Goal: Communication & Community: Answer question/provide support

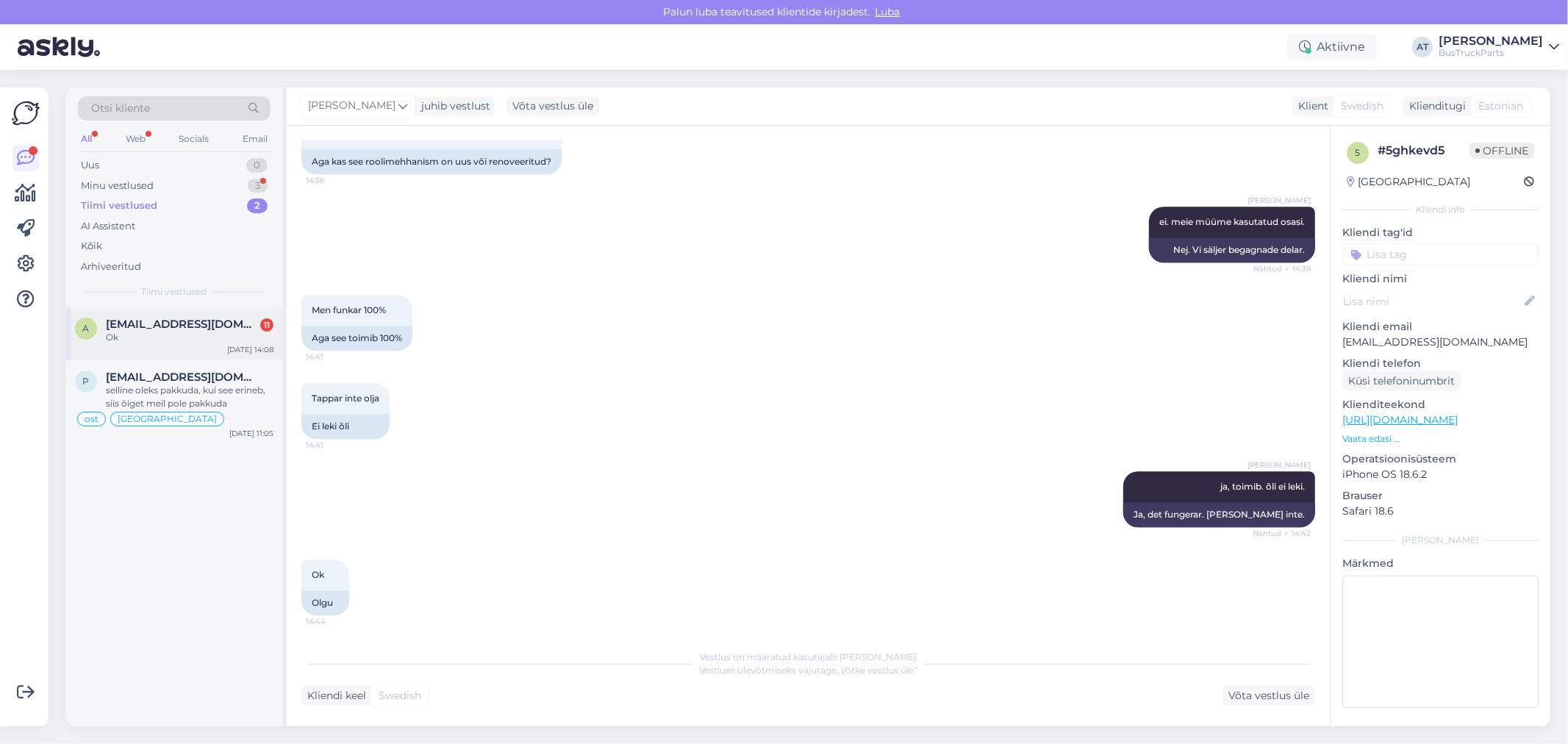
click at [180, 334] on div "Ok" at bounding box center [190, 337] width 168 height 13
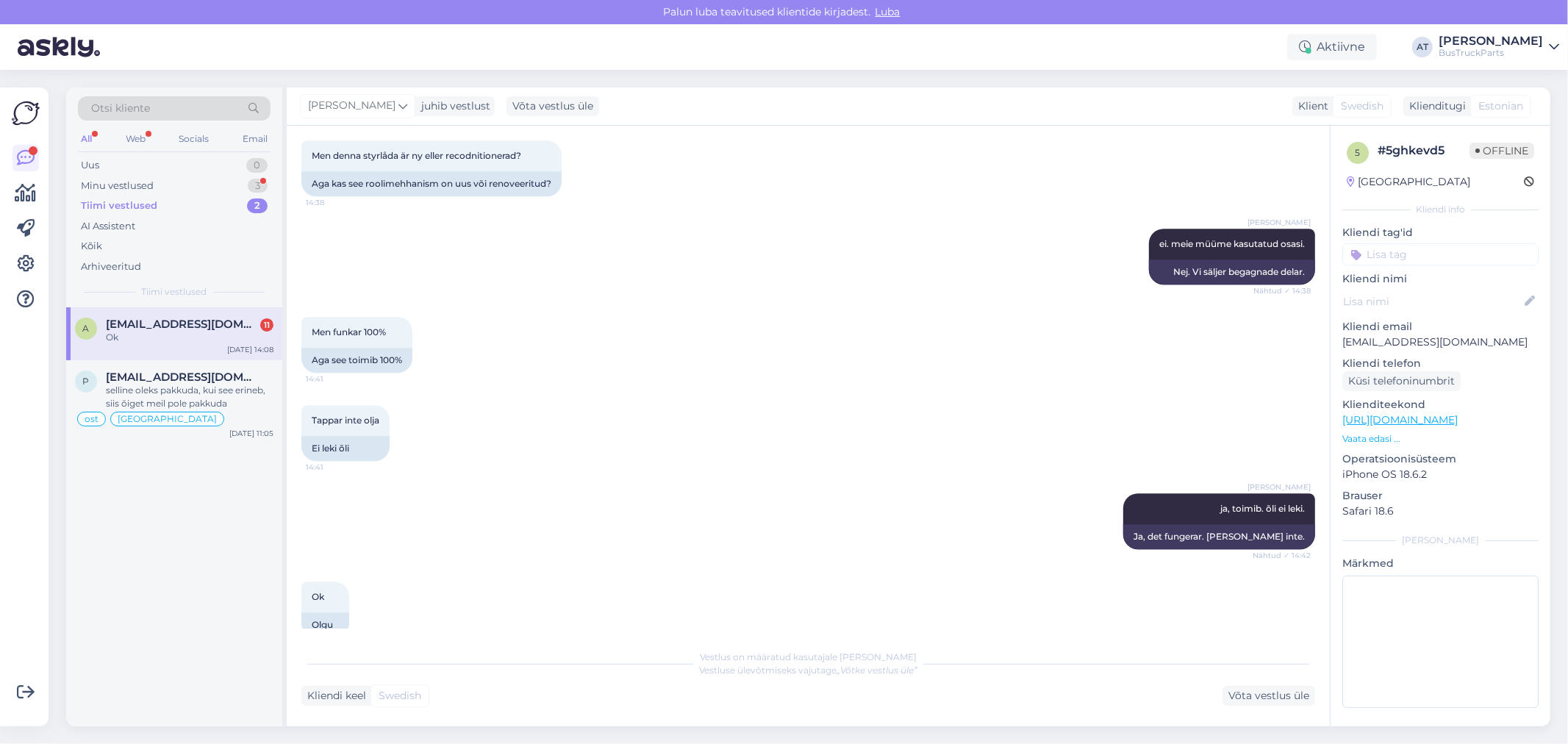
scroll to position [3574, 0]
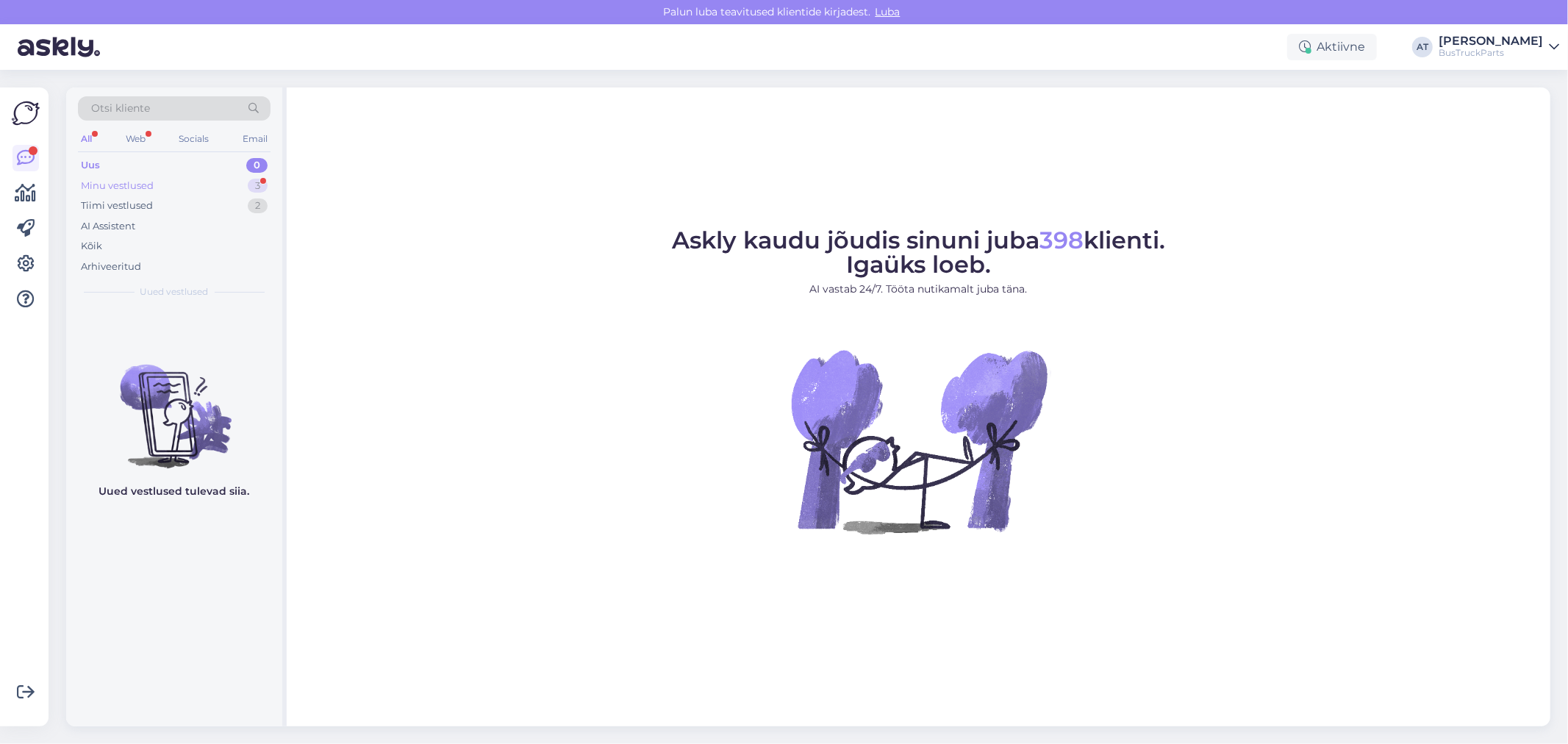
click at [175, 189] on div "Minu vestlused 3" at bounding box center [174, 185] width 192 height 21
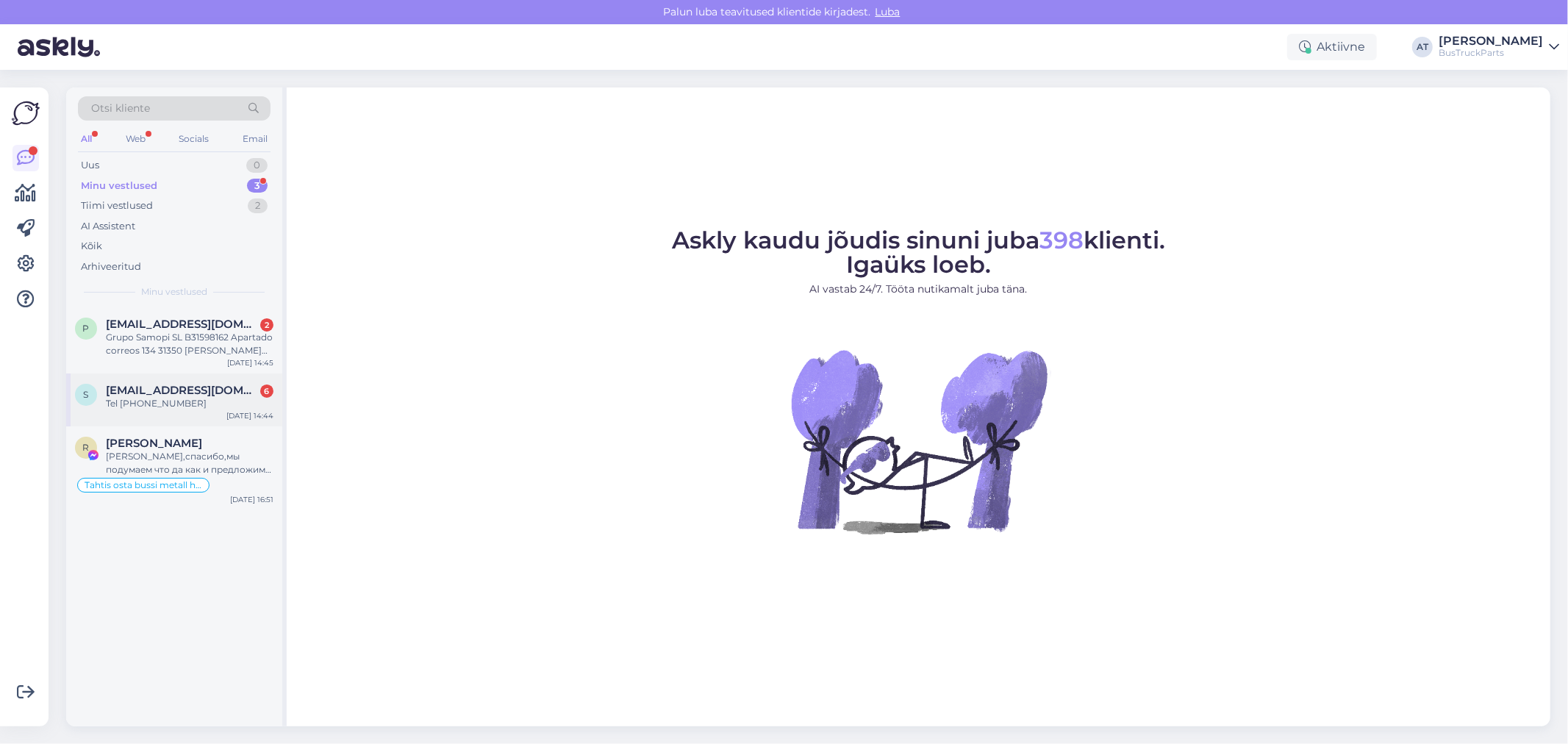
click at [222, 404] on div "Tel [PHONE_NUMBER]" at bounding box center [190, 403] width 168 height 13
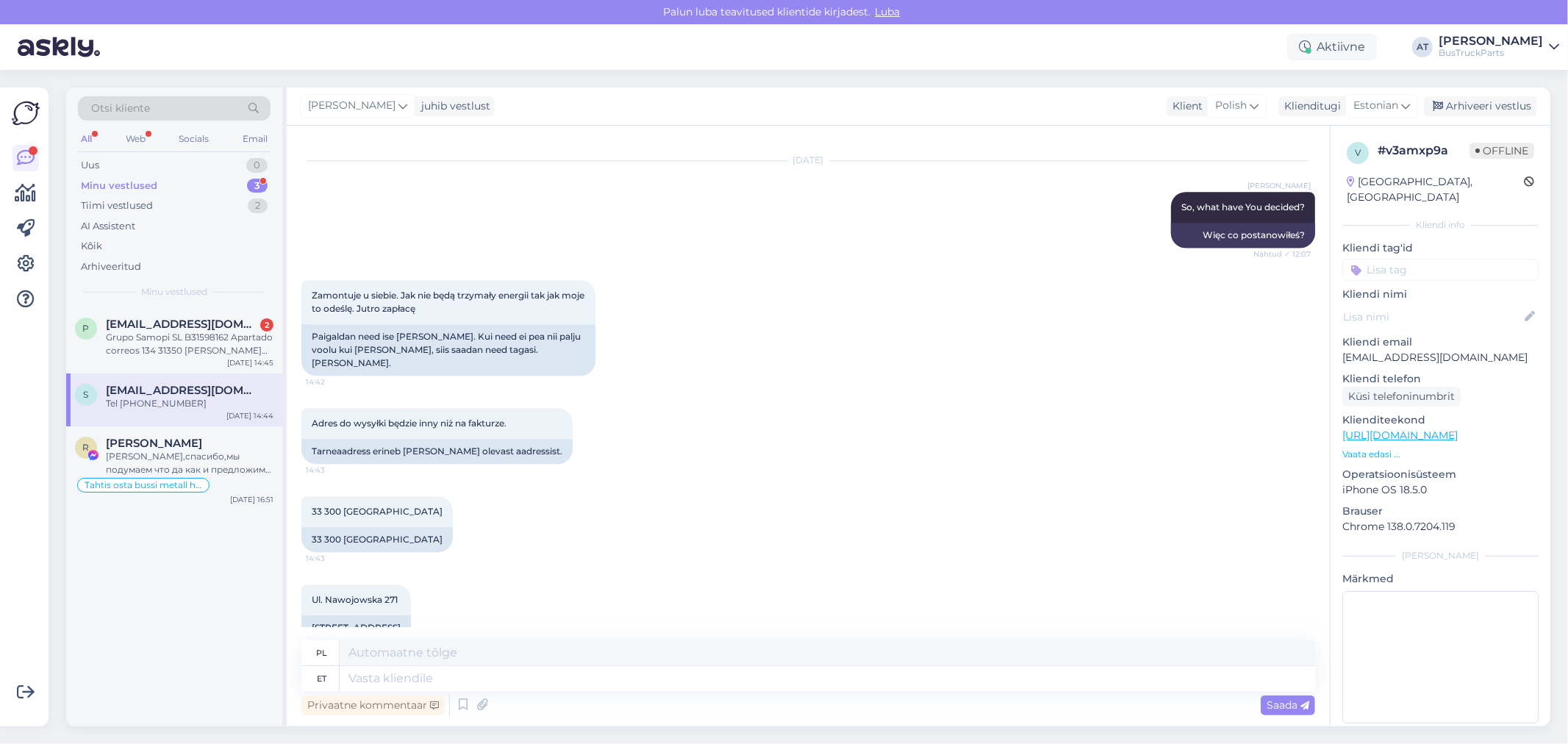
scroll to position [3686, 0]
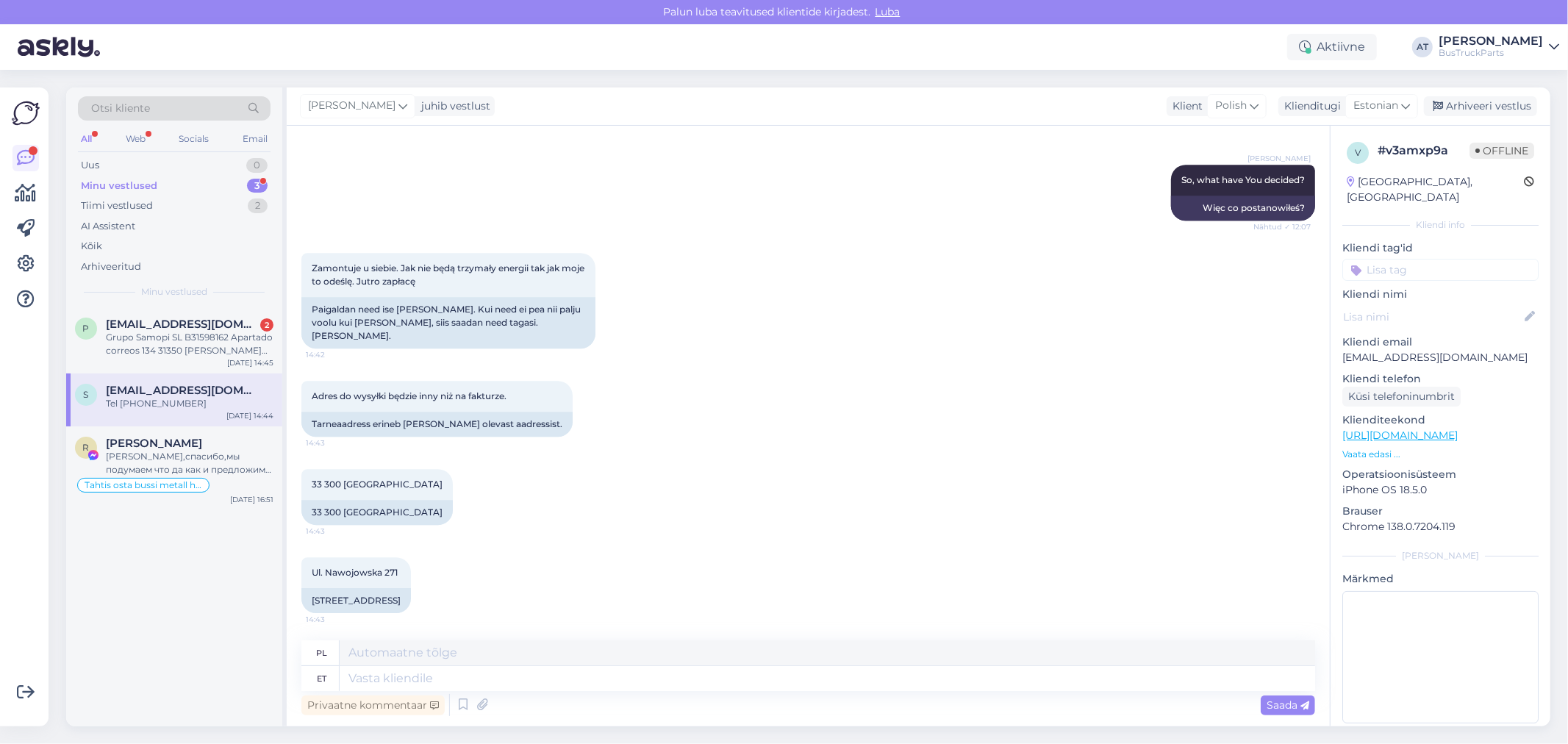
click at [1431, 349] on p "[EMAIL_ADDRESS][DOMAIN_NAME]" at bounding box center [1441, 357] width 196 height 15
click at [1435, 349] on p "[EMAIL_ADDRESS][DOMAIN_NAME]" at bounding box center [1441, 357] width 196 height 15
click at [1441, 349] on p "[EMAIL_ADDRESS][DOMAIN_NAME]" at bounding box center [1441, 357] width 196 height 15
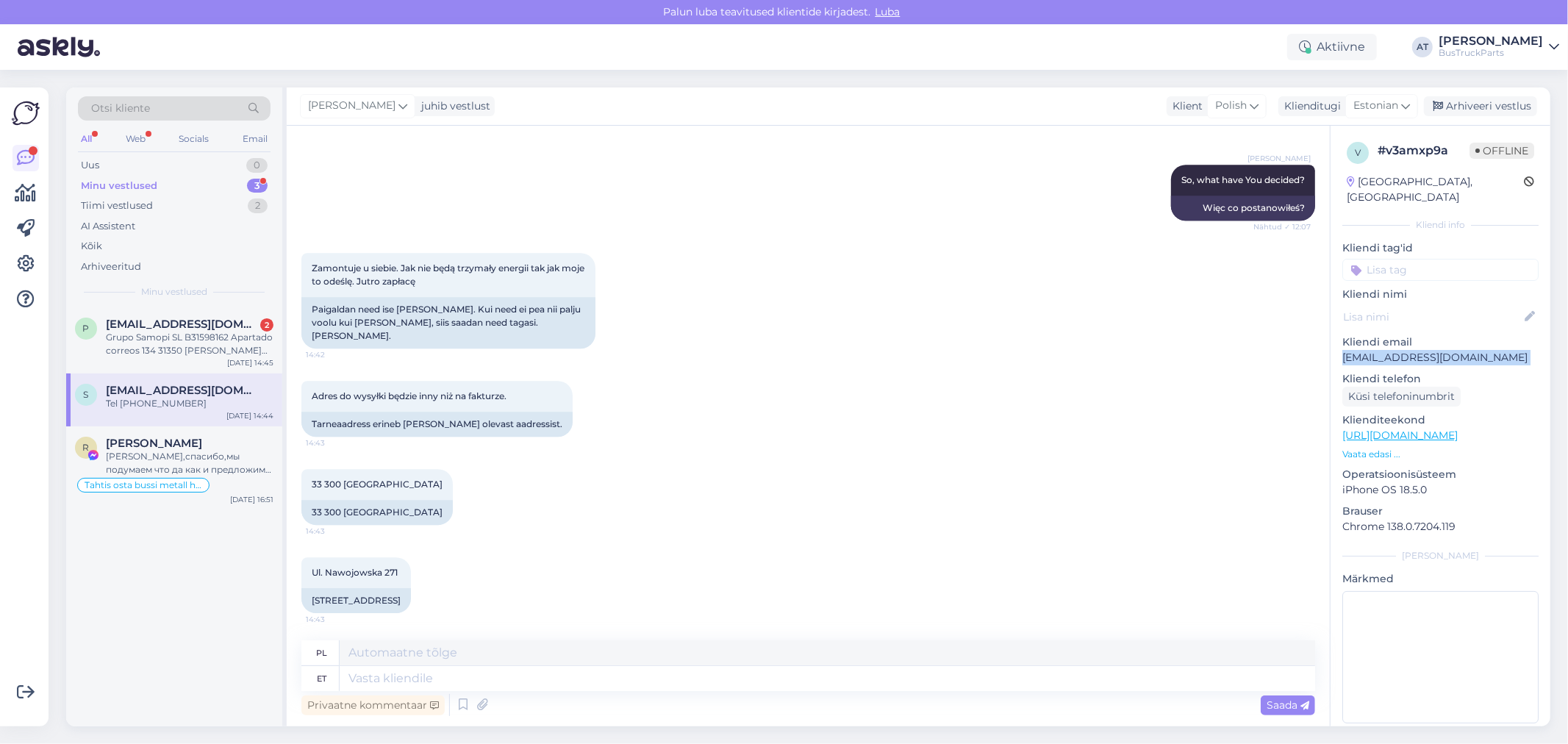
click at [1441, 349] on p "[EMAIL_ADDRESS][DOMAIN_NAME]" at bounding box center [1441, 357] width 196 height 15
drag, startPoint x: 308, startPoint y: 578, endPoint x: 354, endPoint y: 576, distance: 46.0
click at [354, 588] on div "Nawojowska tänav 271" at bounding box center [356, 600] width 109 height 25
drag, startPoint x: 305, startPoint y: 552, endPoint x: 406, endPoint y: 552, distance: 101.0
click at [406, 557] on div "Ul. Nawojowska 271 14:43" at bounding box center [356, 572] width 109 height 31
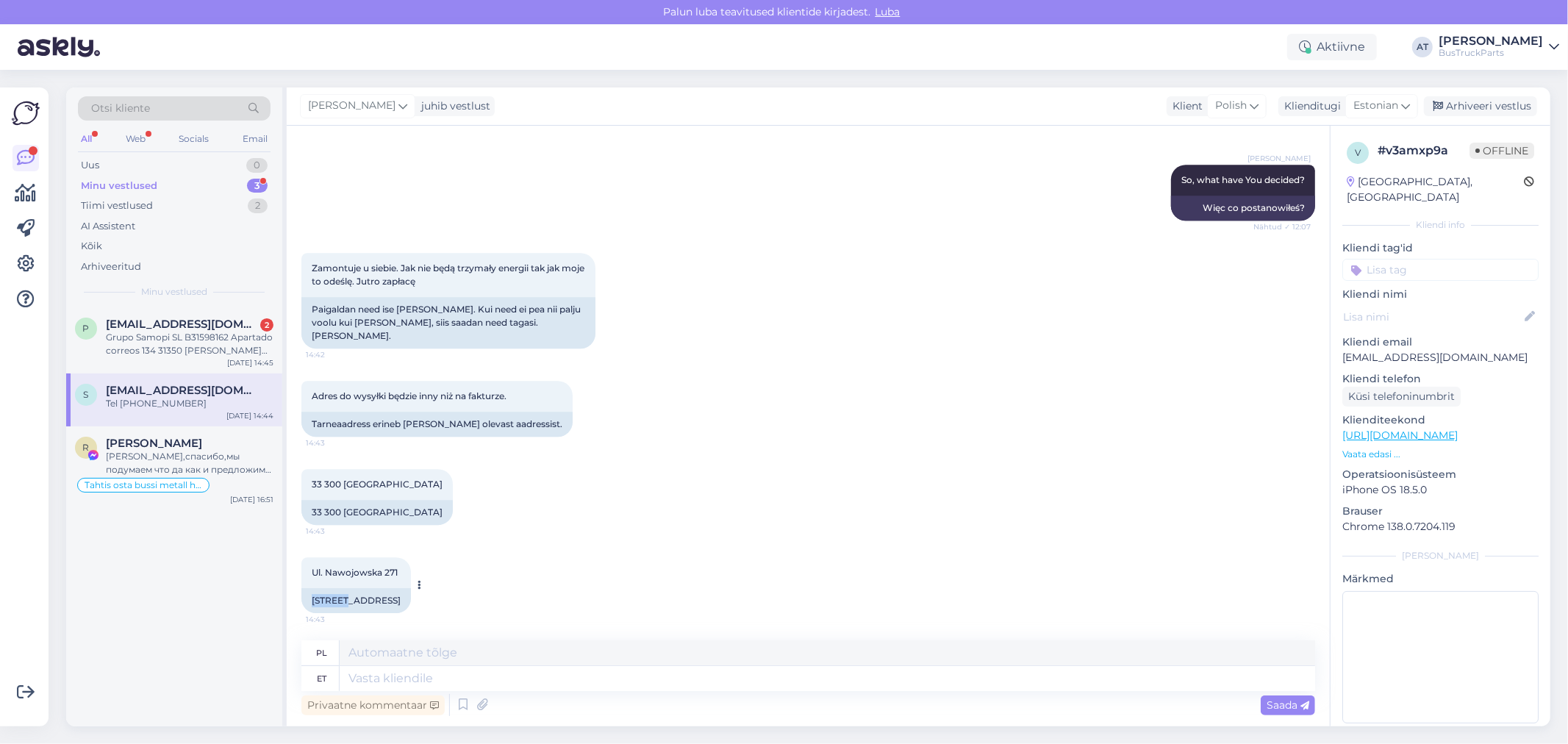
copy span "Ul. Nawojowska 271"
drag, startPoint x: 341, startPoint y: 497, endPoint x: 310, endPoint y: 497, distance: 31.0
click at [310, 500] on div "33 300 Nowy Sącz" at bounding box center [377, 512] width 151 height 25
copy div "33 300"
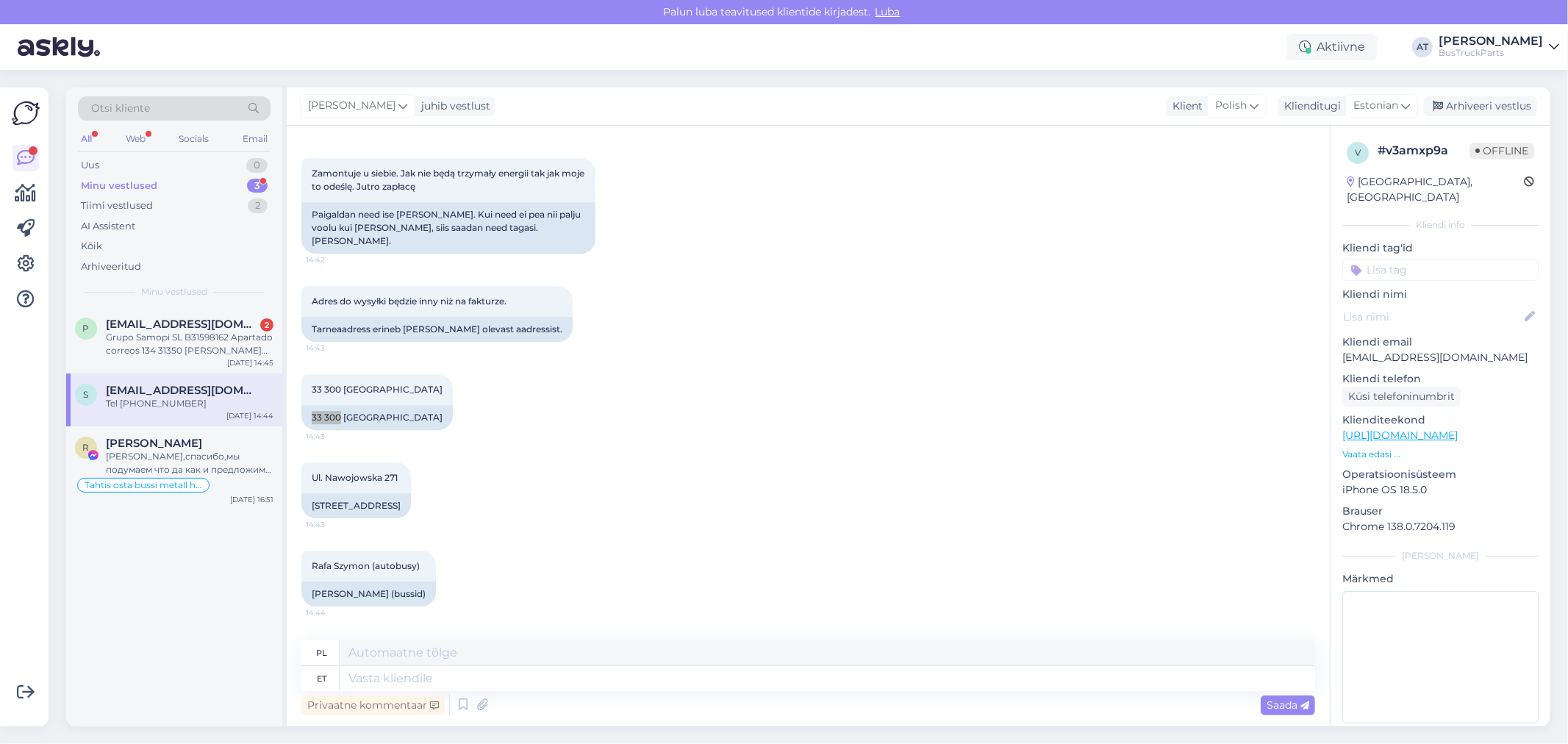
scroll to position [3848, 0]
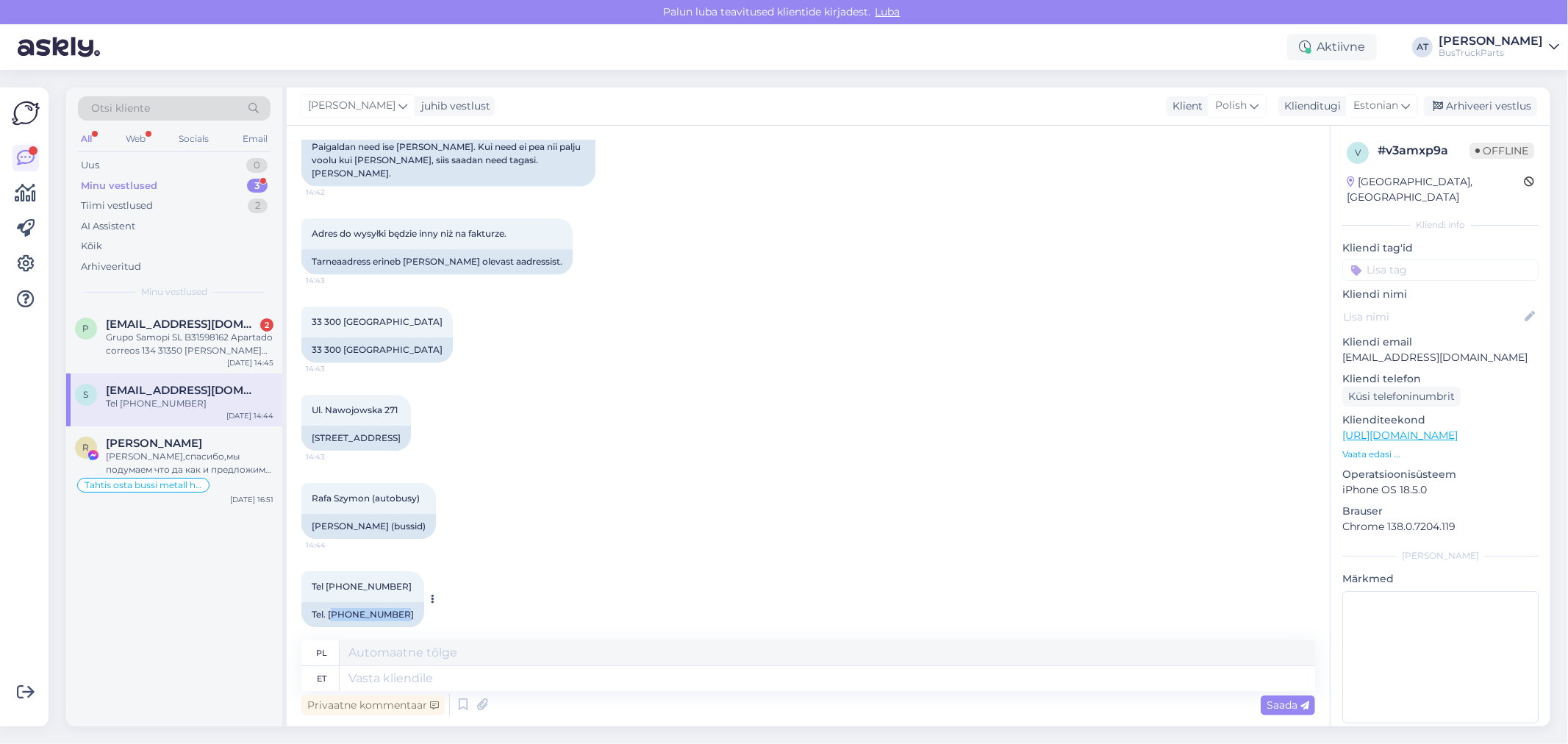
drag, startPoint x: 331, startPoint y: 594, endPoint x: 393, endPoint y: 594, distance: 62.0
click at [393, 602] on div "Tel. +48 883401277" at bounding box center [363, 614] width 123 height 25
drag, startPoint x: 344, startPoint y: 599, endPoint x: 405, endPoint y: 599, distance: 61.0
click at [405, 599] on div "Tel +48 883401277 14:44 Tel. +48 883401277" at bounding box center [363, 598] width 123 height 56
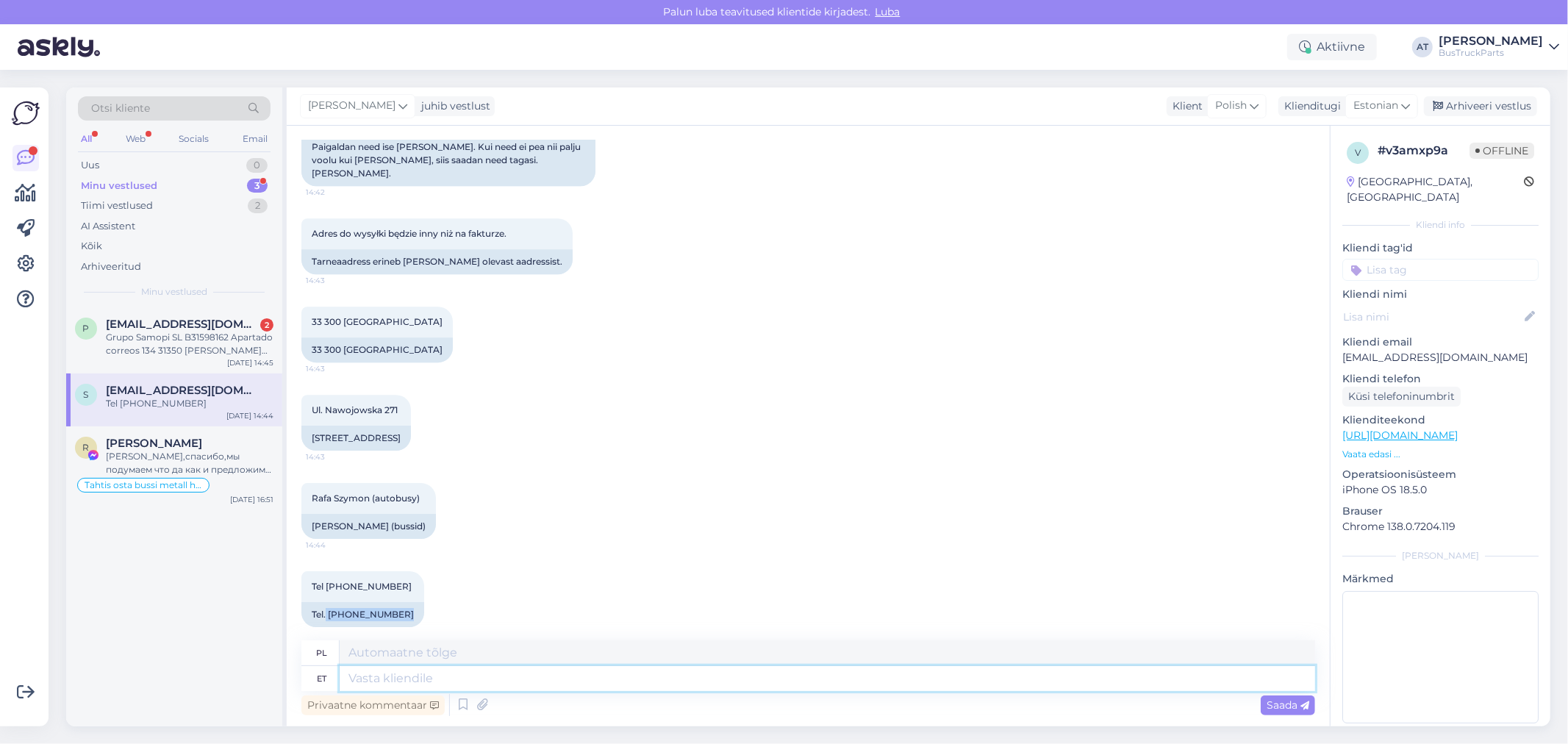
click at [715, 672] on textarea at bounding box center [828, 678] width 976 height 25
type textarea "Hello,"
type textarea "Cześć,"
type textarea "Hello, Okay!"
type textarea "Cześć, OK!"
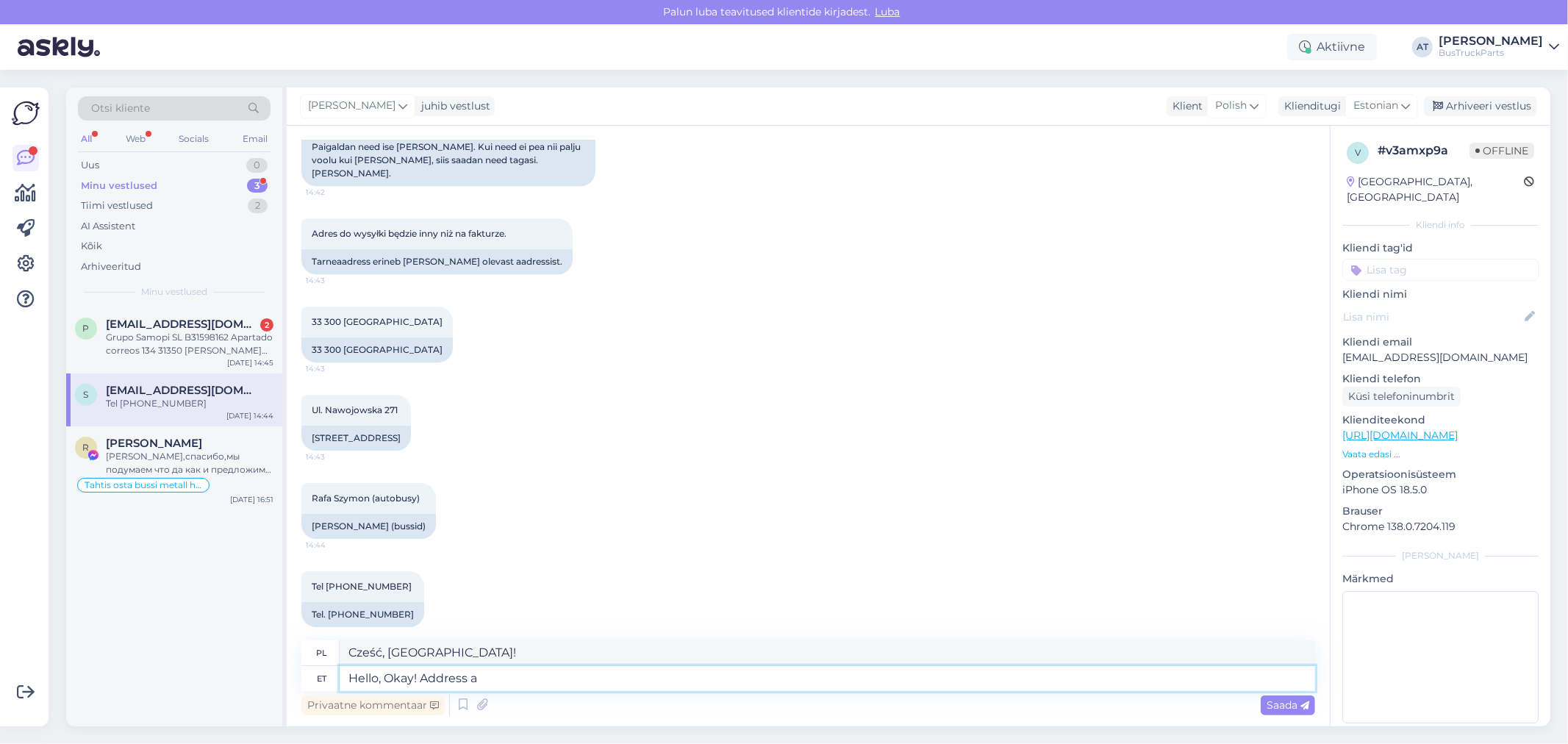
type textarea "Hello, Okay! Address an"
type textarea "Cześć, OK! Adres"
type textarea "Hello, Okay! Address and ci"
type textarea "Cześć, OK! Adres i"
type textarea "Hello, Okay! Address and contact"
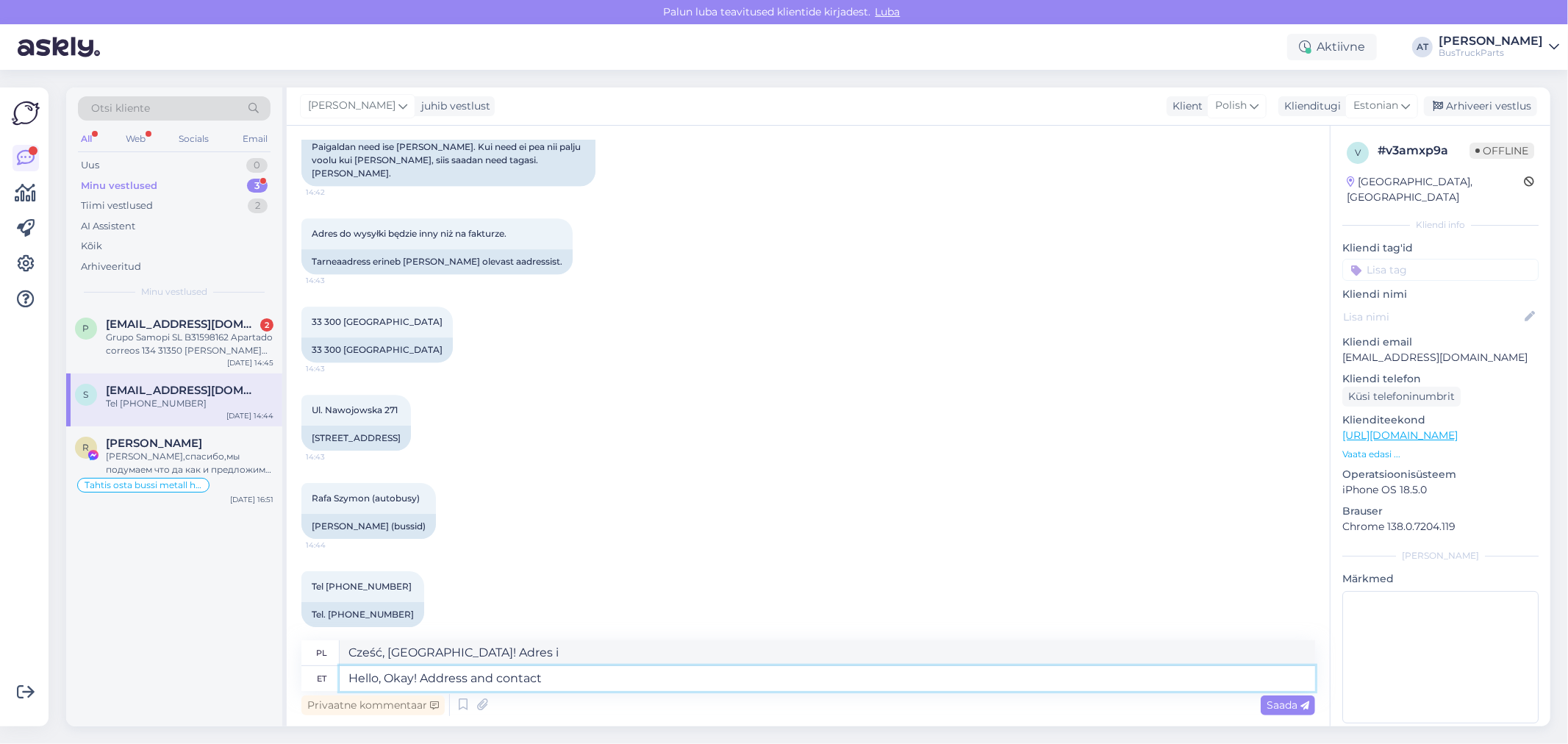
type textarea "Cześć, OK! Adres i kontakt"
type textarea "Hello, Okay! Address and contact data no"
type textarea "Cześć, OK! Adres i dane kontaktowe"
type textarea "Hello, Okay! Address and contact data noted :"
type textarea "Cześć, OK! Adres i dane kontaktowe zapisane"
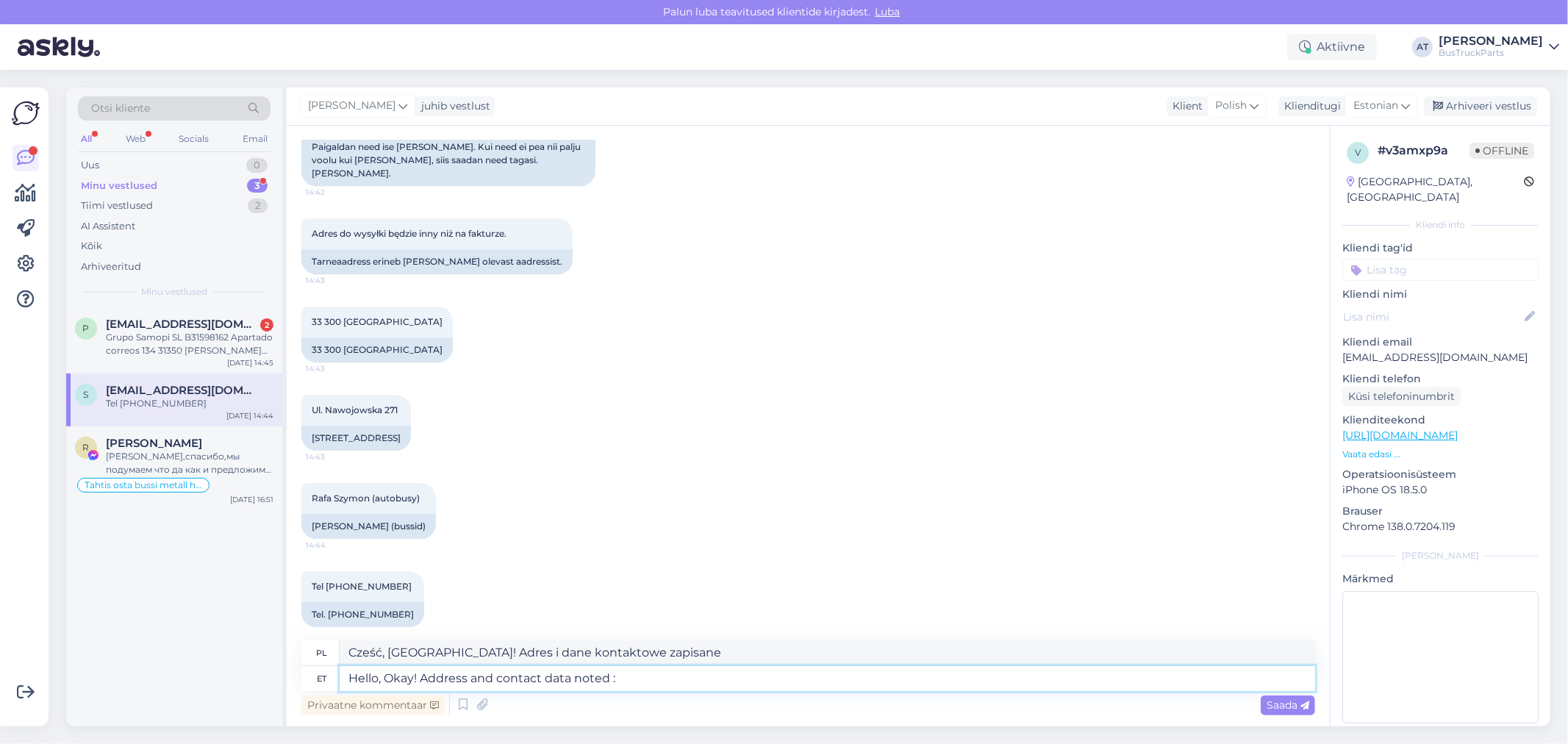
type textarea "Hello, Okay! Address and contact data noted :)"
type textarea "Cześć, OK! Adres i dane kontaktowe zapisane :)"
type textarea "Hello, Okay! Address and contact data noted :)"
click at [1291, 703] on span "Saada" at bounding box center [1288, 704] width 43 height 13
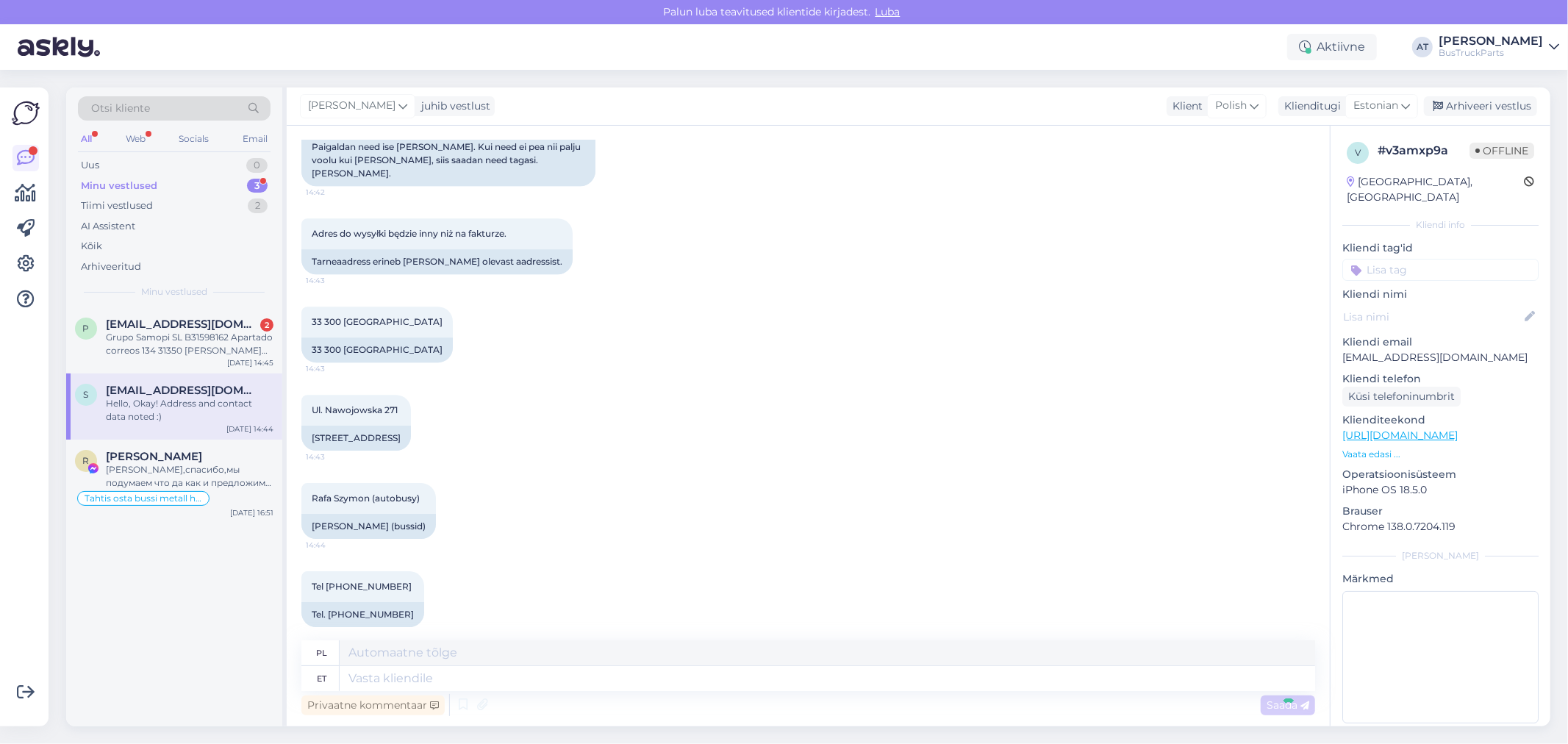
scroll to position [3937, 0]
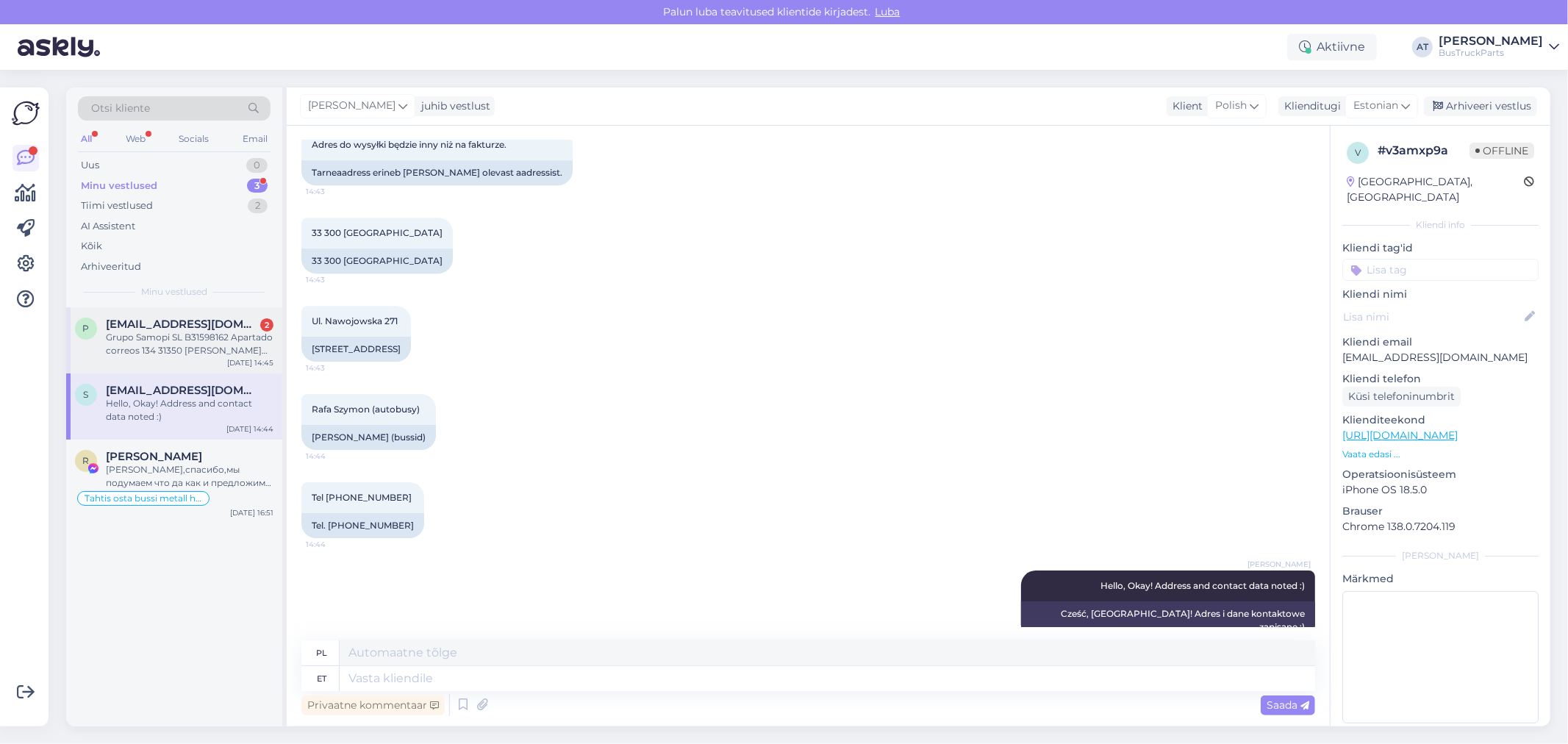
click at [144, 327] on span "Pablogilo_90@hotmail.com" at bounding box center [182, 324] width 153 height 13
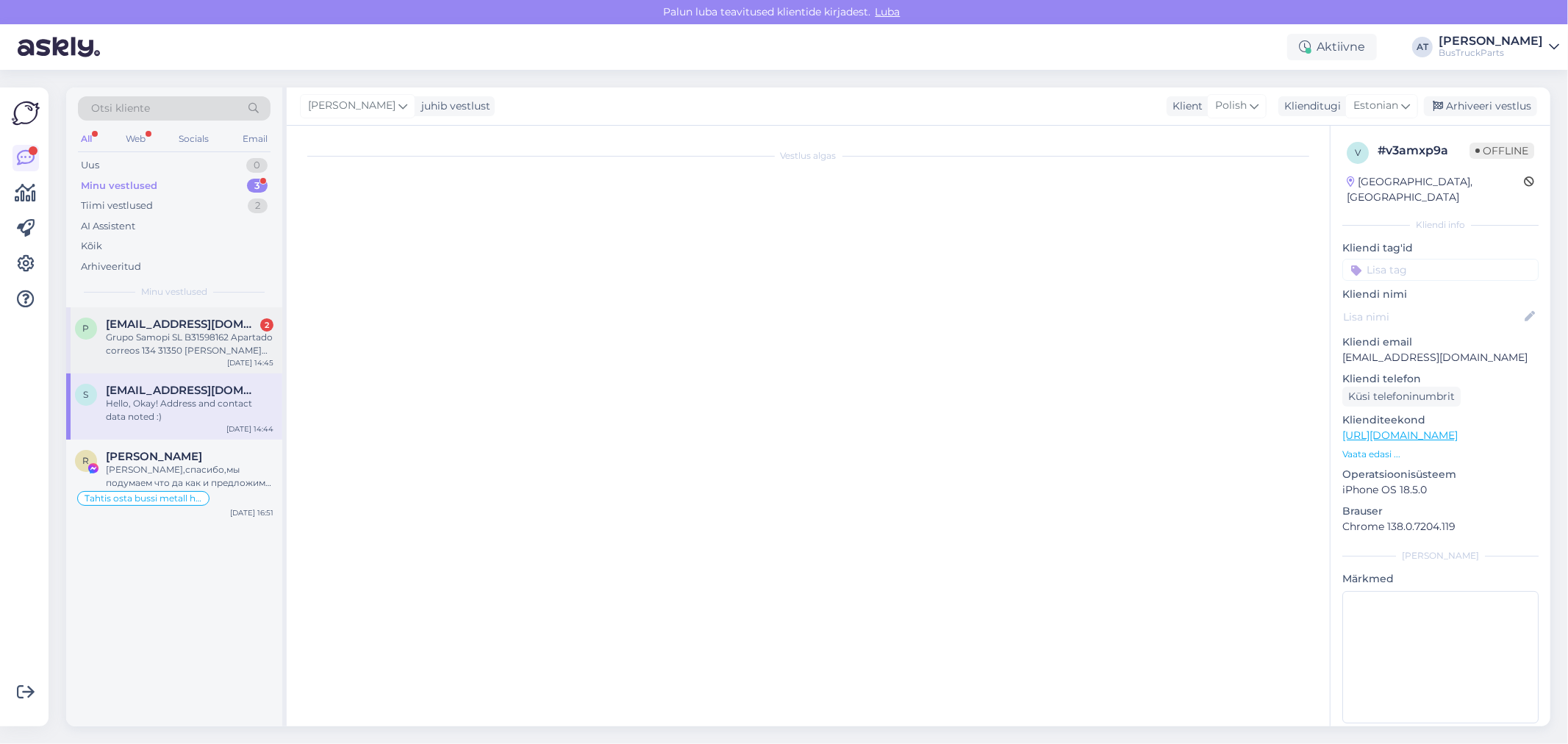
scroll to position [763, 0]
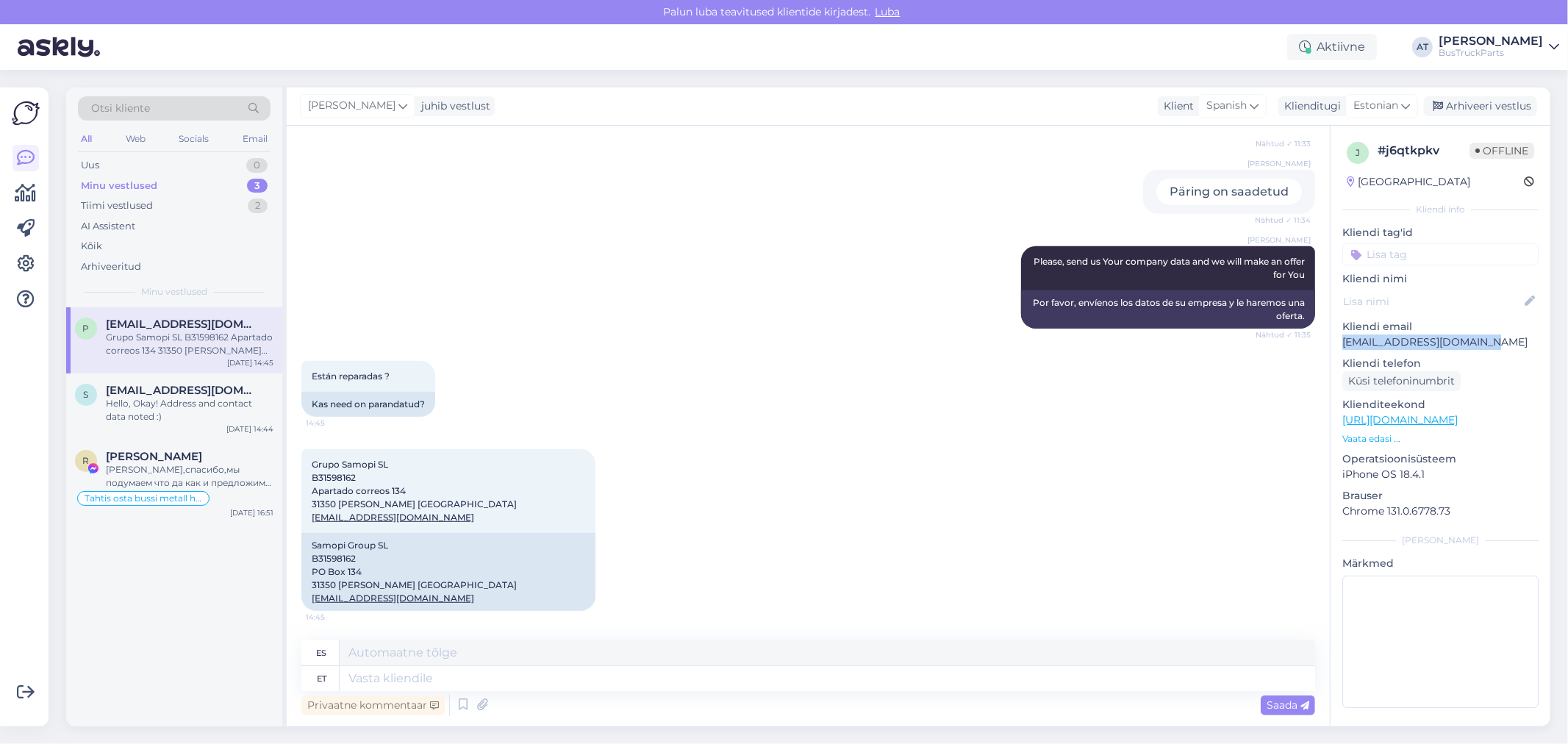
drag, startPoint x: 1487, startPoint y: 342, endPoint x: 1337, endPoint y: 340, distance: 150.0
click at [1337, 340] on div "j # j6qtkpkv Offline Spain Kliendi info Kliendi tag'id Kliendi nimi Kliendi ema…" at bounding box center [1441, 428] width 220 height 604
copy p "Pablogilo_90@hotmail.com"
click at [327, 482] on span "Grupo Samopi SL B31598162 Apartado correos 134 31350 Peralta Navarra gruposamop…" at bounding box center [414, 491] width 205 height 64
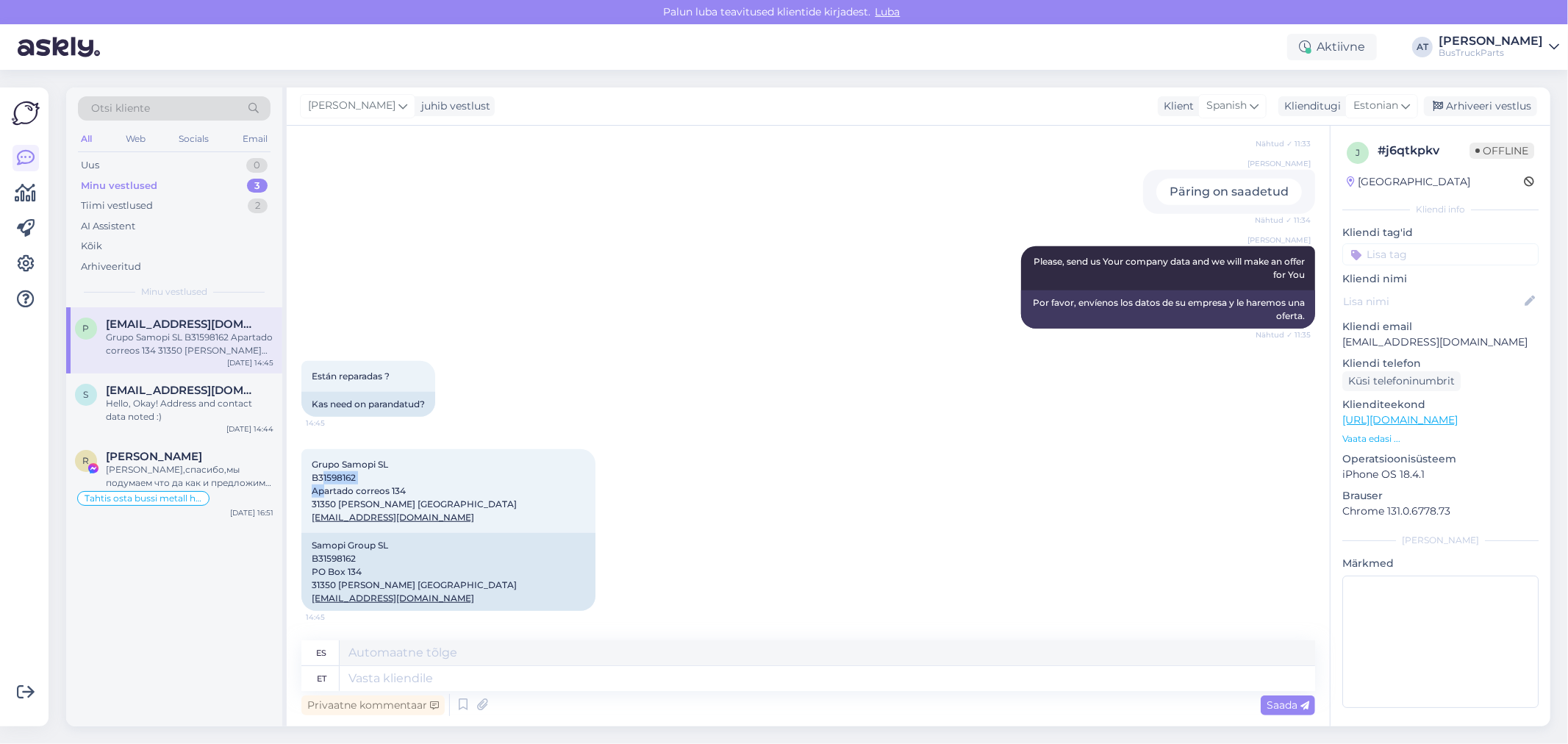
copy span "B31598162"
click at [635, 697] on div "Privaatne kommentaar Saada" at bounding box center [808, 704] width 1014 height 28
click at [634, 678] on textarea at bounding box center [828, 678] width 976 height 25
type textarea "Could Y"
type textarea "Podría"
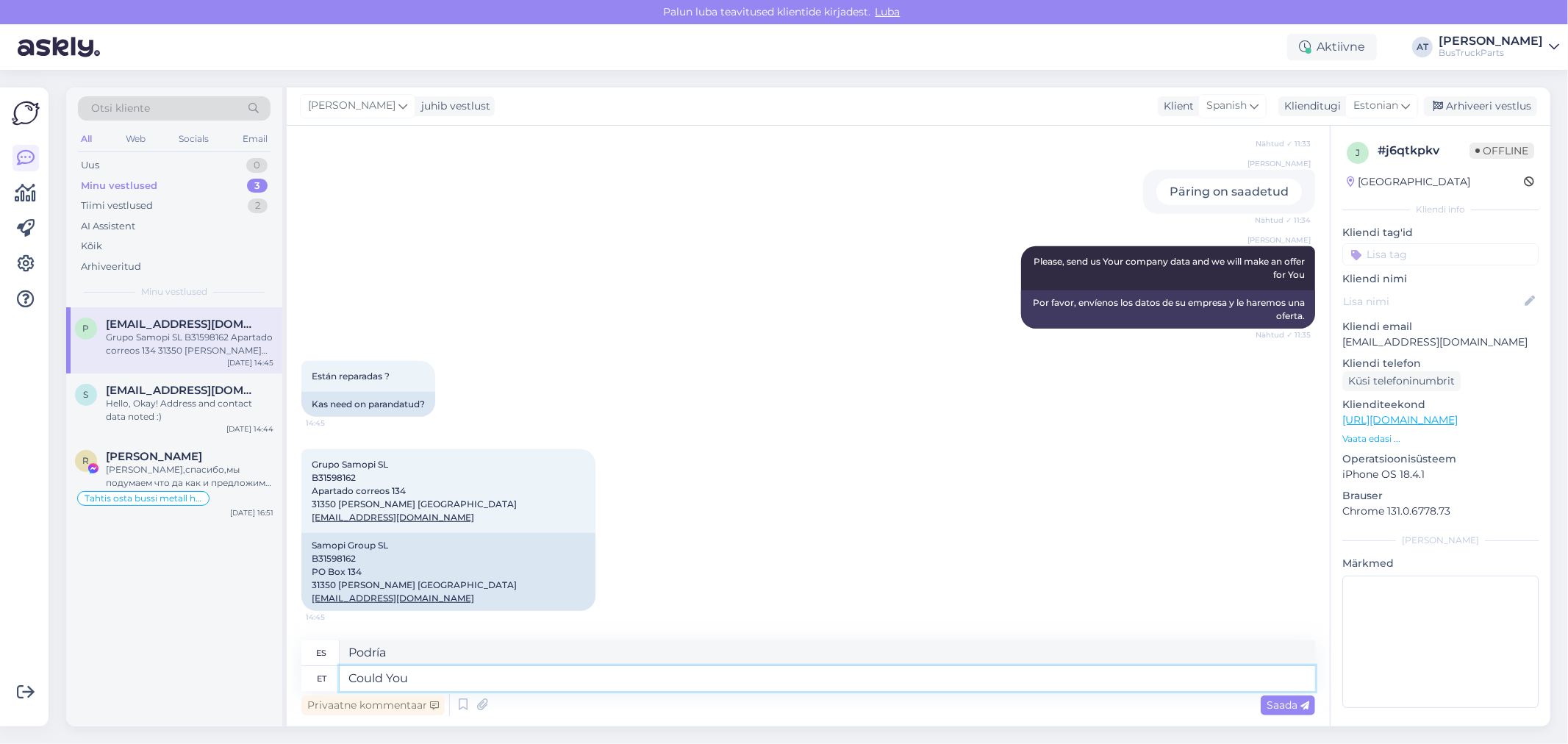
type textarea "Could You p"
type textarea "Podrías"
type textarea "Could You please ch"
type textarea "Podría usted"
type textarea "Could You please check"
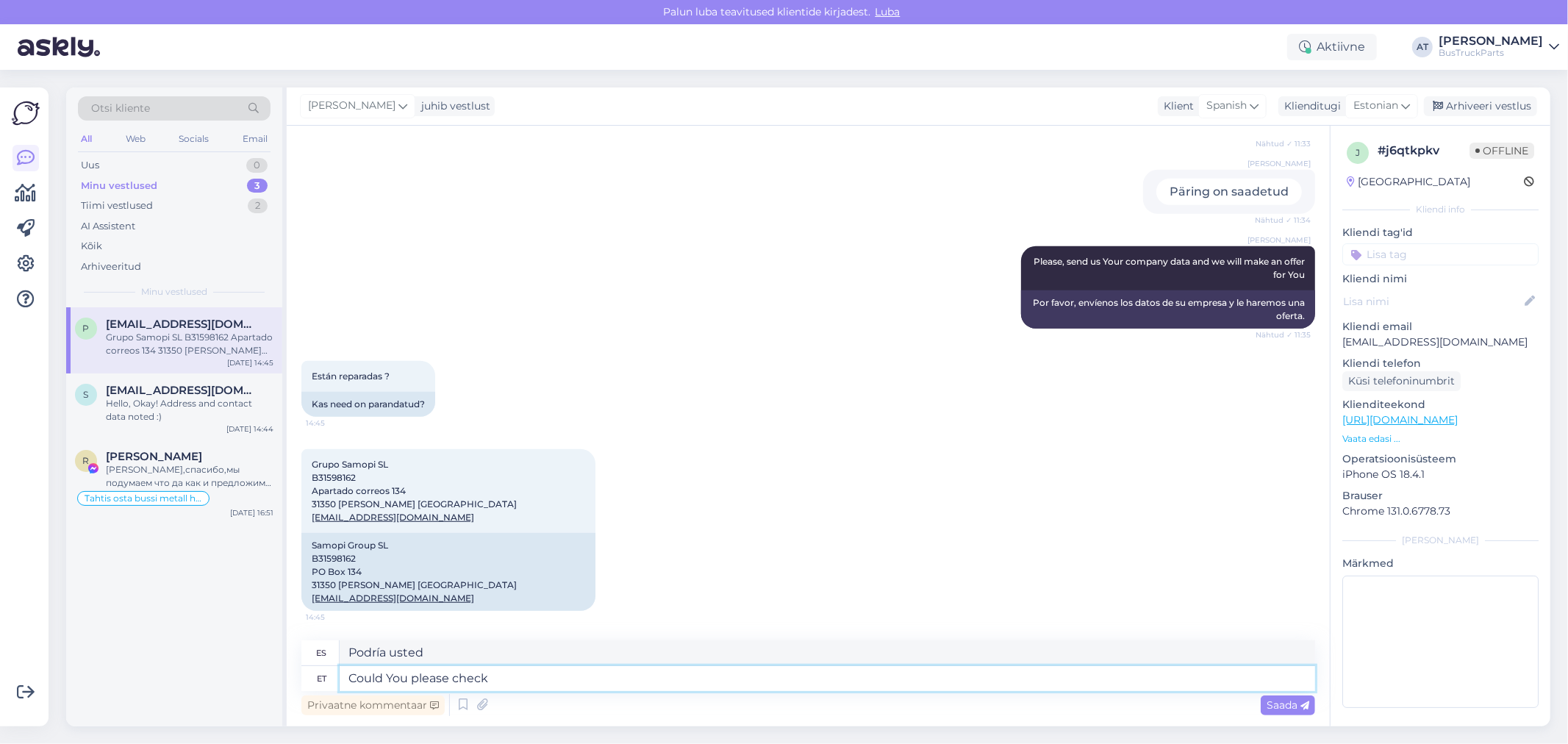
type textarea "¿Podrías comprobarlo por favor?"
type textarea "Could You please check VAT n"
type textarea "¿Podrías verificar el IVA por favor?"
type textarea "Could You please check VAT number?"
type textarea "¿Podrías comprobar el número de IVA?"
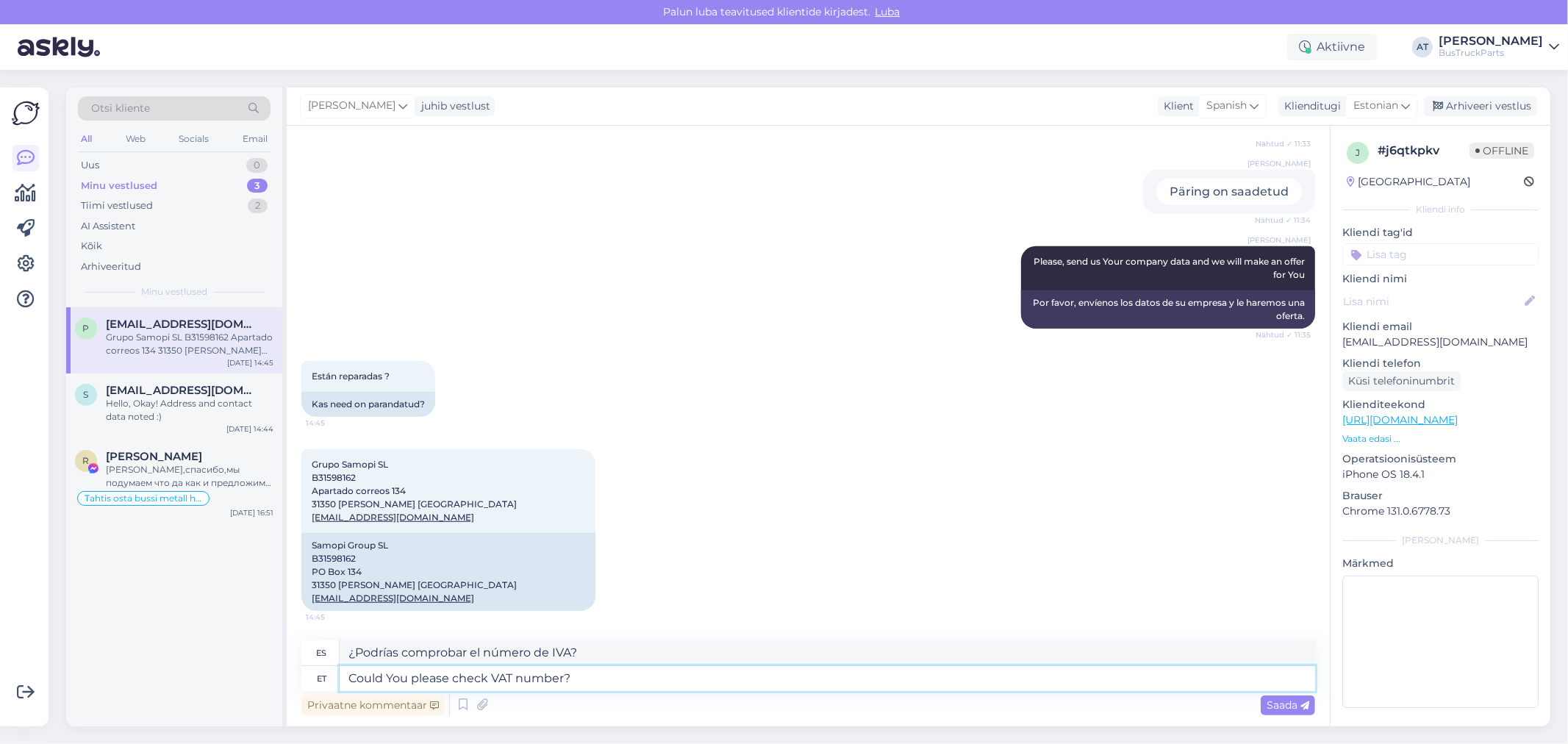
paste textarea
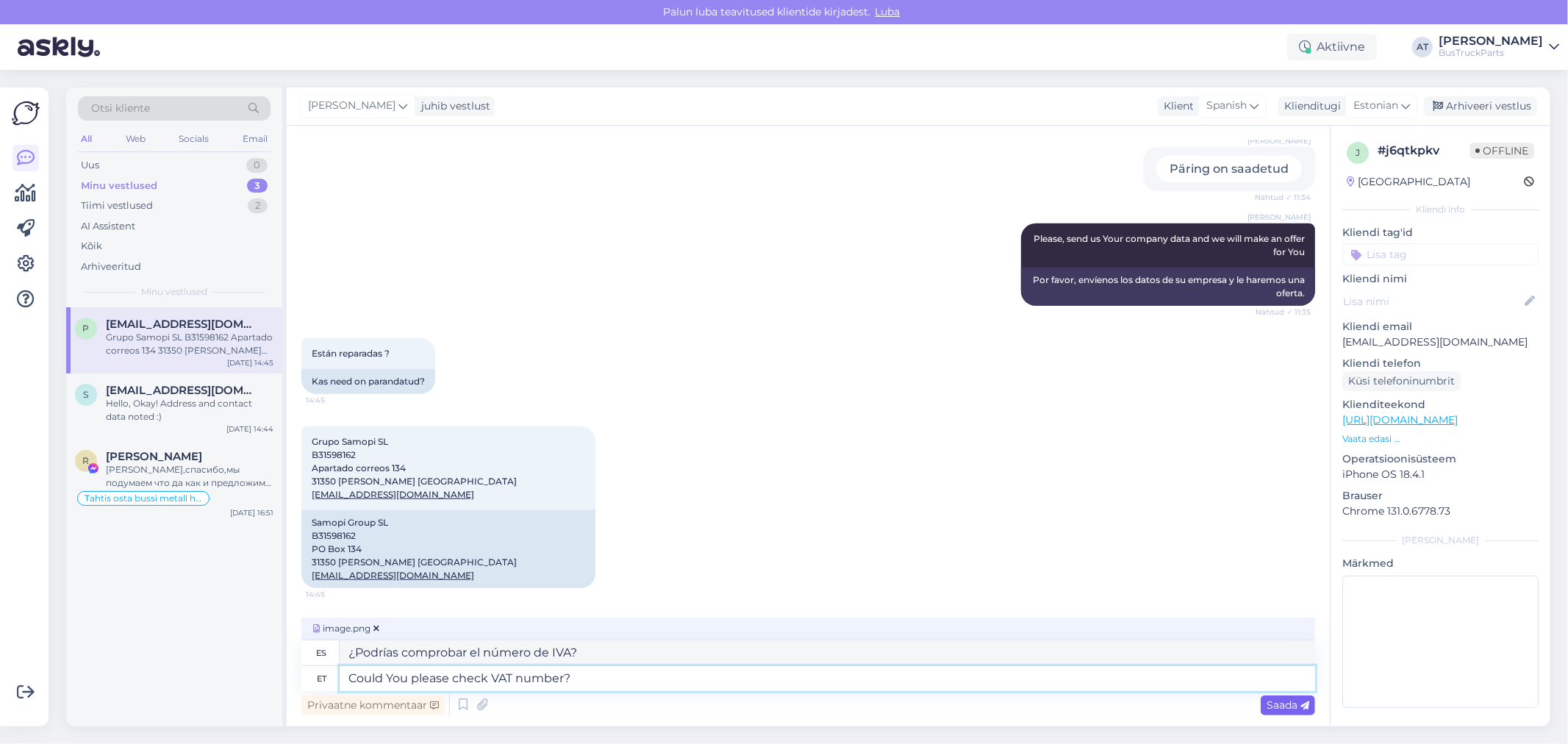
type textarea "Could You please check VAT number?"
click at [1282, 707] on span "Saada" at bounding box center [1288, 704] width 43 height 13
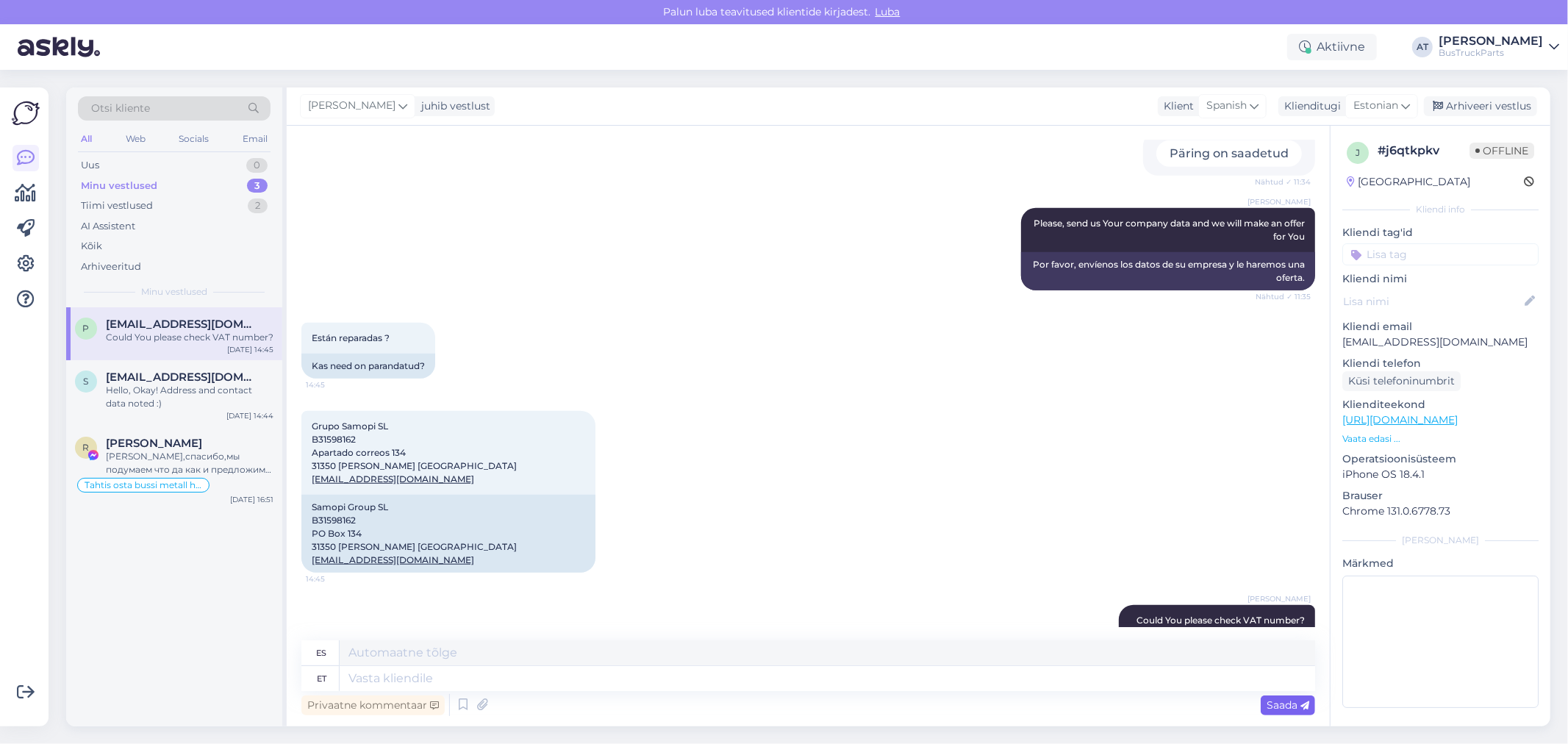
scroll to position [945, 0]
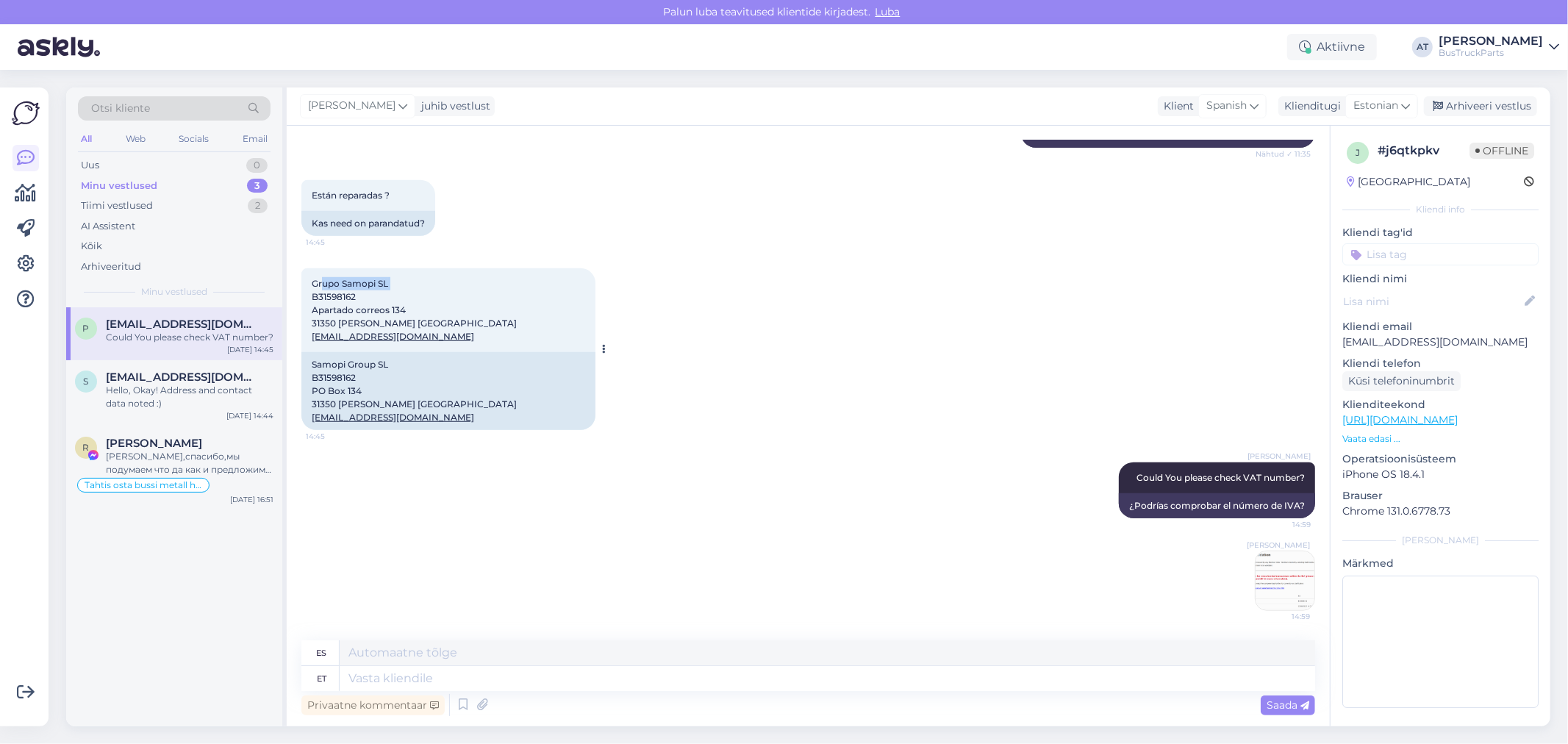
drag, startPoint x: 408, startPoint y: 278, endPoint x: 309, endPoint y: 282, distance: 99.1
click at [309, 282] on div "Grupo Samopi SL B31598162 Apartado correos 134 31350 Peralta Navarra gruposamop…" at bounding box center [448, 311] width 294 height 84
copy span "Grupo Samopi SL"
drag, startPoint x: 407, startPoint y: 310, endPoint x: 311, endPoint y: 314, distance: 96.1
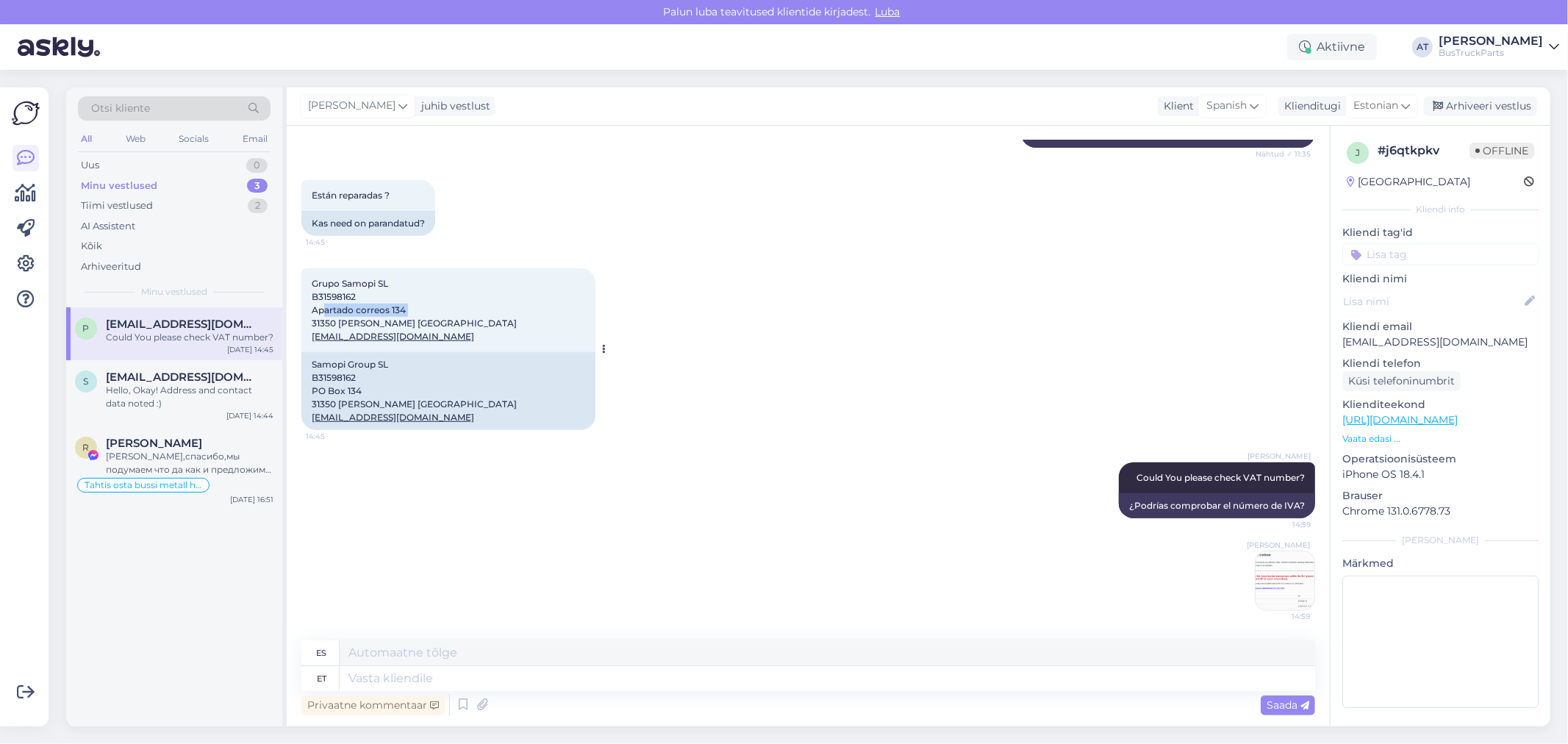
click at [311, 314] on div "Grupo Samopi SL B31598162 Apartado correos 134 31350 Peralta Navarra gruposamop…" at bounding box center [448, 311] width 294 height 84
copy span "Apartado correos 134"
drag, startPoint x: 339, startPoint y: 319, endPoint x: 424, endPoint y: 319, distance: 85.0
click at [424, 319] on div "Grupo Samopi SL B31598162 Apartado correos 134 31350 Peralta Navarra gruposamop…" at bounding box center [448, 311] width 294 height 84
copy span "Peralta Navarra"
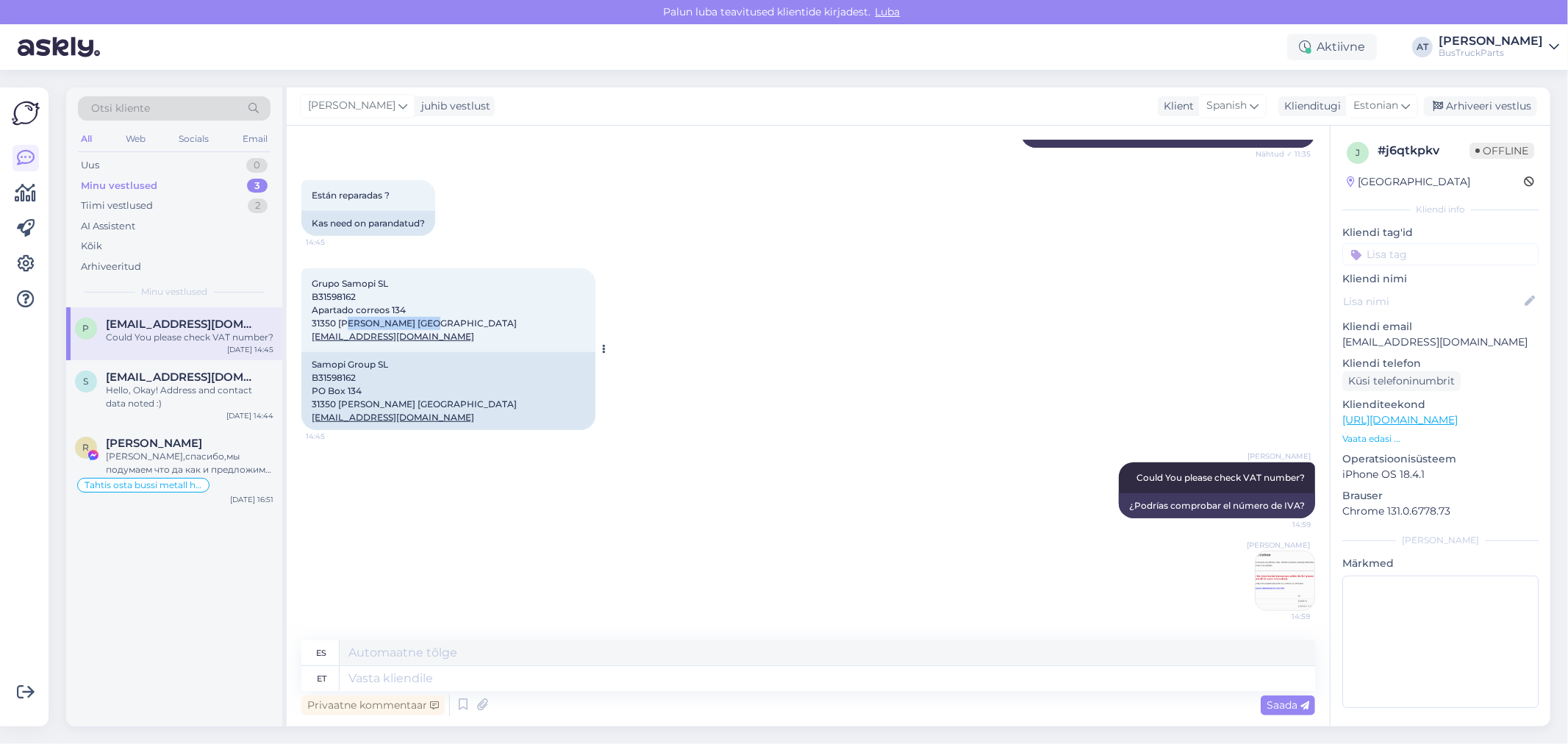
click at [321, 321] on span "Grupo Samopi SL B31598162 Apartado correos 134 31350 Peralta Navarra gruposamop…" at bounding box center [414, 310] width 205 height 64
copy span "31350"
drag, startPoint x: 327, startPoint y: 417, endPoint x: 427, endPoint y: 417, distance: 100.0
click at [427, 417] on div "Samopi Group SL B31598162 PO Box 134 31350 Peralta Navarra gruposamopi@yahoo.es" at bounding box center [448, 391] width 294 height 78
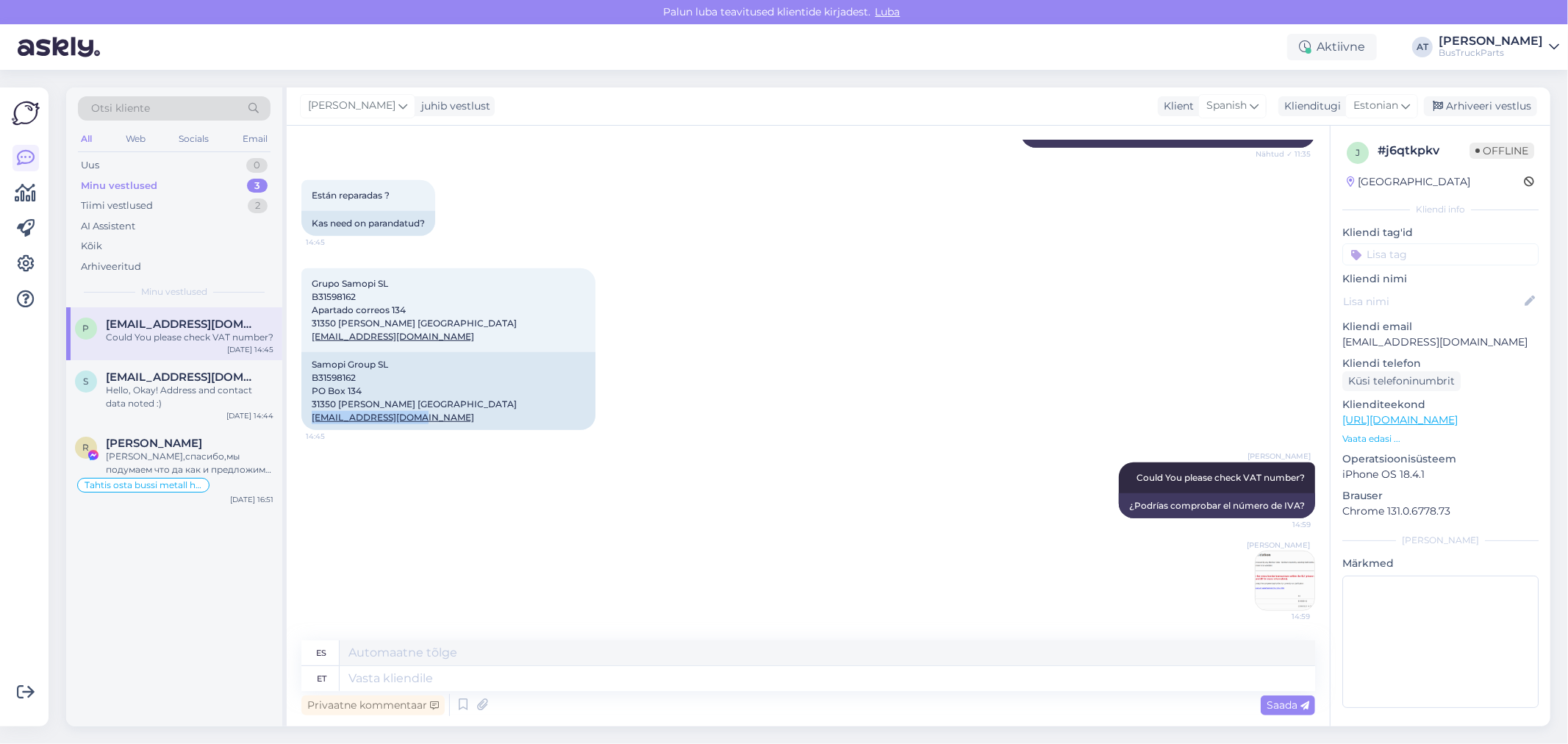
copy link "gruposamopi@yahoo.es"
click at [334, 295] on span "Grupo Samopi SL B31598162 Apartado correos 134 31350 Peralta Navarra gruposamop…" at bounding box center [414, 310] width 205 height 64
click at [949, 677] on textarea at bounding box center [828, 678] width 976 height 25
type textarea "The"
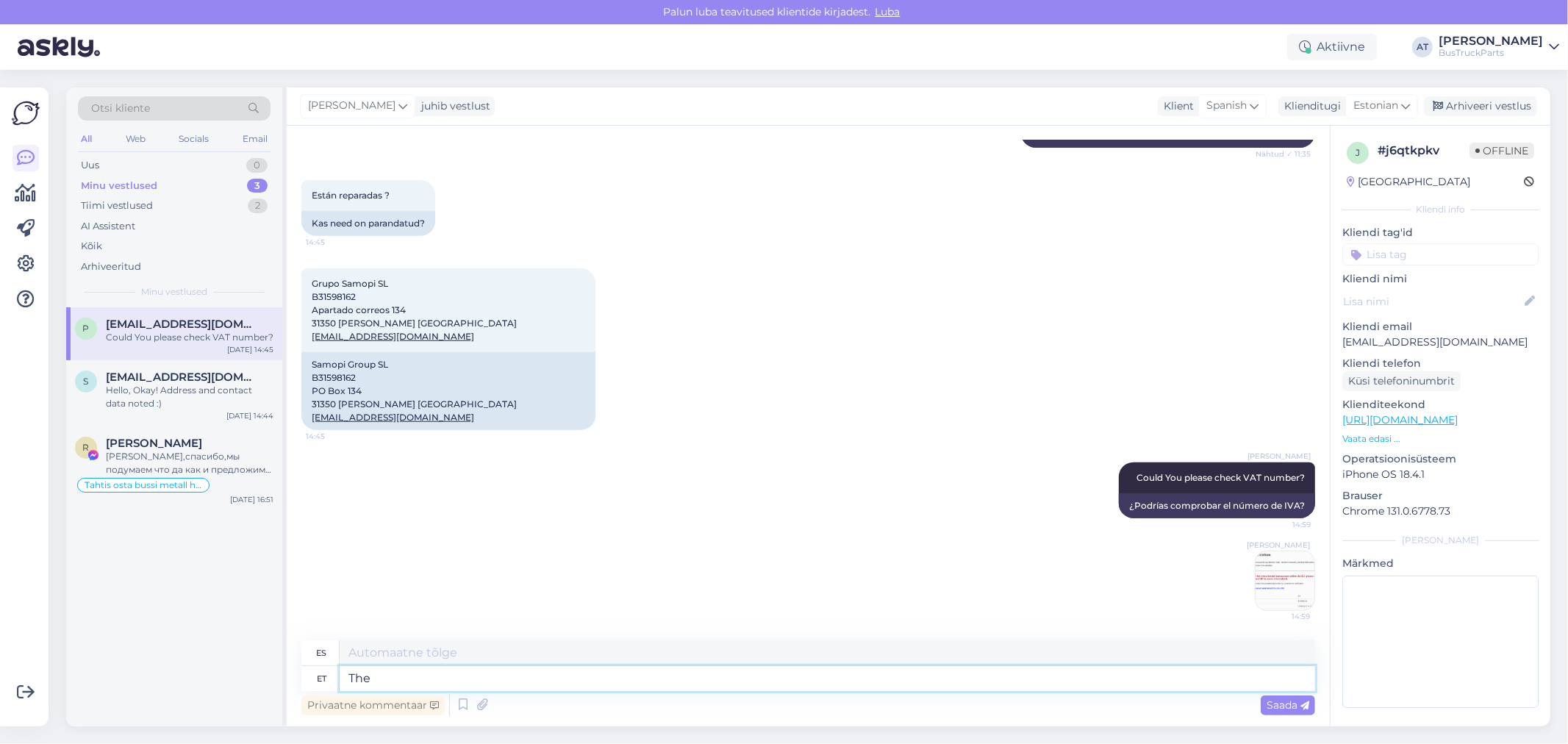
type textarea "El"
type textarea "The number i"
type textarea "El numero"
type textarea "The number is n"
type textarea "El numero es"
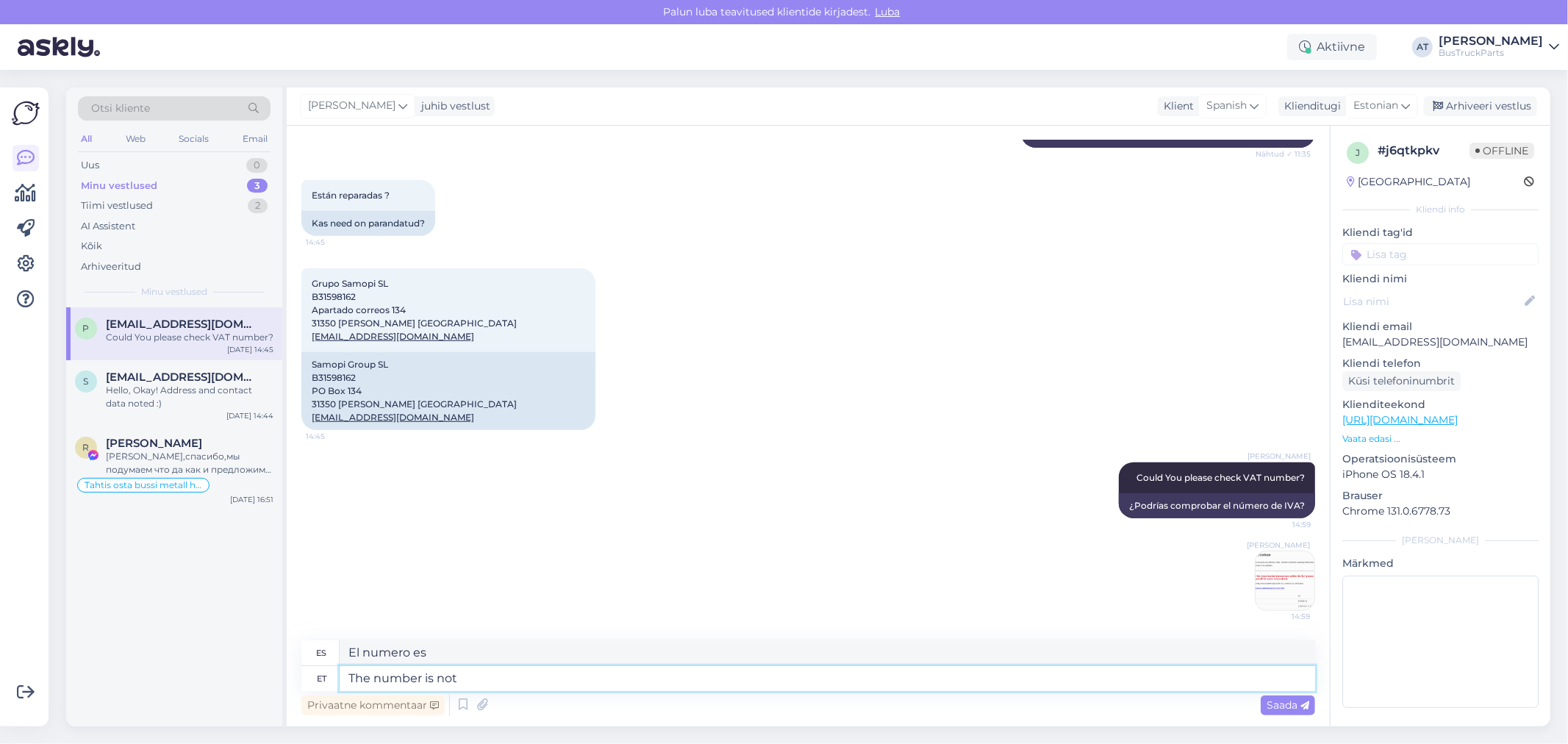
type textarea "The number is not v"
type textarea "El numero no es"
type textarea "The number is not vali"
type textarea "El número no está seleccionado."
type textarea "The number is not valid i"
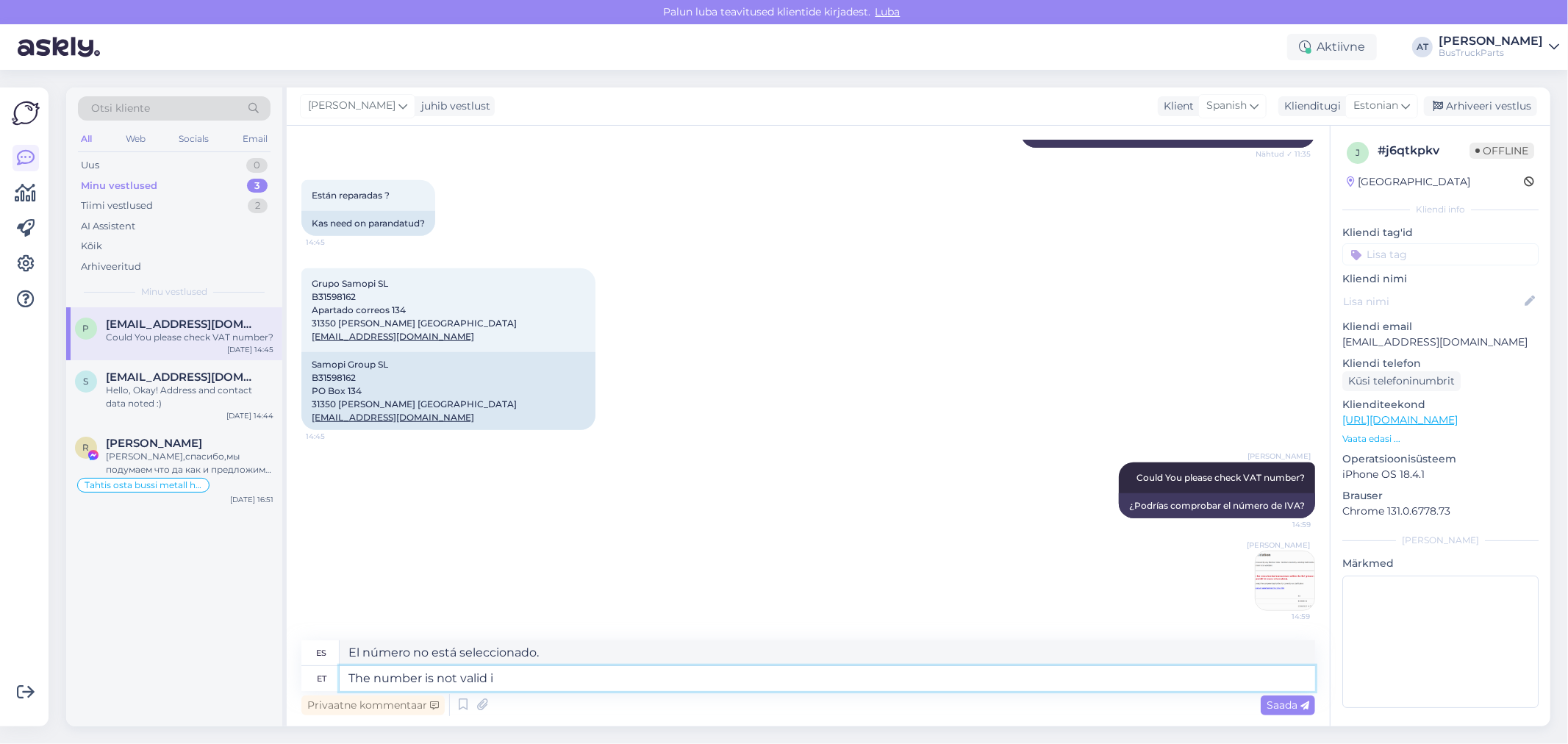
type textarea "El número no es válido."
type textarea "The number is not valid in"
type textarea "El número no es válido en"
type textarea "The number is not valid in Eur"
type textarea "El número no es válido en EUR"
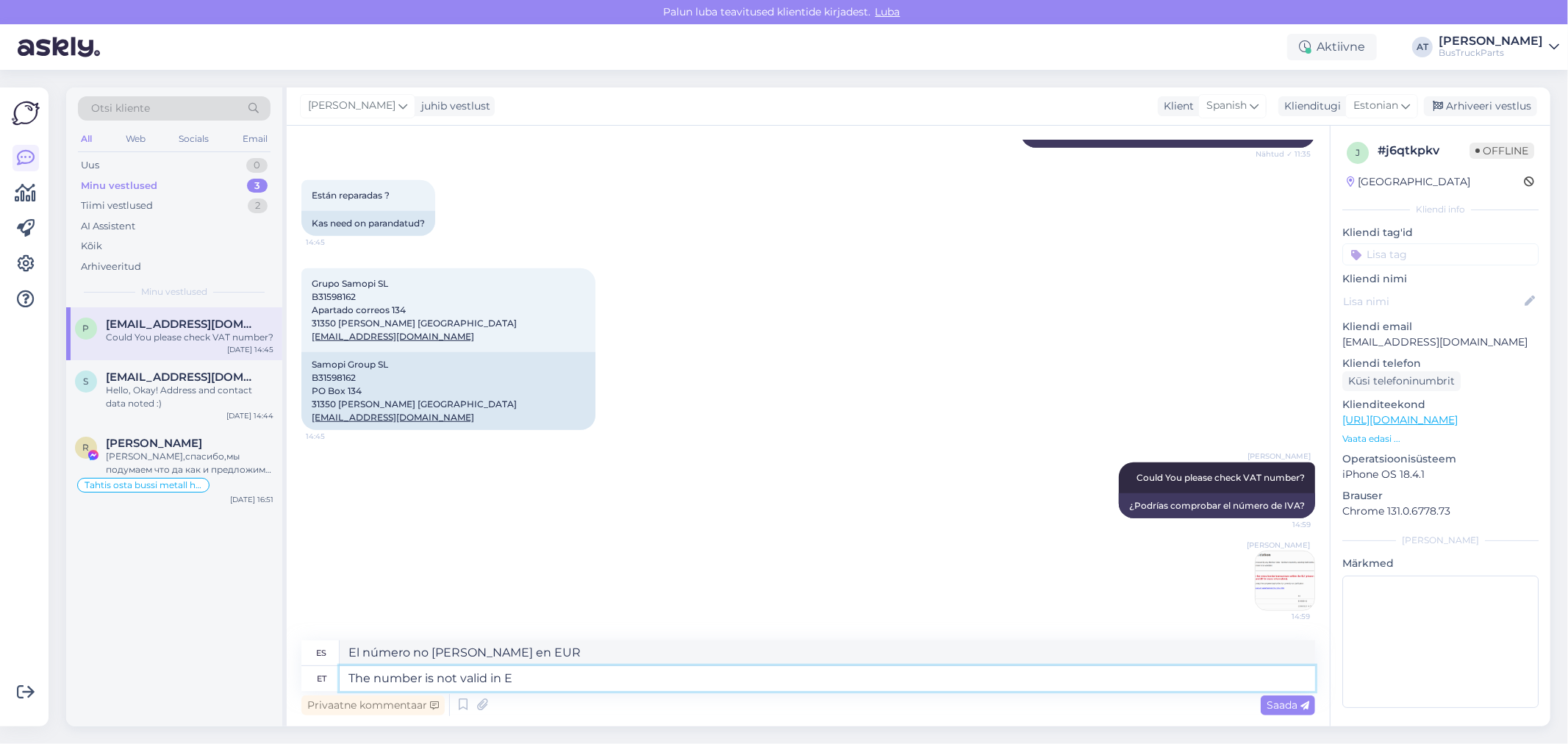
type textarea "The number is not valid in"
type textarea "El número no es válido en"
type textarea "The number is not valid in EU"
type textarea "El número no es válido en la UE."
click at [559, 671] on textarea "The number is not valid in EU" at bounding box center [828, 678] width 976 height 25
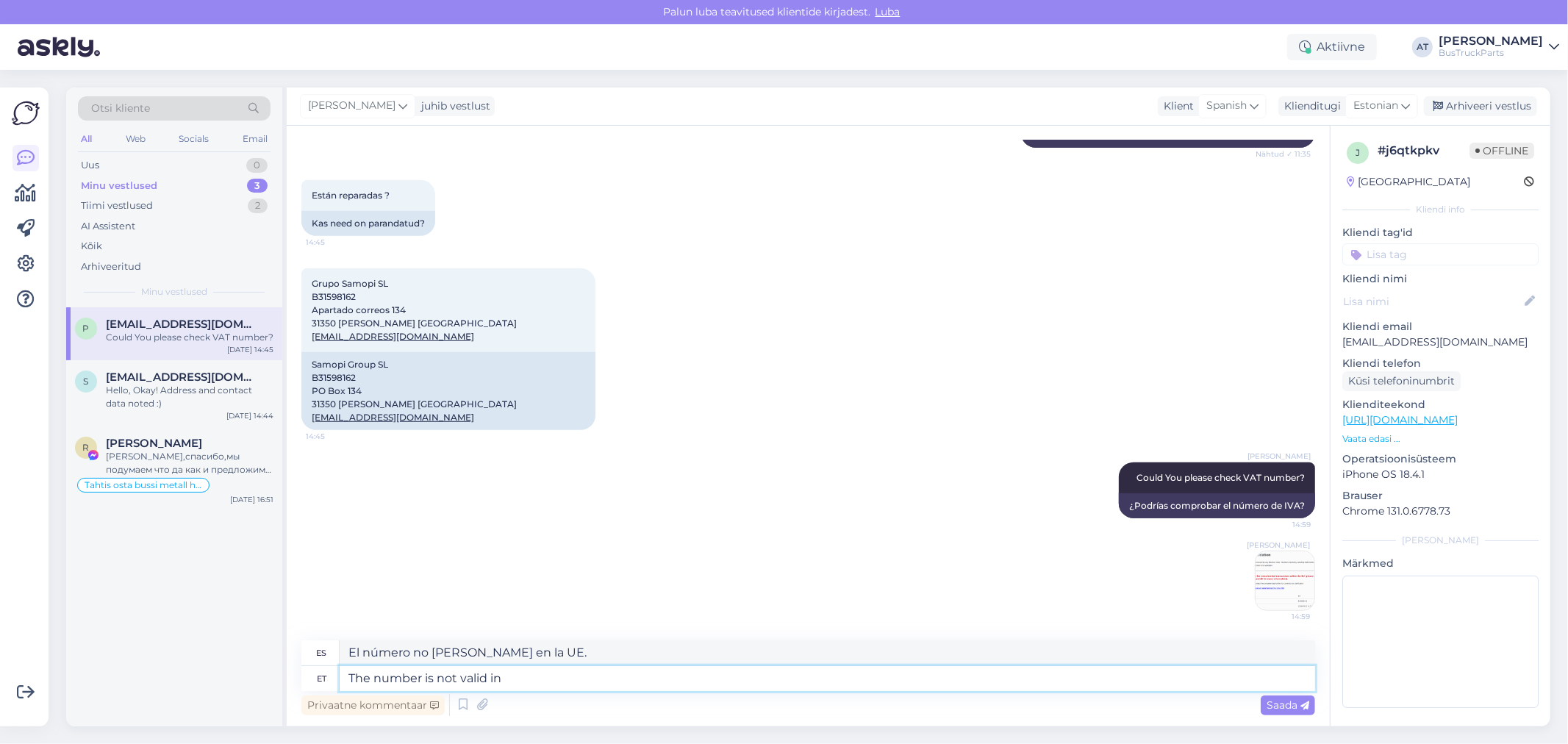
paste textarea "European Union"
type textarea "The number is not valid in European Union"
type textarea "El número no es válido en la Unión Europea"
type textarea "The number is not valid in European Union"
click at [1280, 704] on span "Saada" at bounding box center [1288, 704] width 43 height 13
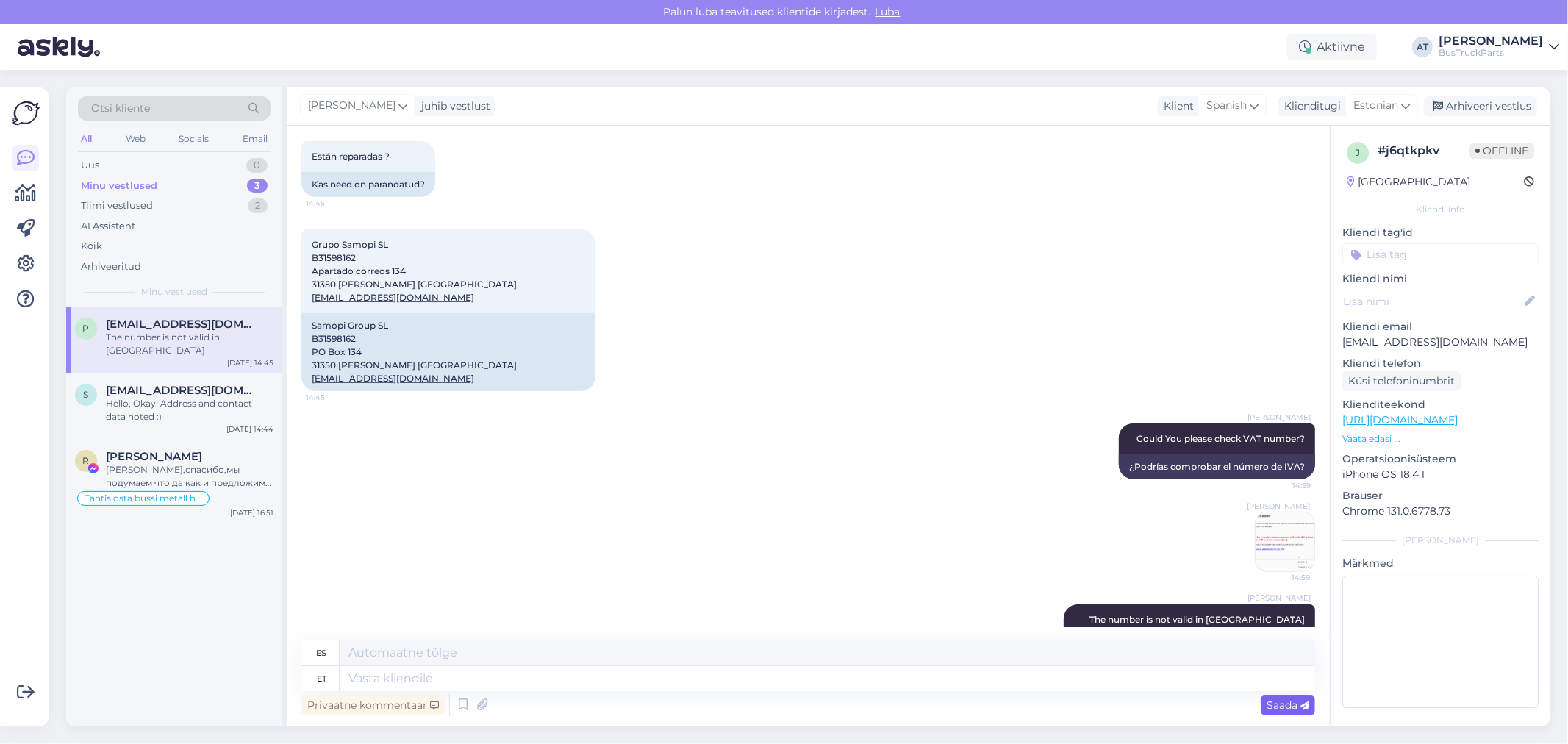
scroll to position [1032, 0]
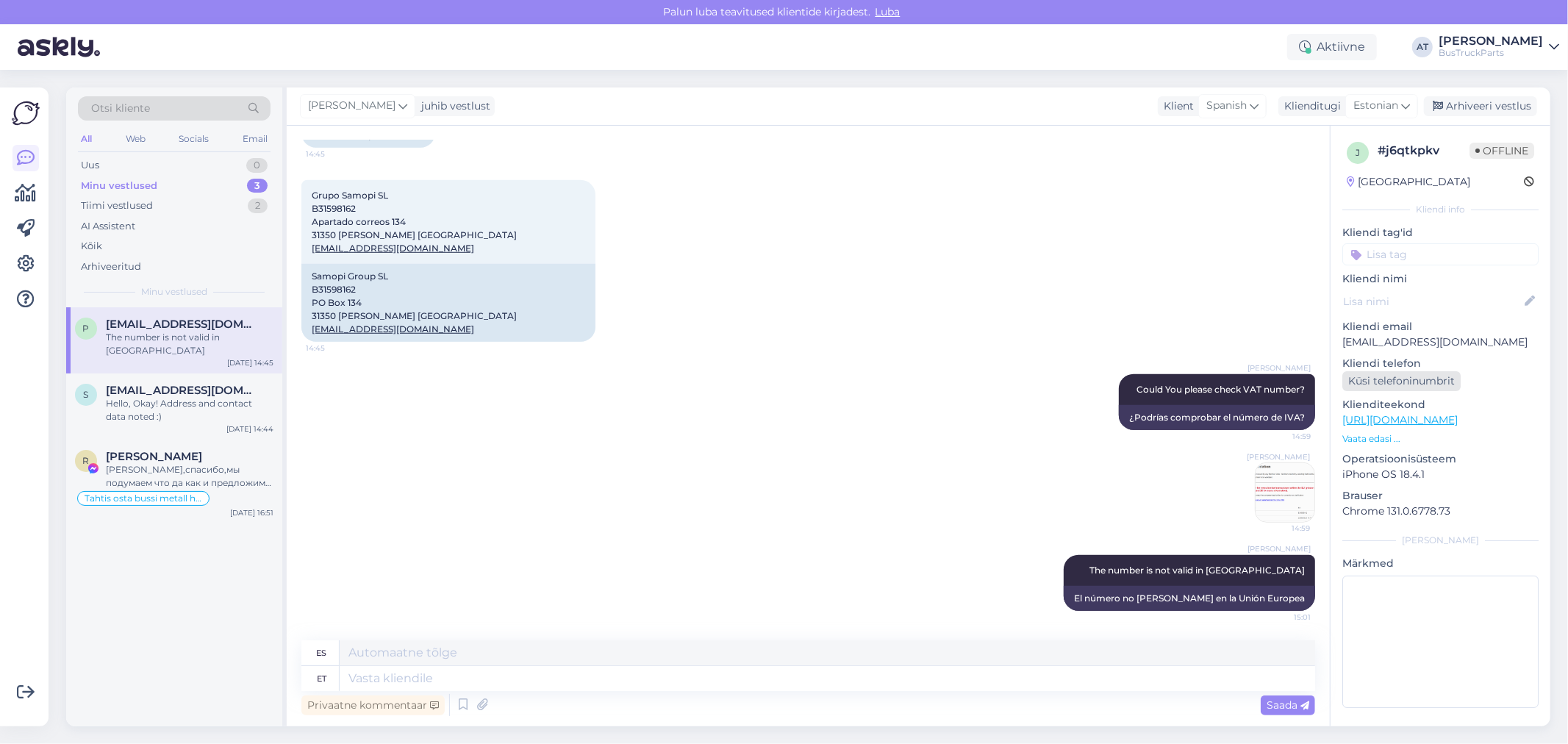
click at [1431, 388] on div "Küsi telefoninumbrit" at bounding box center [1402, 381] width 118 height 20
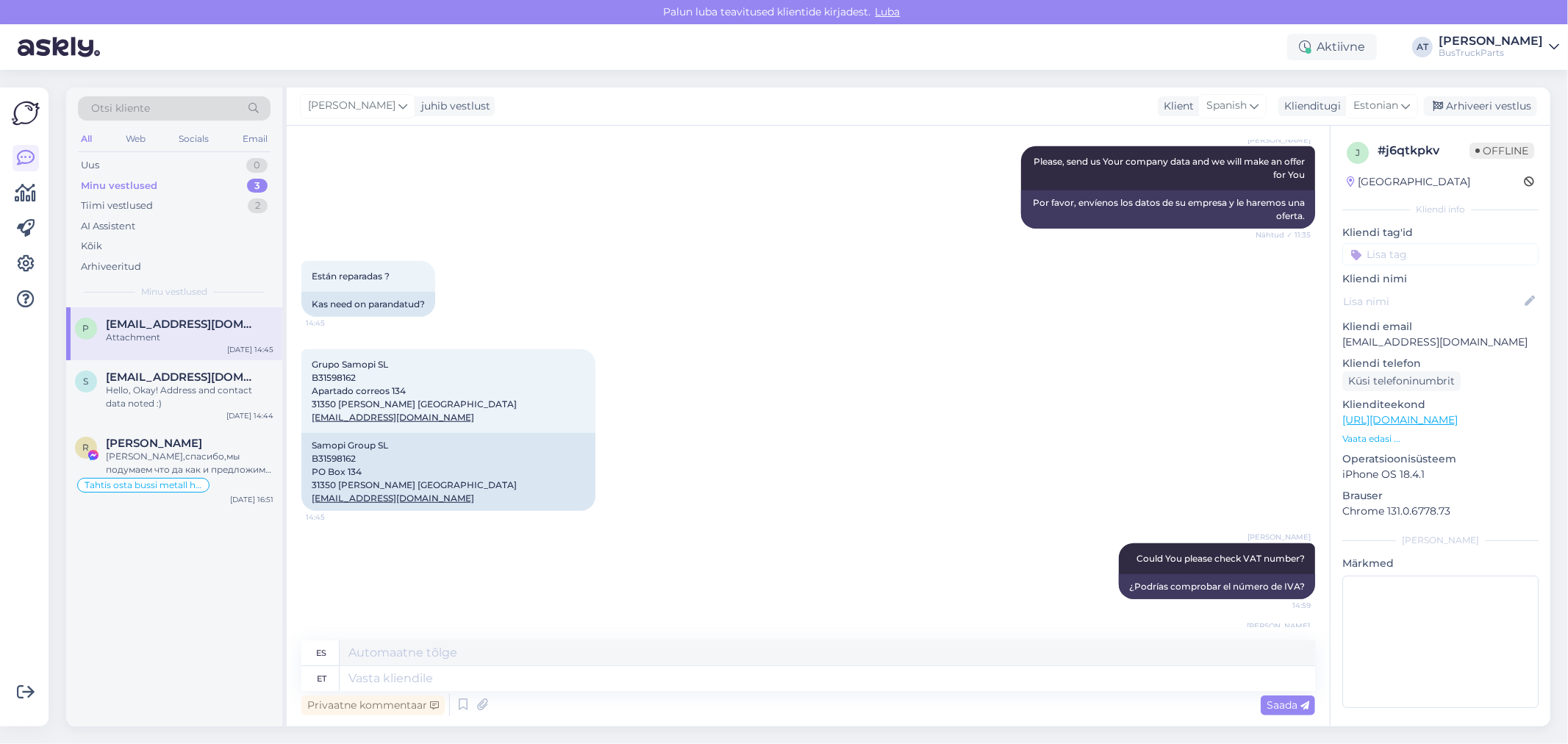
scroll to position [1108, 0]
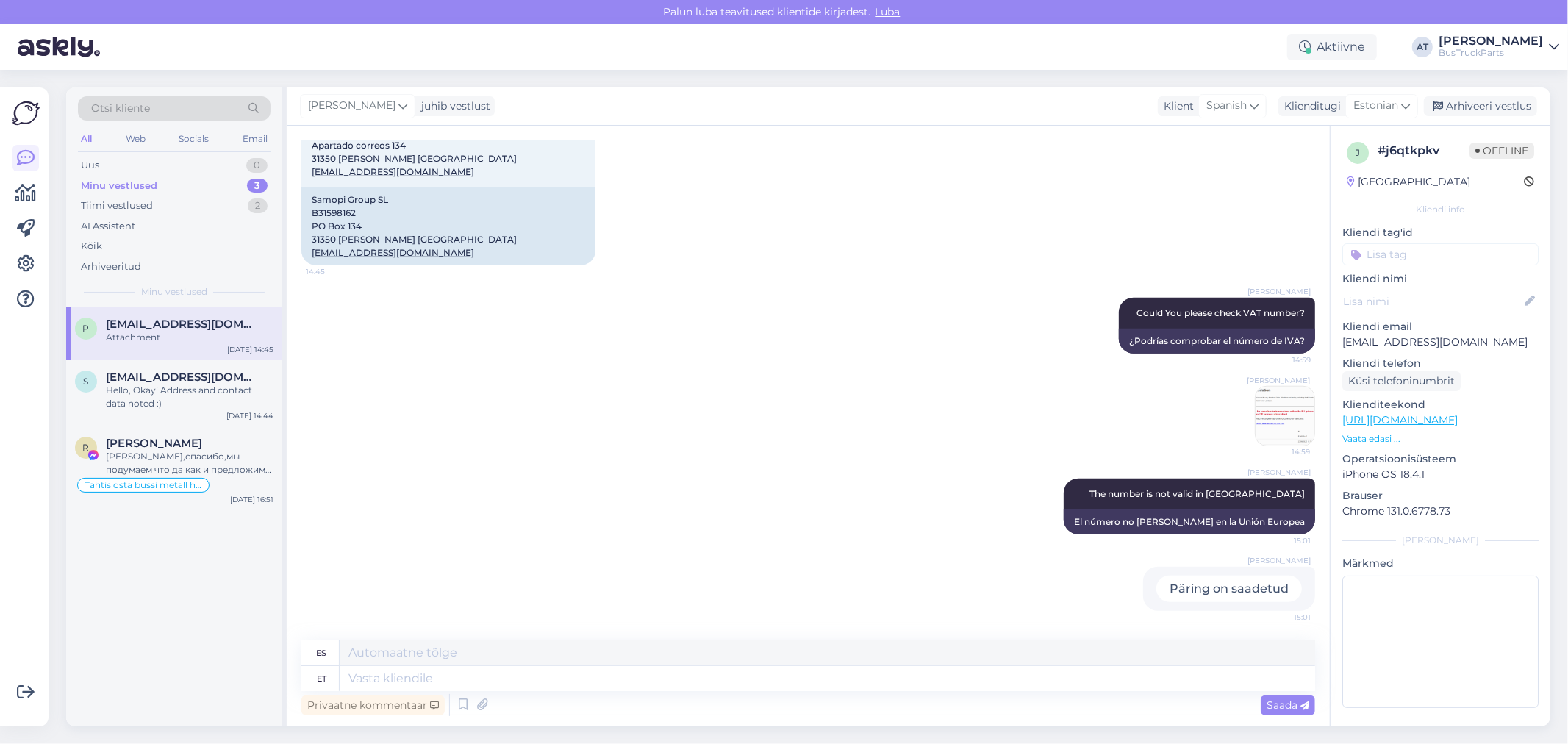
click at [895, 487] on div "Alina Tihhon The number is not valid in European Union 15:01 El número no es vá…" at bounding box center [808, 507] width 1014 height 89
click at [1113, 695] on div "Privaatne kommentaar Saada" at bounding box center [808, 704] width 1014 height 28
click at [995, 677] on textarea at bounding box center [828, 678] width 976 height 25
type textarea "The"
type textarea "El"
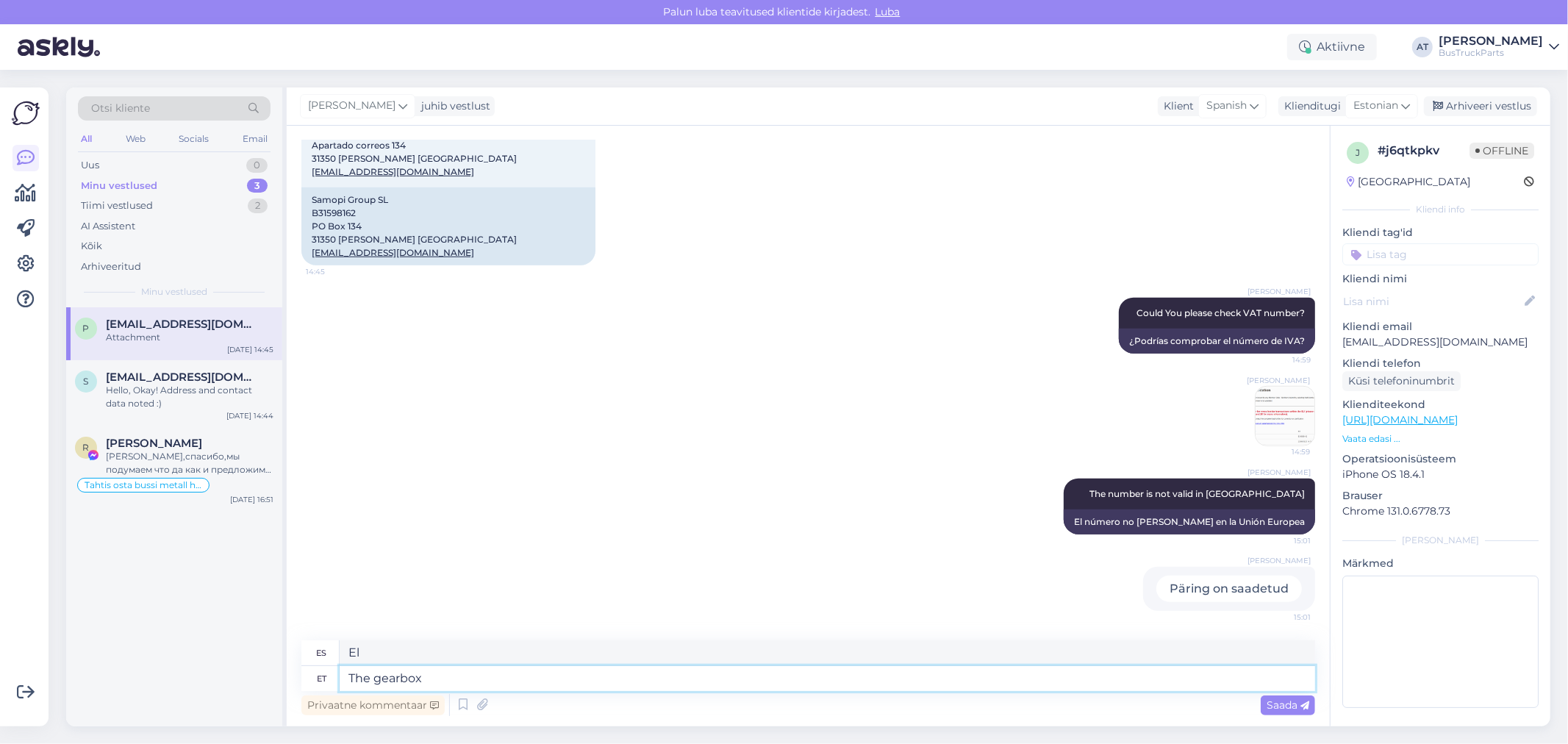
type textarea "The gearbox i"
type textarea "La caja de cambios"
type textarea "The gearbox is"
type textarea "La caja de cambios es"
type textarea "The gearbox is used, n"
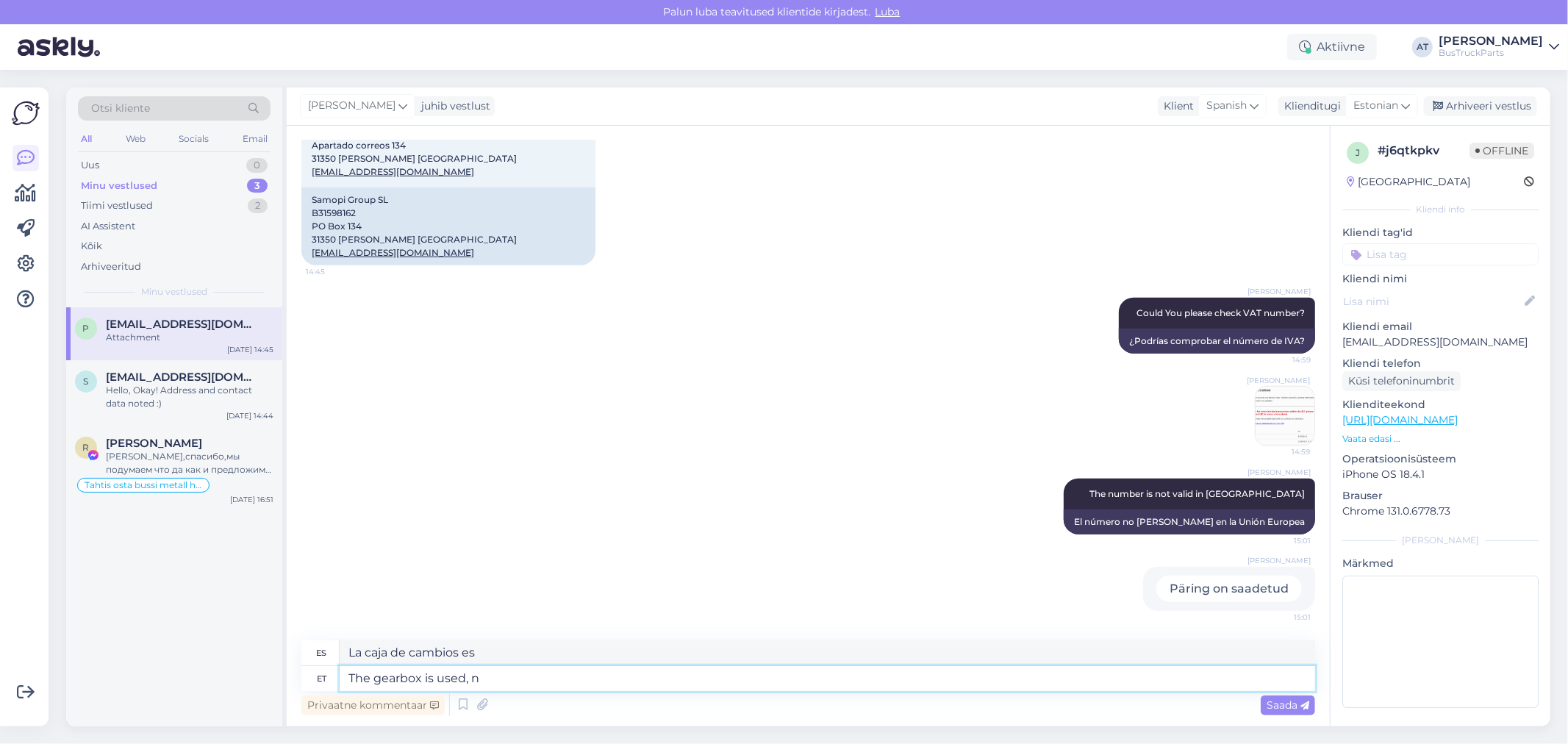
type textarea "La caja de cambios se utiliza,"
type textarea "The gearbox is used, not r"
type textarea "La caja de cambios se utiliza, no"
type textarea "The gearbox is used, not repaired."
type textarea "La caja de cambios está usada, no reparada."
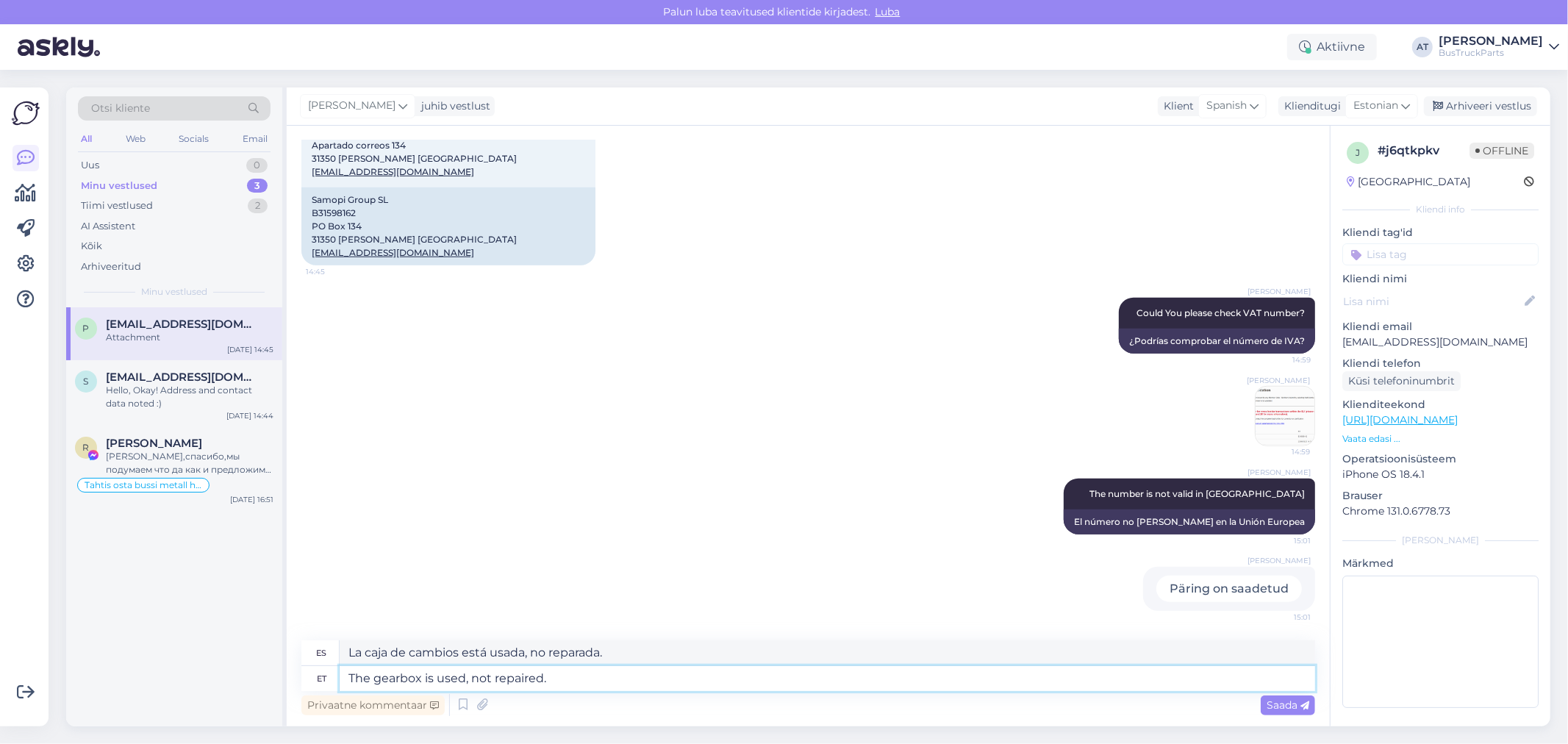
type textarea "The gearbox is used, not repaired."
click at [1295, 706] on span "Saada" at bounding box center [1288, 704] width 43 height 13
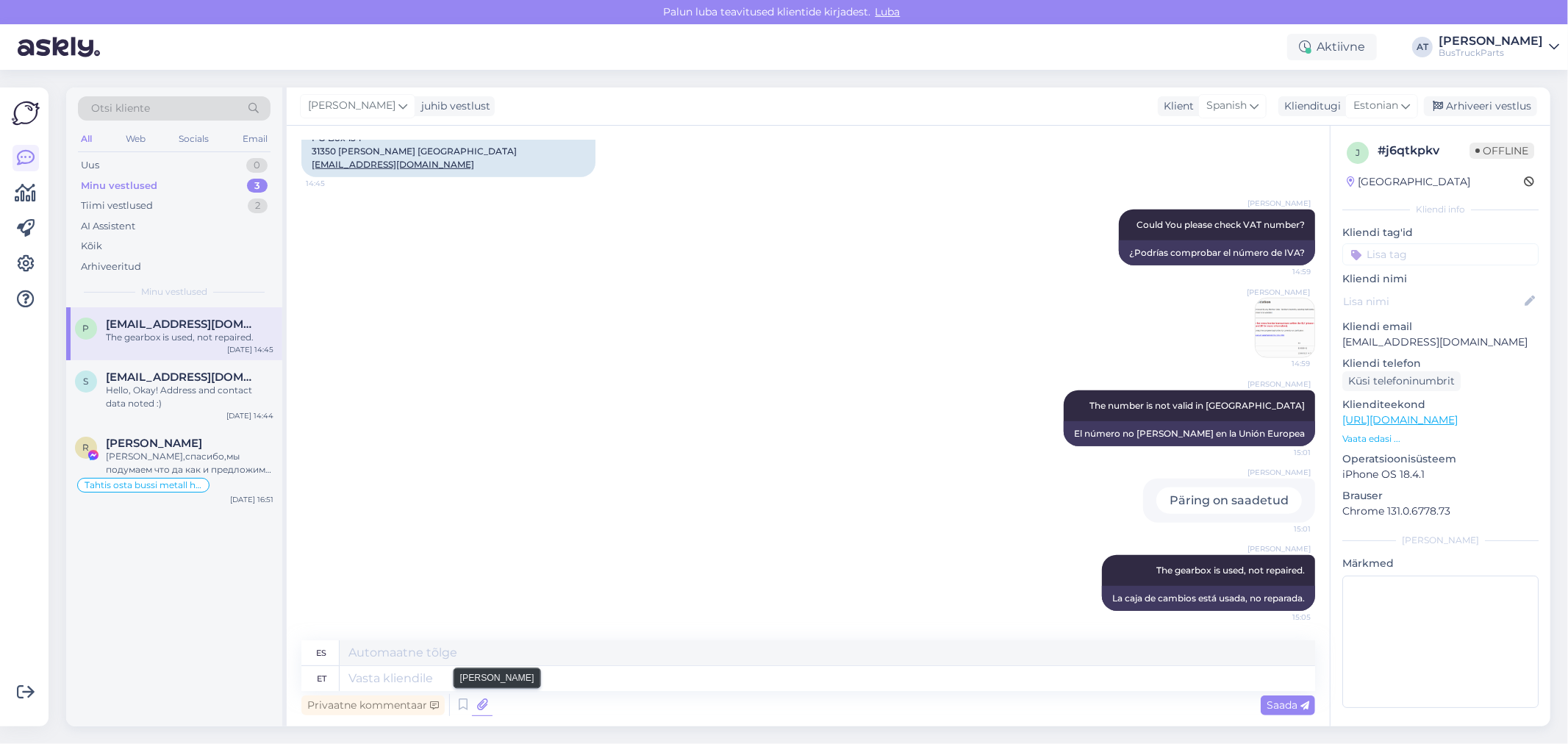
click at [481, 702] on icon at bounding box center [482, 704] width 21 height 22
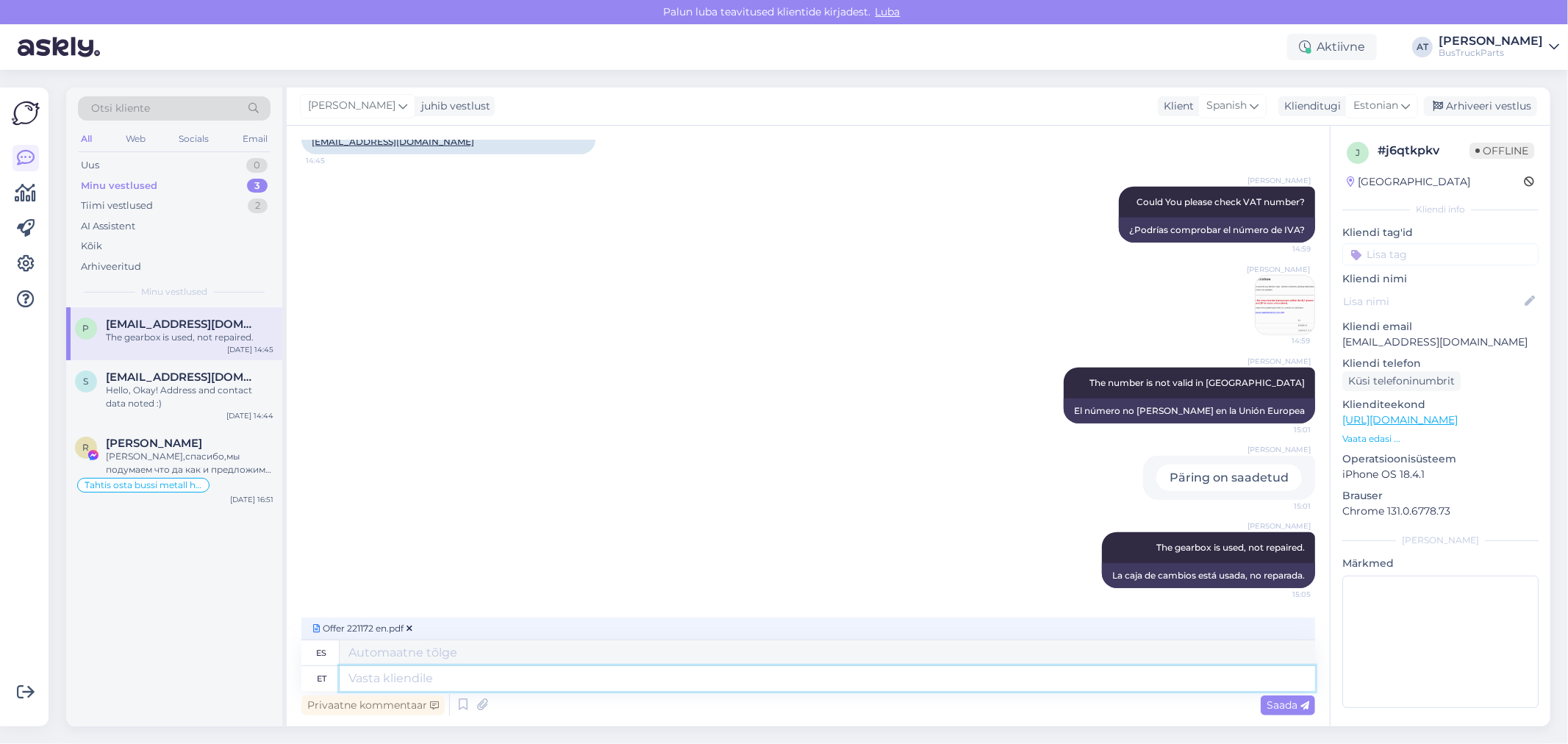
click at [546, 684] on textarea at bounding box center [828, 678] width 976 height 25
type textarea "Offer"
type textarea "Oferta"
type textarea "Offer"
click at [1287, 699] on span "Saada" at bounding box center [1288, 704] width 43 height 13
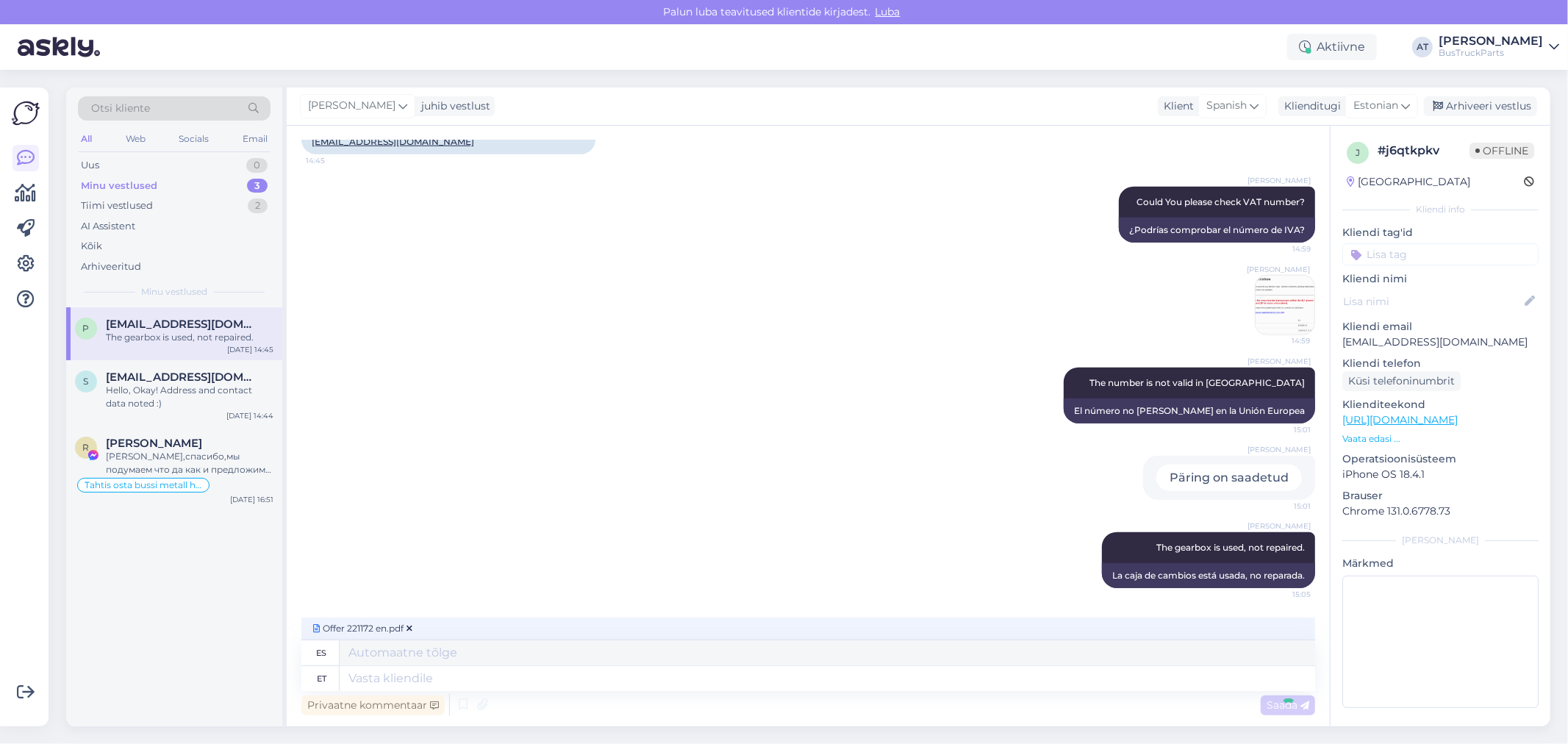
scroll to position [1348, 0]
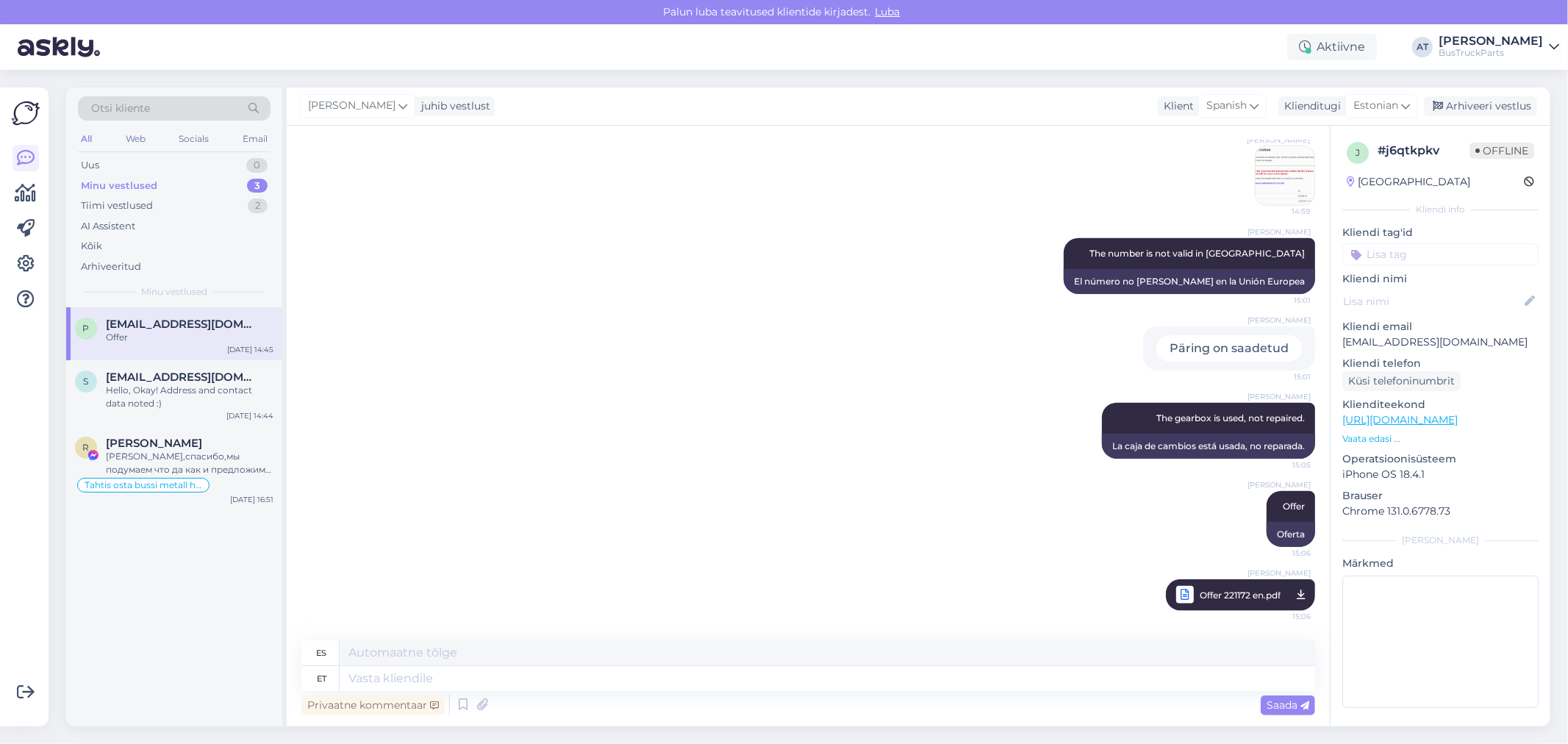
click at [895, 517] on div "Alina Tihhon Offer 15:06 Oferta Alina Tihhon Offer 221172 en.pdf 15:06" at bounding box center [808, 550] width 1014 height 152
click at [169, 179] on div "Minu vestlused 3" at bounding box center [174, 185] width 192 height 21
click at [162, 335] on div "Offer" at bounding box center [190, 337] width 168 height 13
click at [134, 160] on div "Uus 1" at bounding box center [174, 165] width 192 height 21
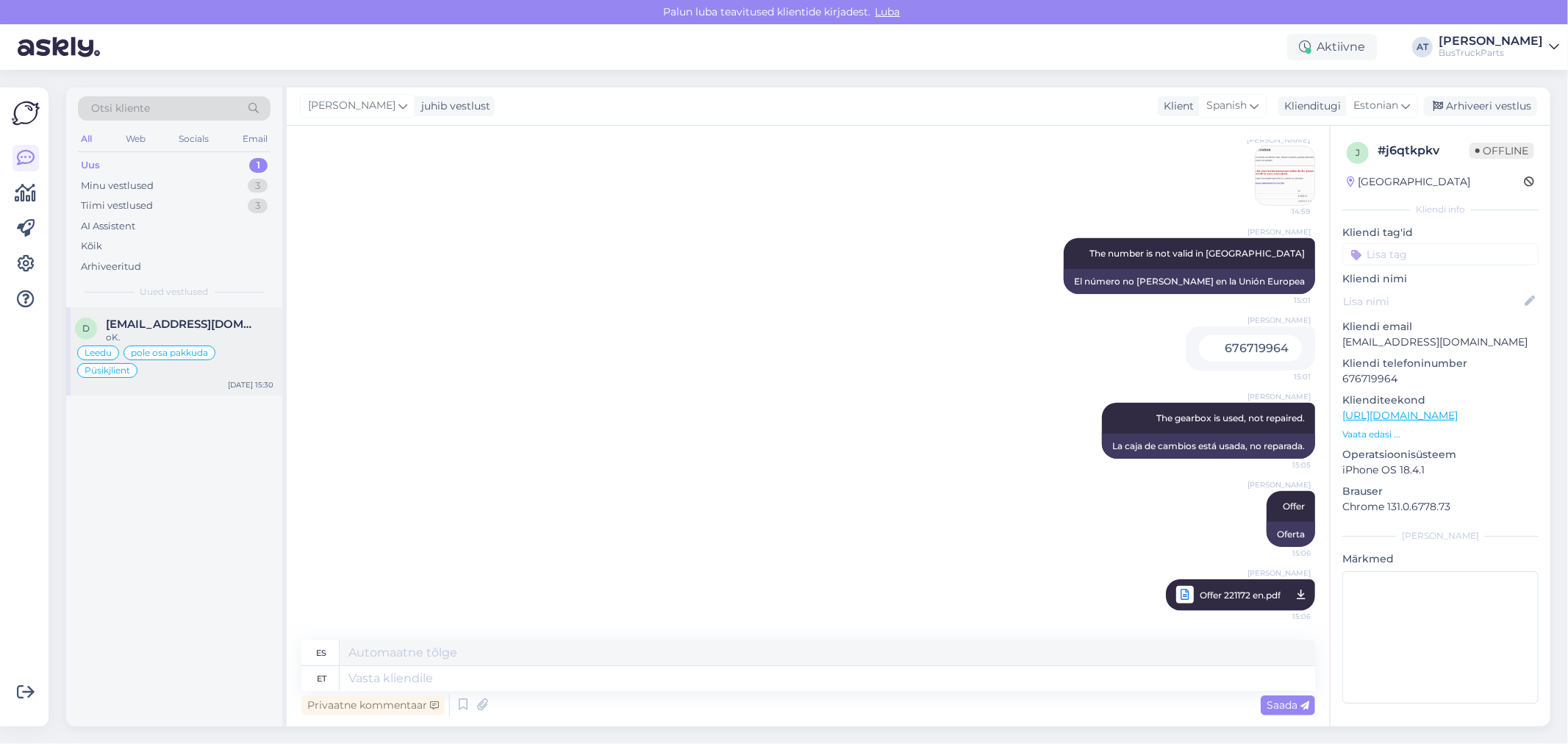
click at [177, 319] on span "dalys@techtransa.lt" at bounding box center [182, 324] width 153 height 13
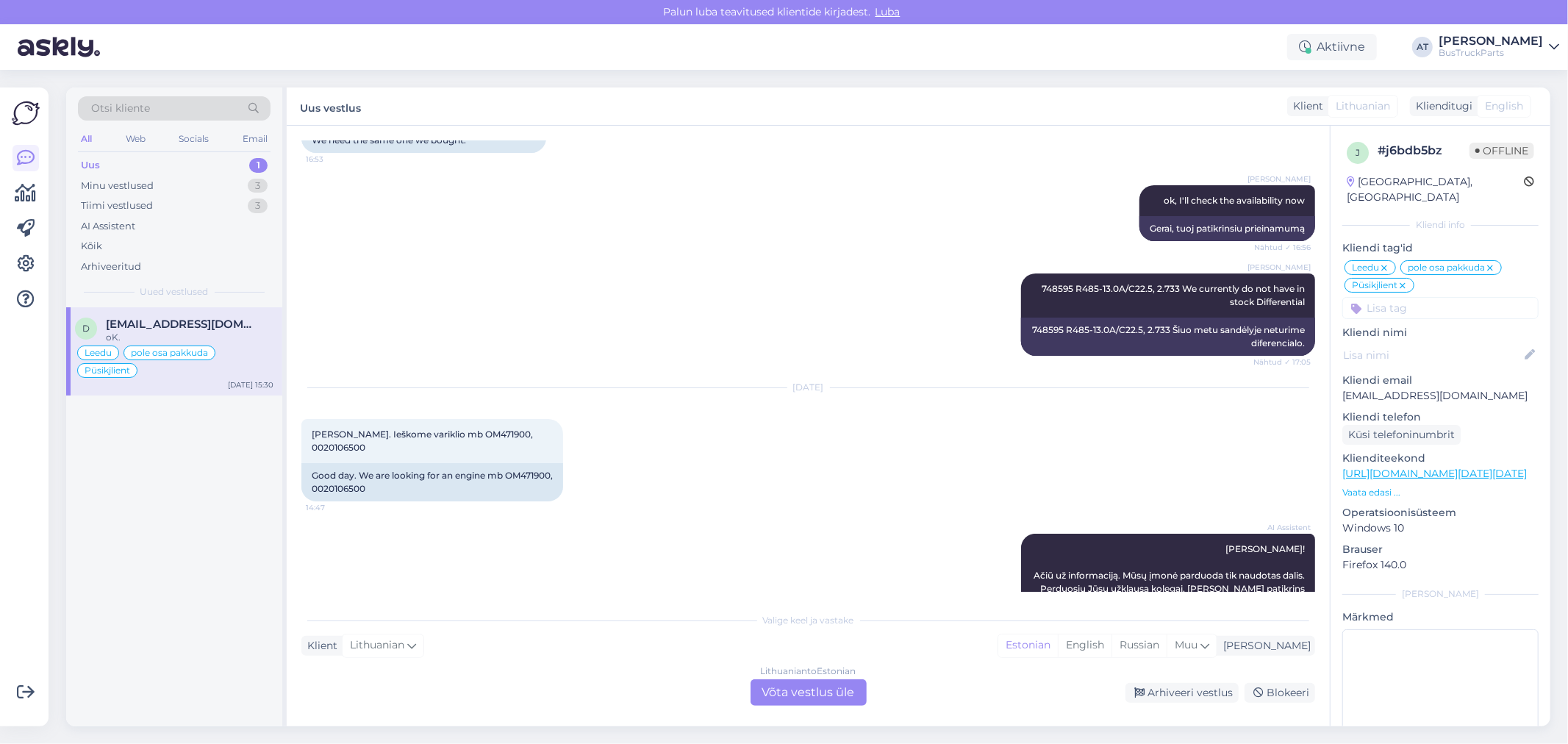
scroll to position [2560, 0]
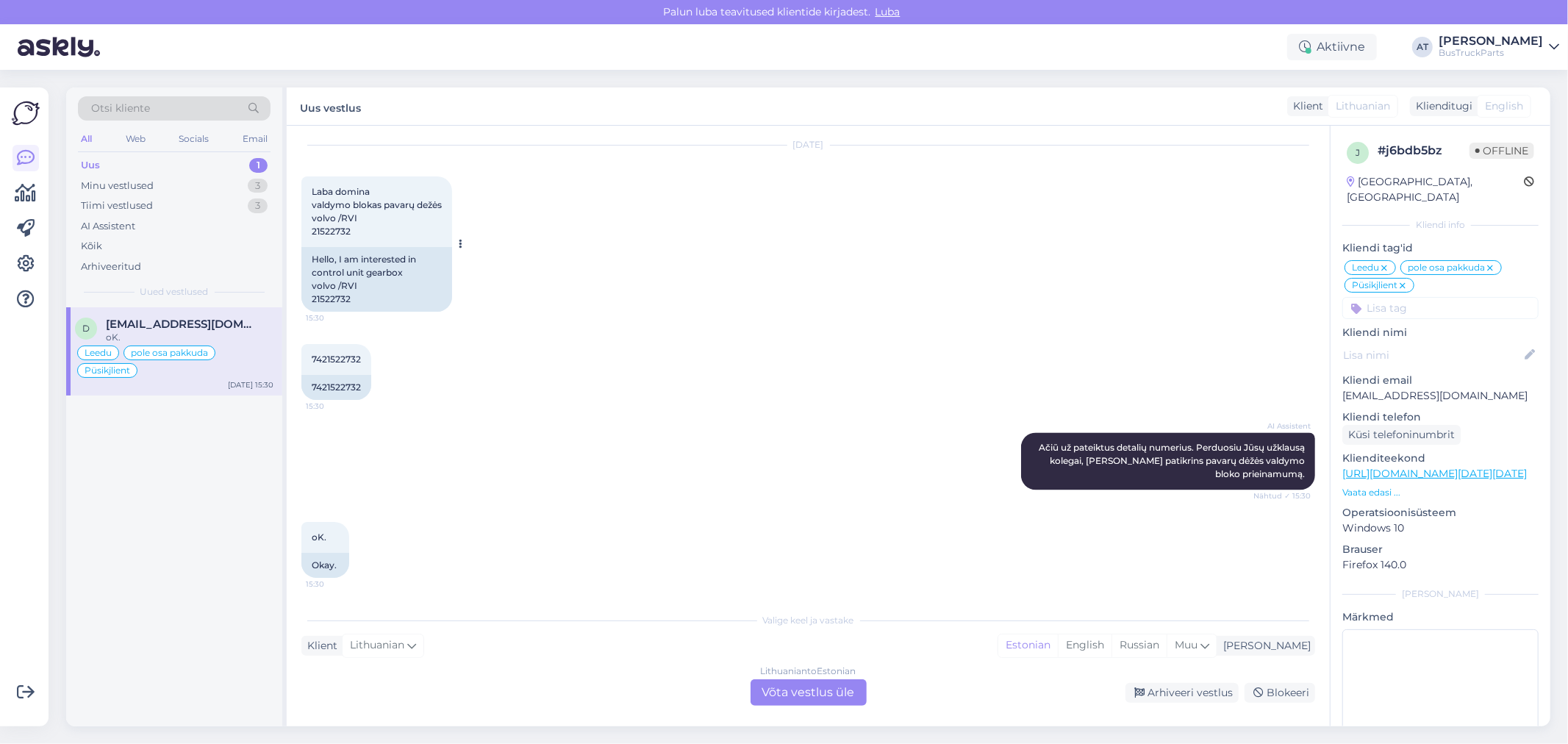
click at [331, 295] on div "Hello, I am interested in control unit gearbox volvo /RVI 21522732" at bounding box center [376, 279] width 150 height 65
click at [825, 689] on div "Lithuanian to Estonian Võta vestlus üle" at bounding box center [808, 692] width 116 height 27
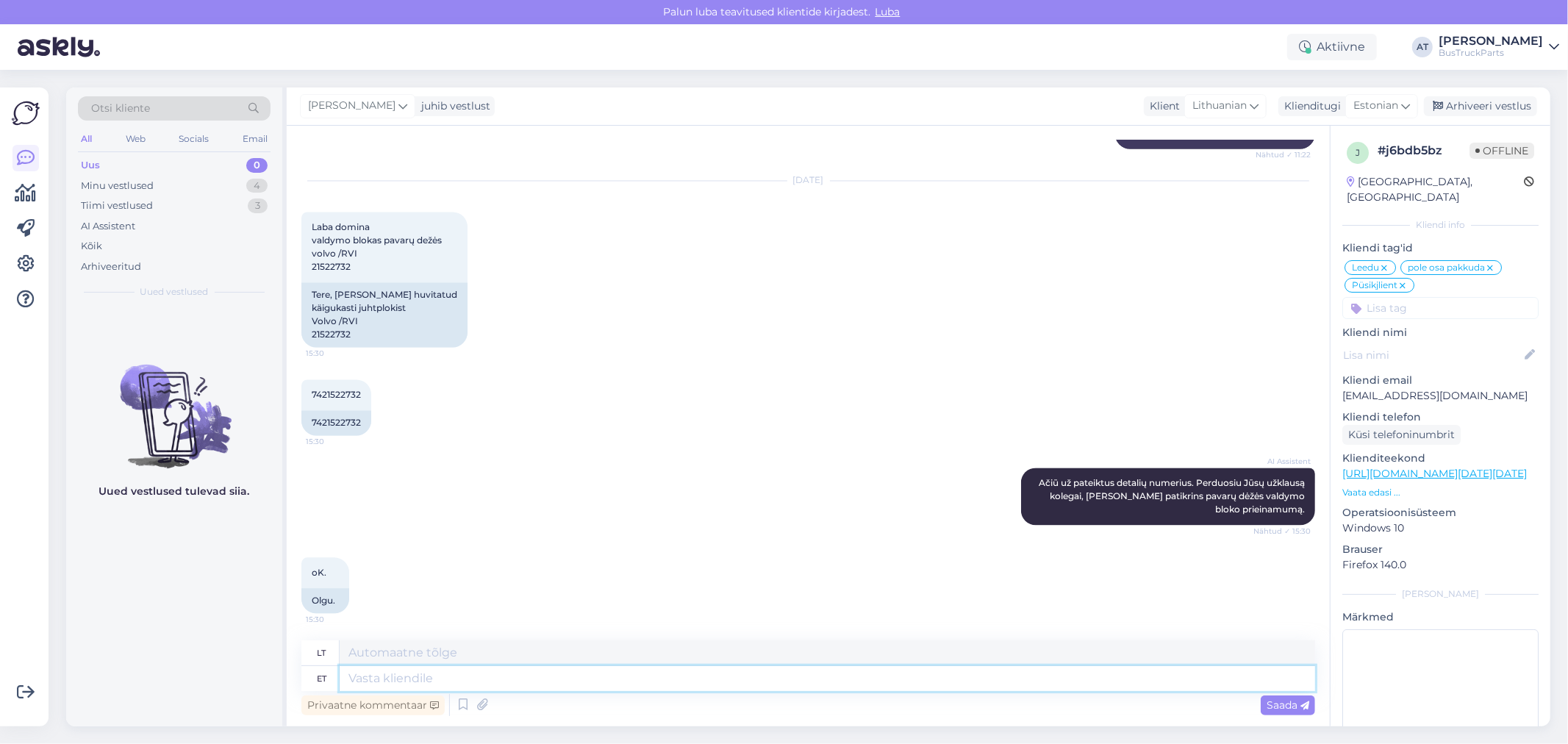
click at [818, 680] on textarea at bounding box center [828, 678] width 976 height 25
type textarea "Hello!"
type textarea "Sveiki!"
click at [666, 667] on textarea "Hello!" at bounding box center [828, 678] width 976 height 25
type textarea "Hello! Okay!"
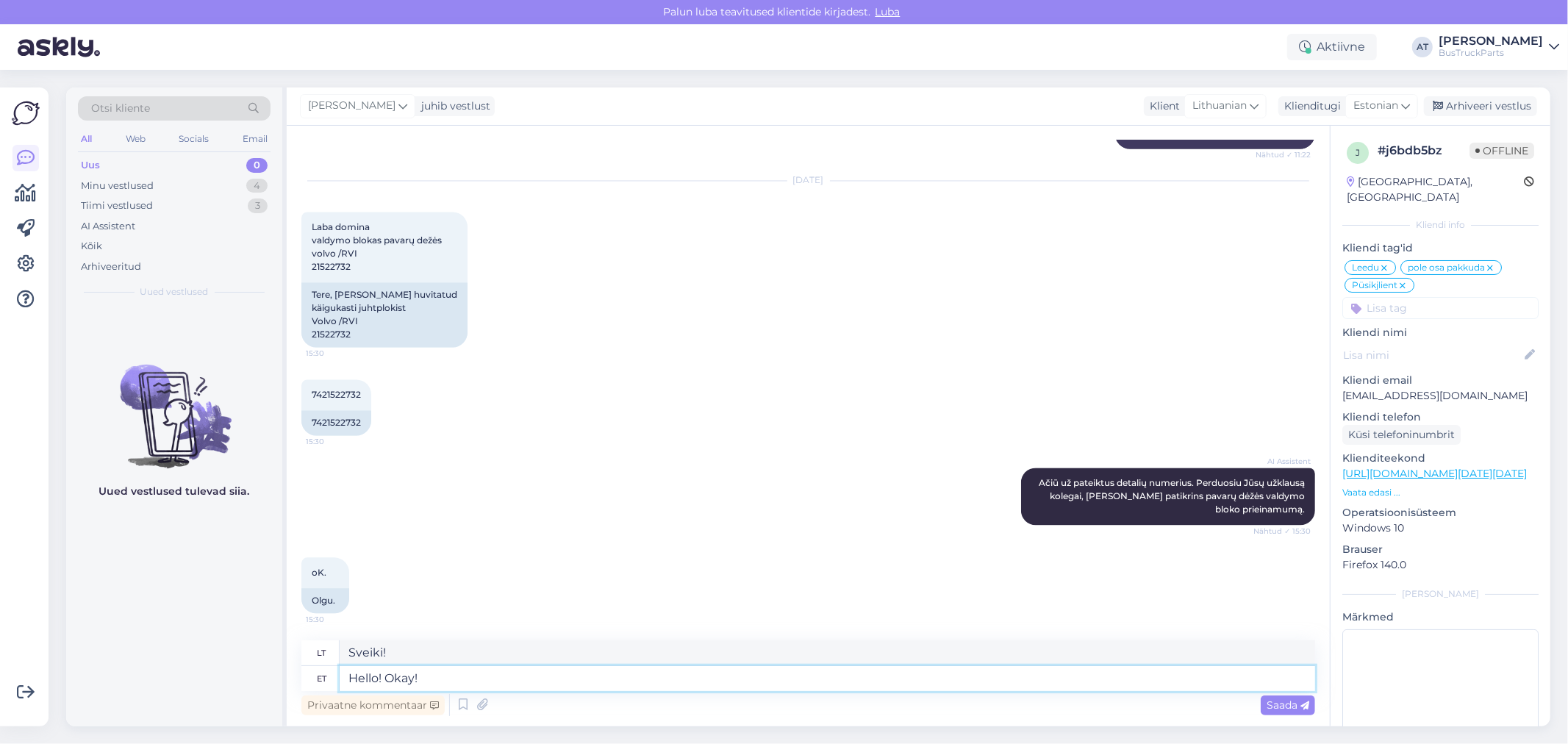
type textarea "Sveiki! Gerai!"
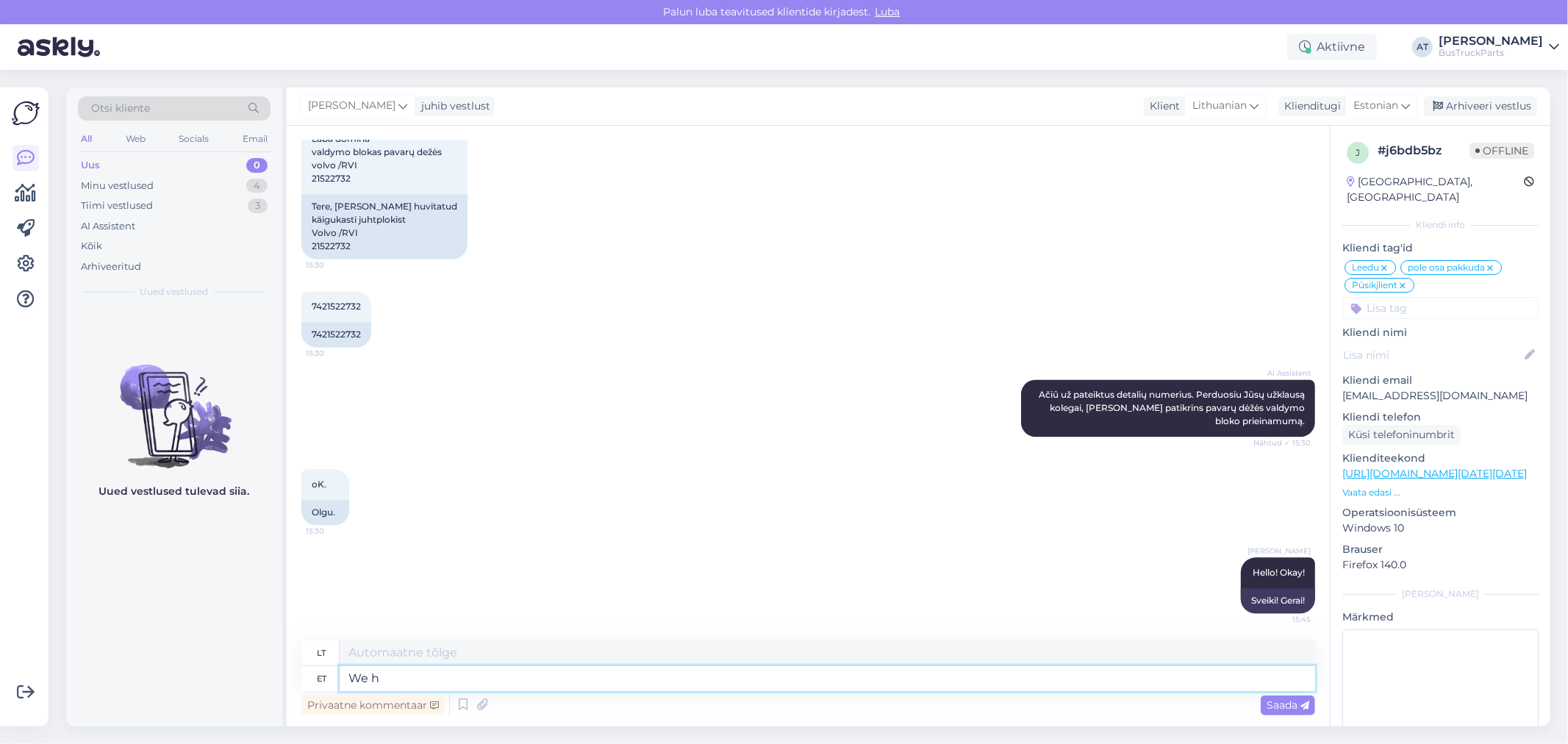
type textarea "We ha"
type textarea "Mes"
type textarea "We have"
type textarea "Mes turime"
type textarea "We have such"
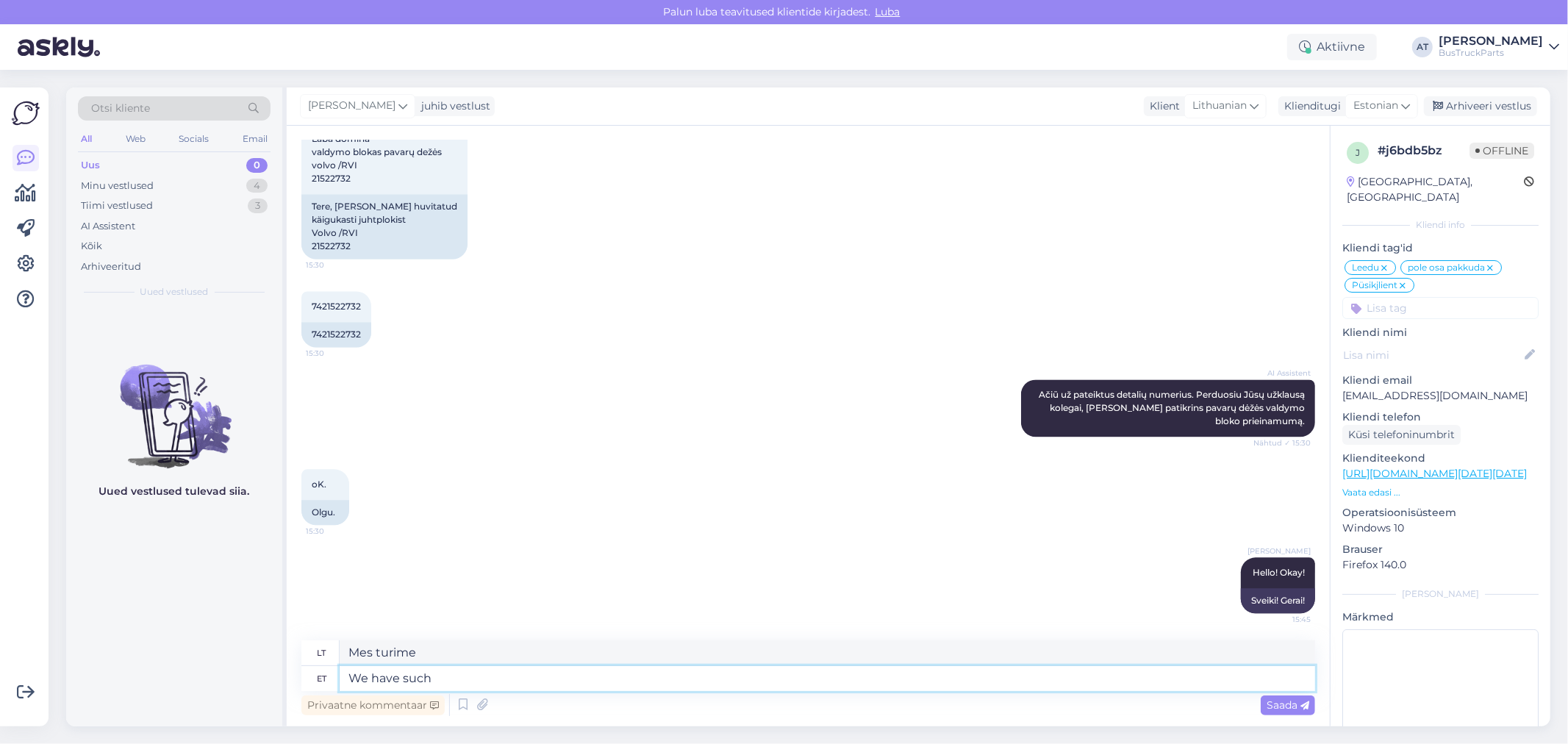
type textarea "Mes turime tokių"
type textarea "We have such control u"
type textarea "Mes turime tokią kontrolę"
paste textarea "https://www.bustruckparts.com/?lang=en&call=textSearch&options=%2Fsearch%3ATP20…"
type textarea "We have such control unit https://www.bustruckparts.com/?lang=en&call=textSearc…"
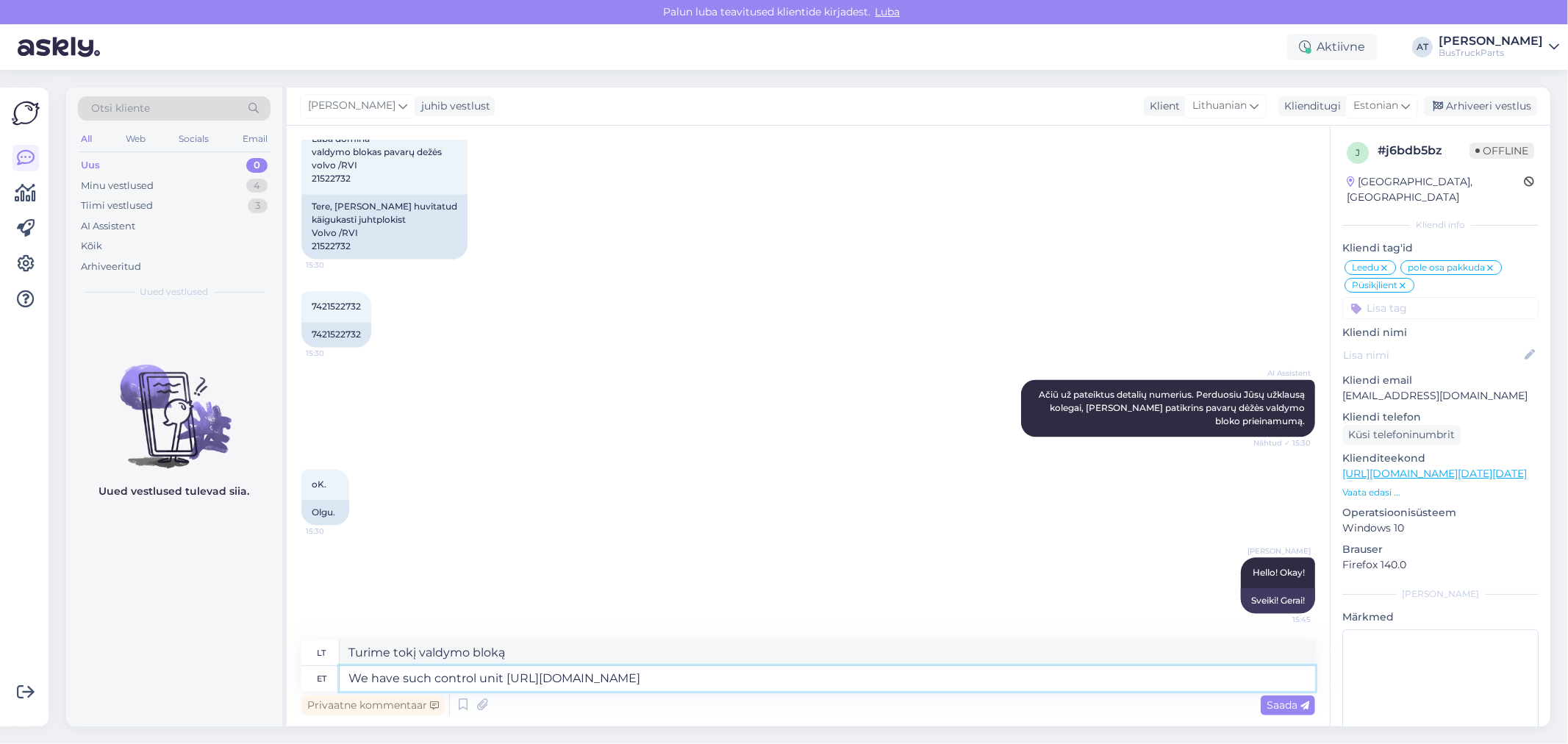
type textarea "Turime tokį valdymo bloką https://www.bustruckparts.com/?lang=en&call=textSearc…"
type textarea "We have such control unit https://www.bustruckparts.com/?lang=en&call=textSearc…"
click at [1295, 707] on span "Saada" at bounding box center [1288, 704] width 43 height 13
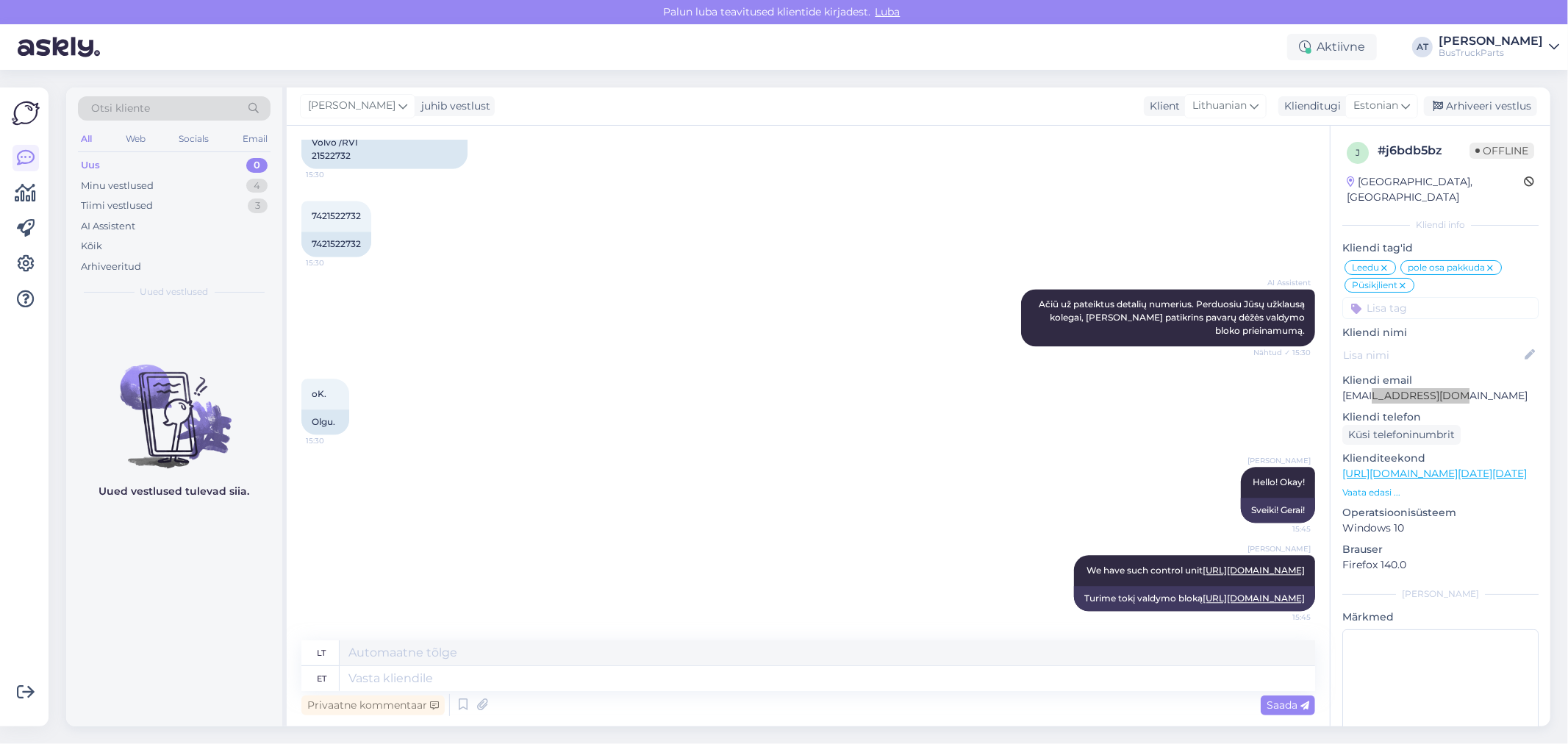
drag, startPoint x: 1454, startPoint y: 383, endPoint x: 1370, endPoint y: 381, distance: 84.0
click at [1370, 388] on p "dalys@techtransa.lt" at bounding box center [1441, 396] width 196 height 15
drag, startPoint x: 166, startPoint y: 201, endPoint x: 437, endPoint y: 251, distance: 275.6
click at [166, 201] on div "Tiimi vestlused 3" at bounding box center [174, 205] width 192 height 21
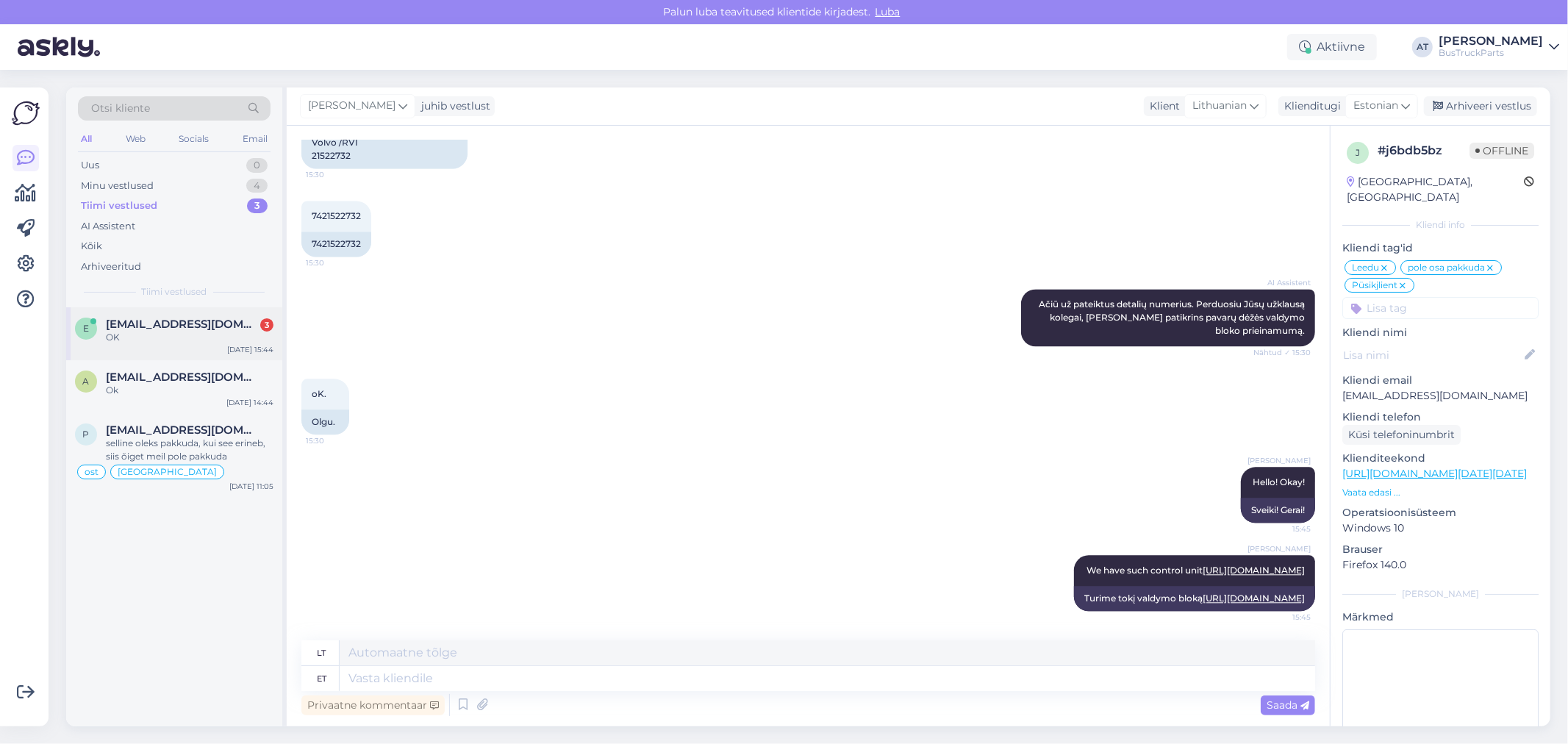
click at [167, 327] on span "eduardoedilaura@gmail.com" at bounding box center [182, 324] width 153 height 13
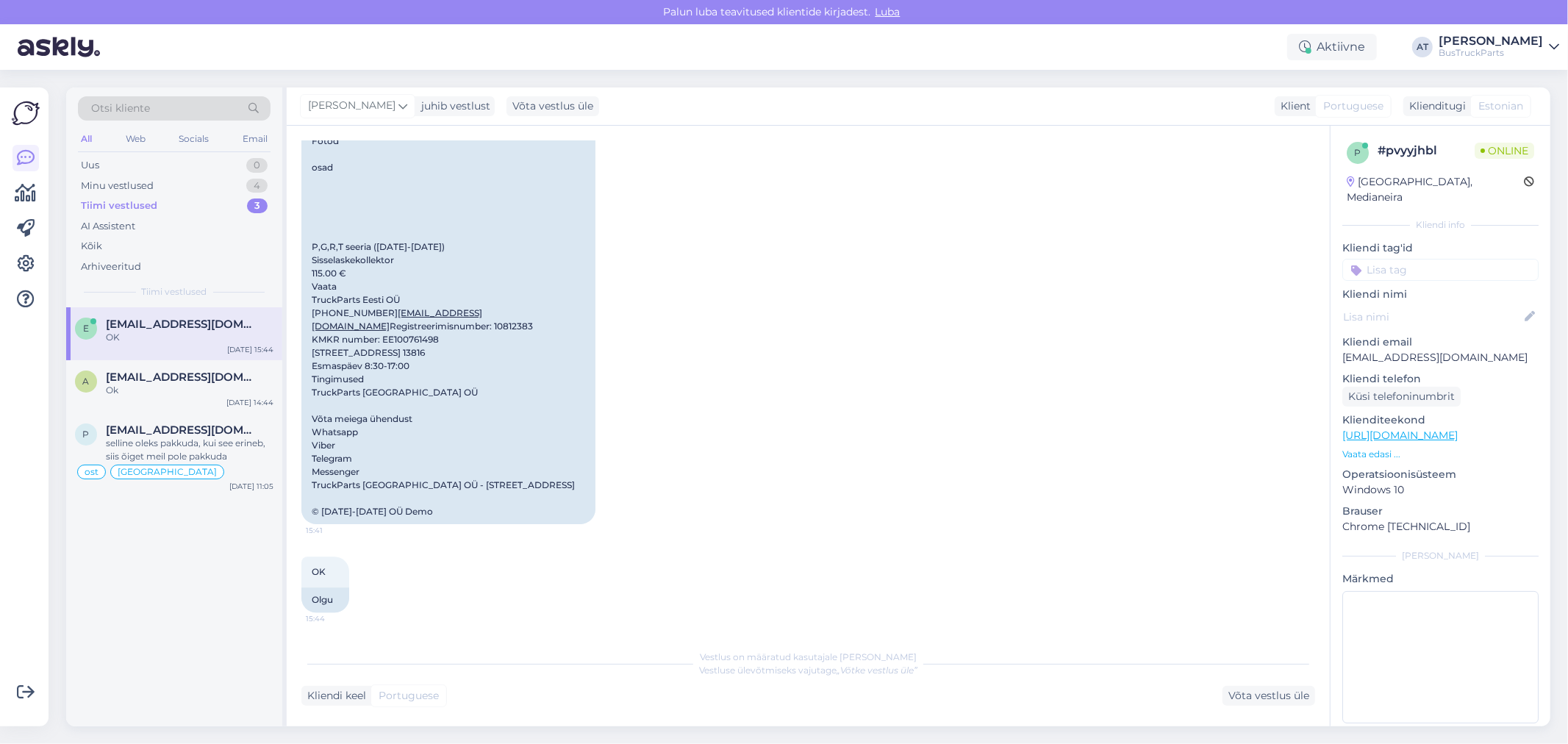
scroll to position [3068, 0]
click at [180, 182] on div "Minu vestlused 4" at bounding box center [174, 185] width 192 height 21
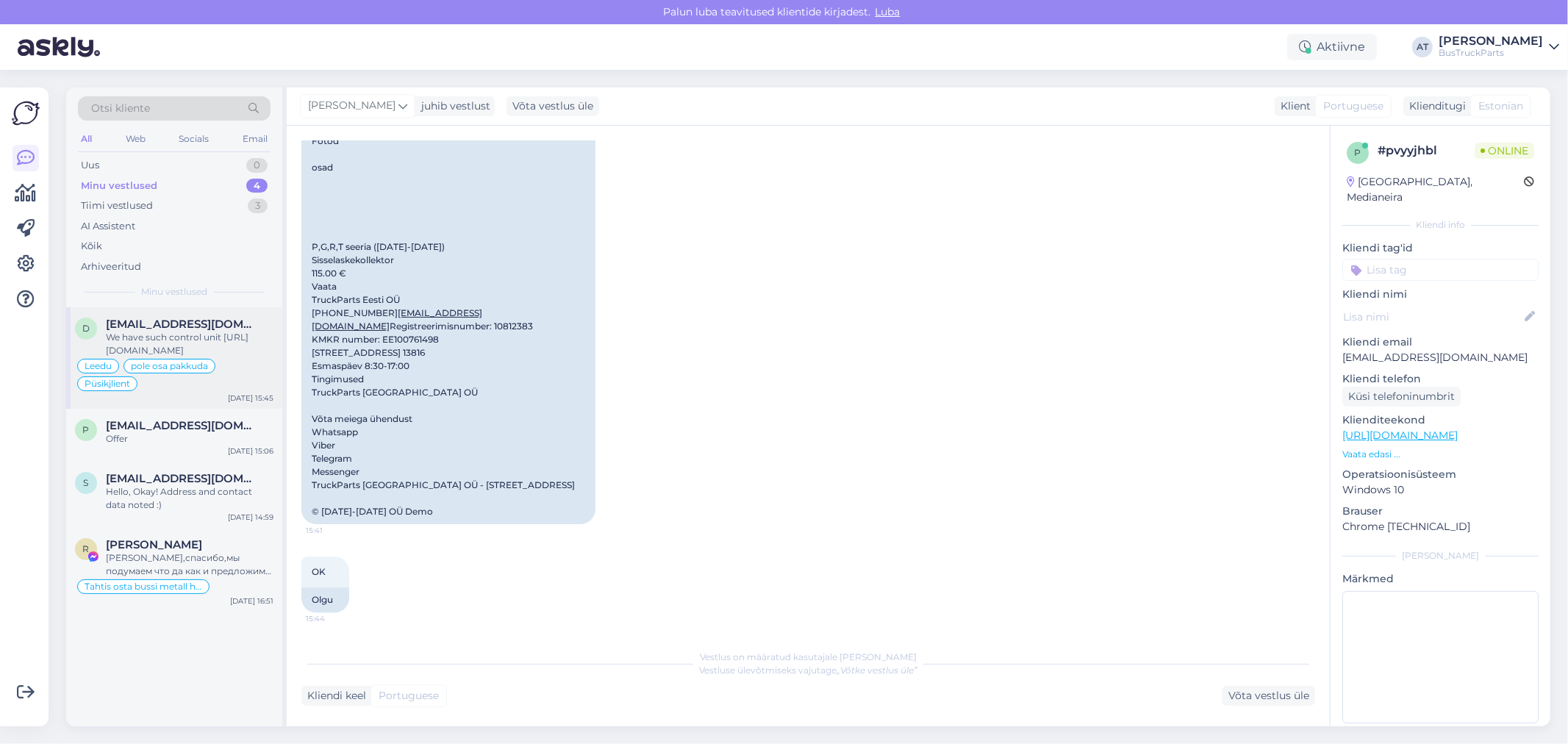
click at [179, 336] on div "We have such control unit https://www.bustruckparts.com/?lang=en&call=textSearc…" at bounding box center [190, 343] width 168 height 27
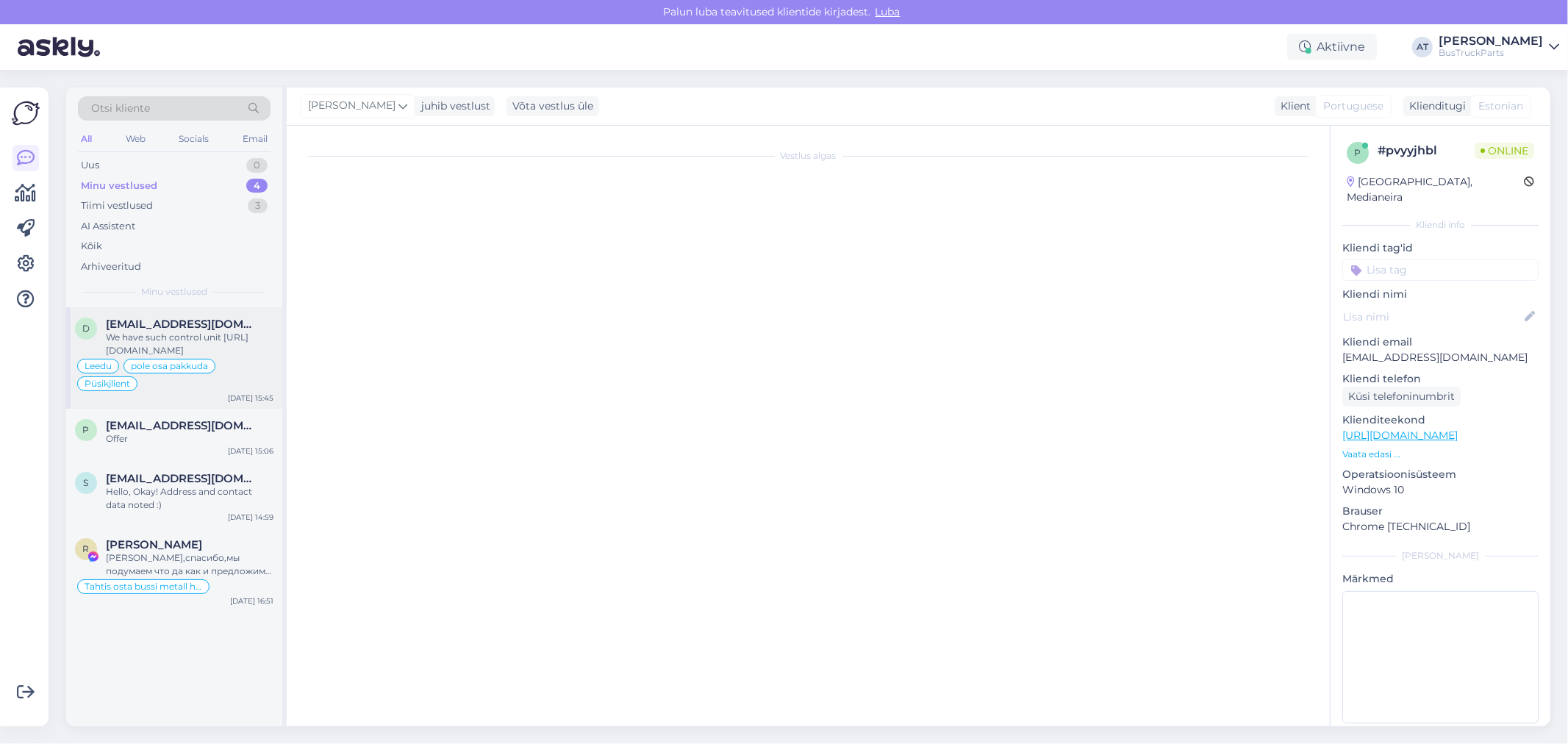
scroll to position [2728, 0]
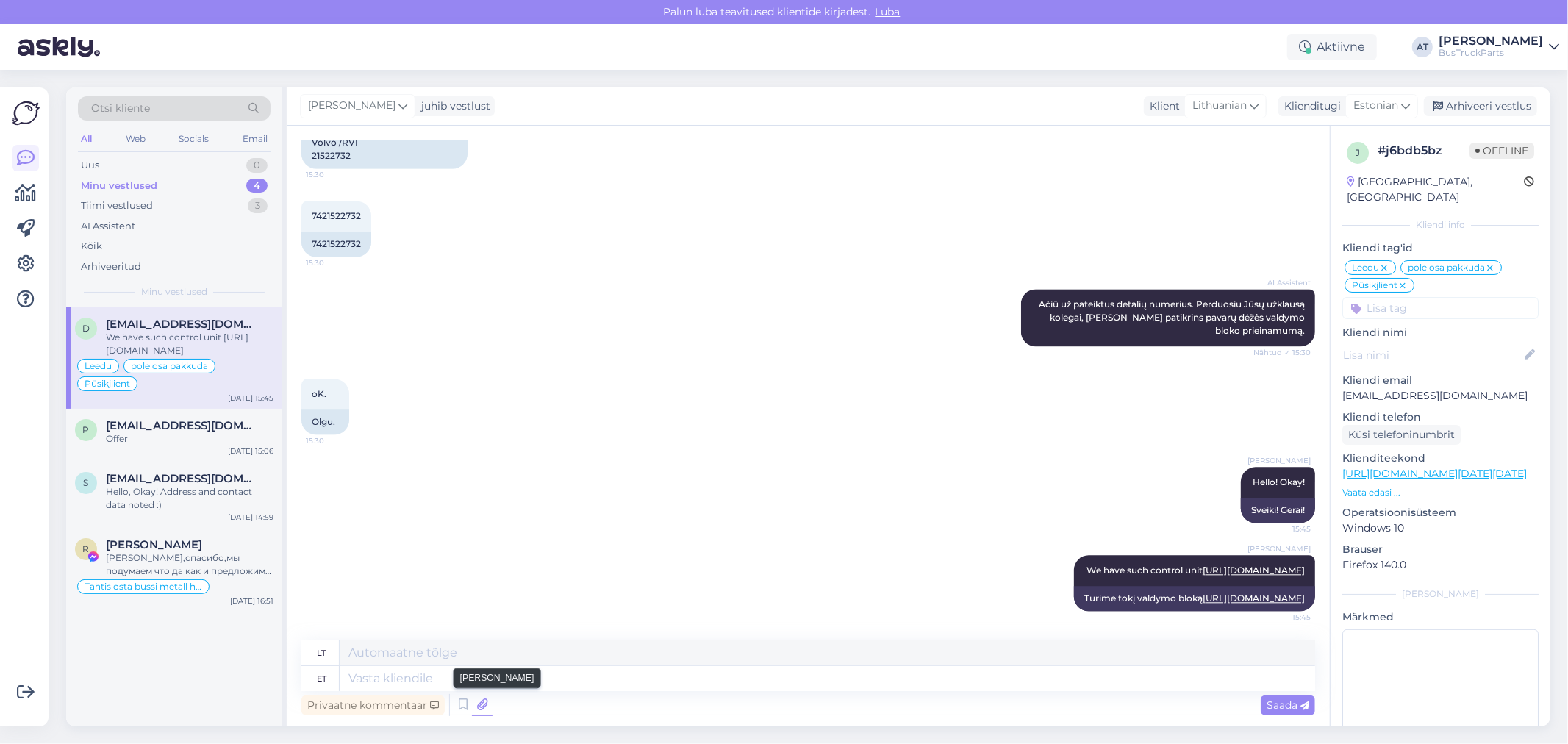
click at [473, 707] on icon at bounding box center [482, 704] width 21 height 22
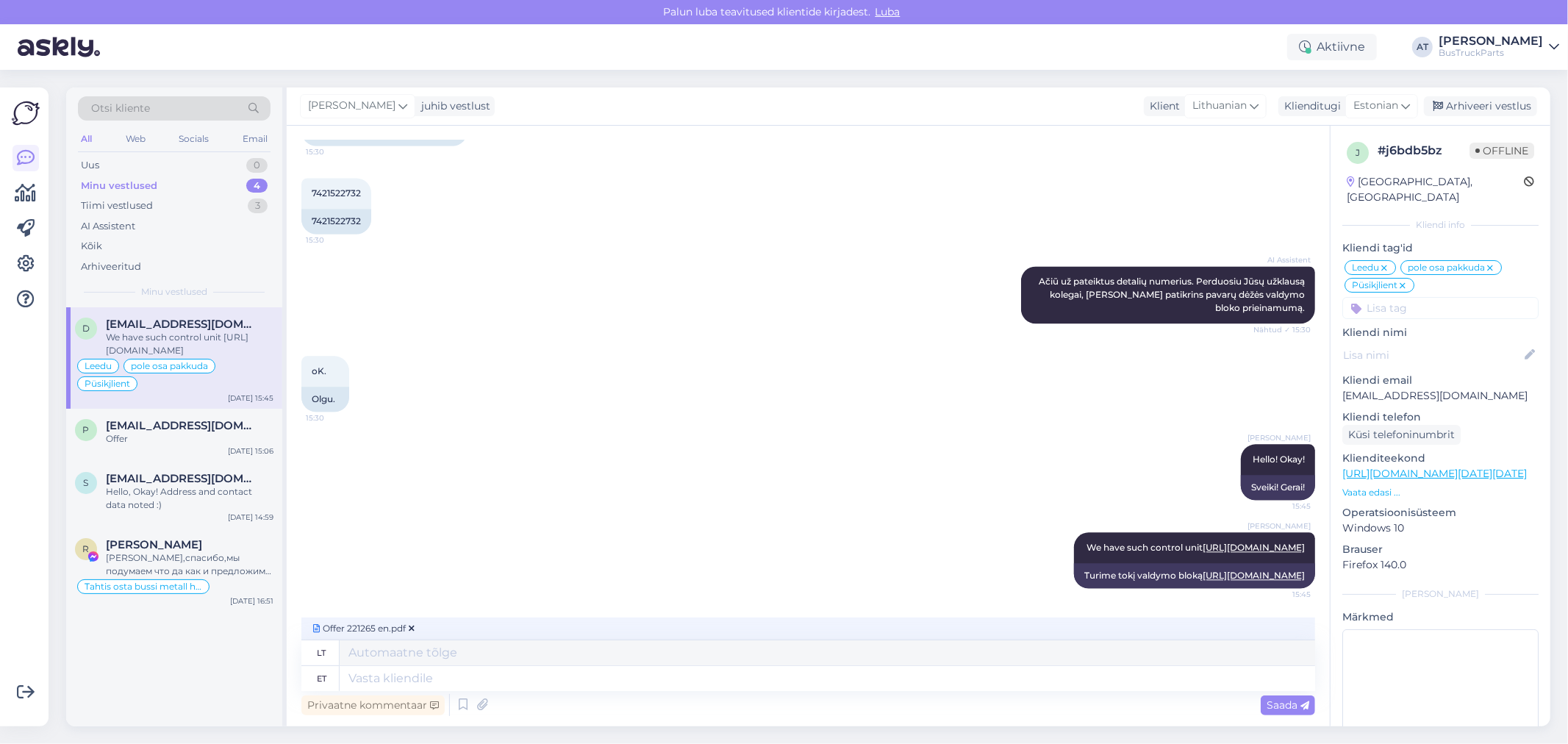
click at [1281, 708] on span "Saada" at bounding box center [1288, 704] width 43 height 13
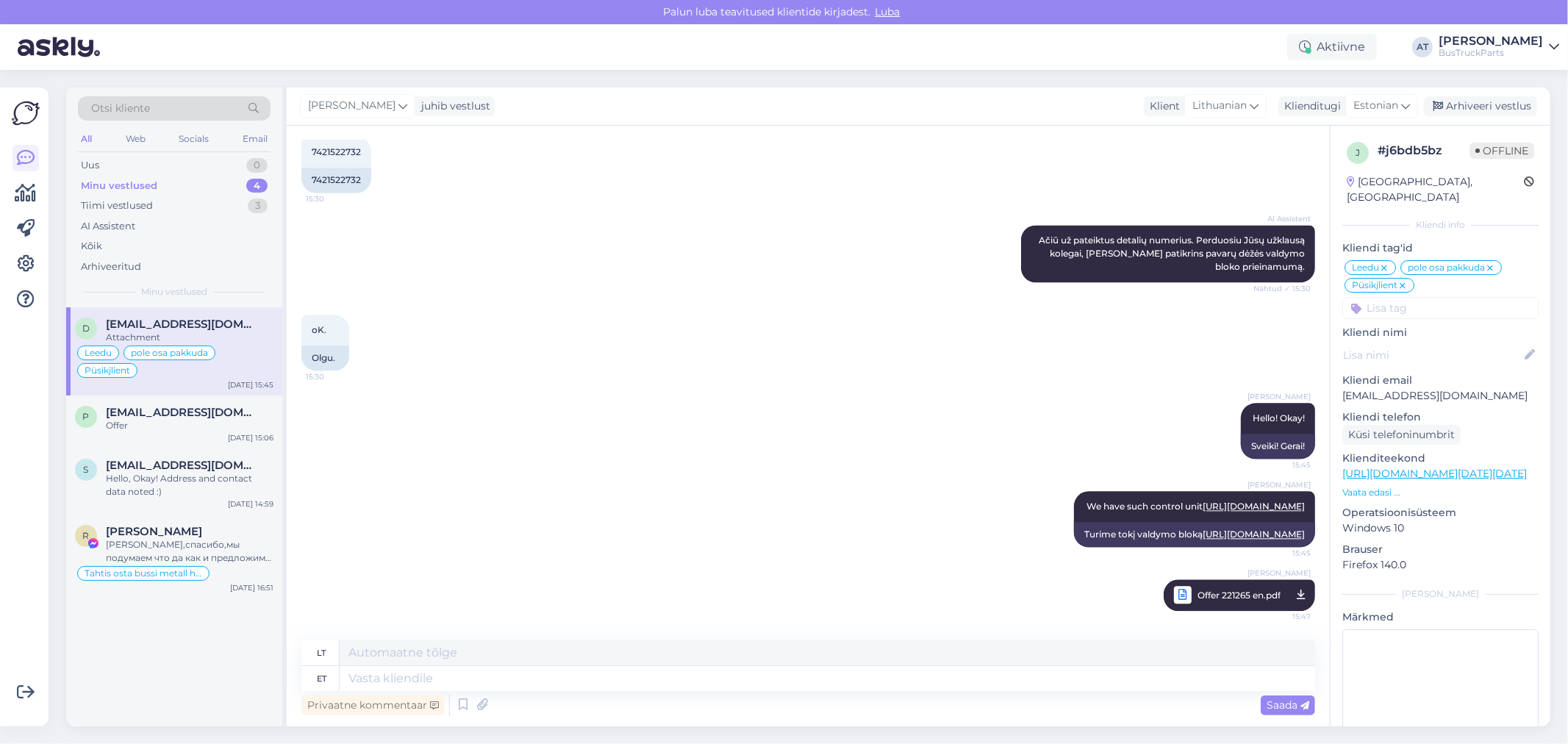
drag, startPoint x: 189, startPoint y: 209, endPoint x: 340, endPoint y: 208, distance: 151.0
click at [189, 209] on div "Tiimi vestlused 3" at bounding box center [174, 205] width 192 height 21
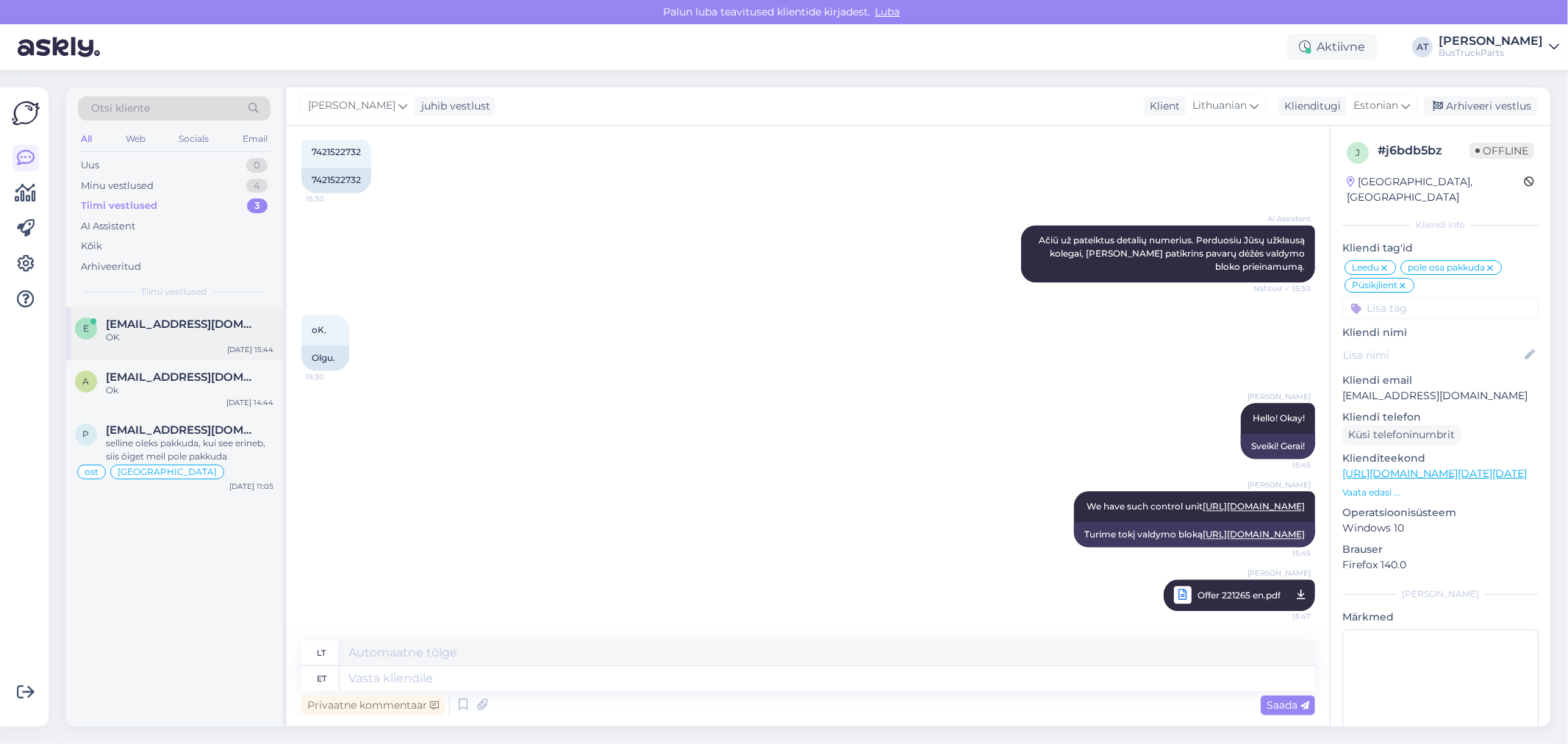
click at [115, 349] on div "e eduardoedilaura@gmail.com OK Sep 23 15:44" at bounding box center [174, 333] width 216 height 53
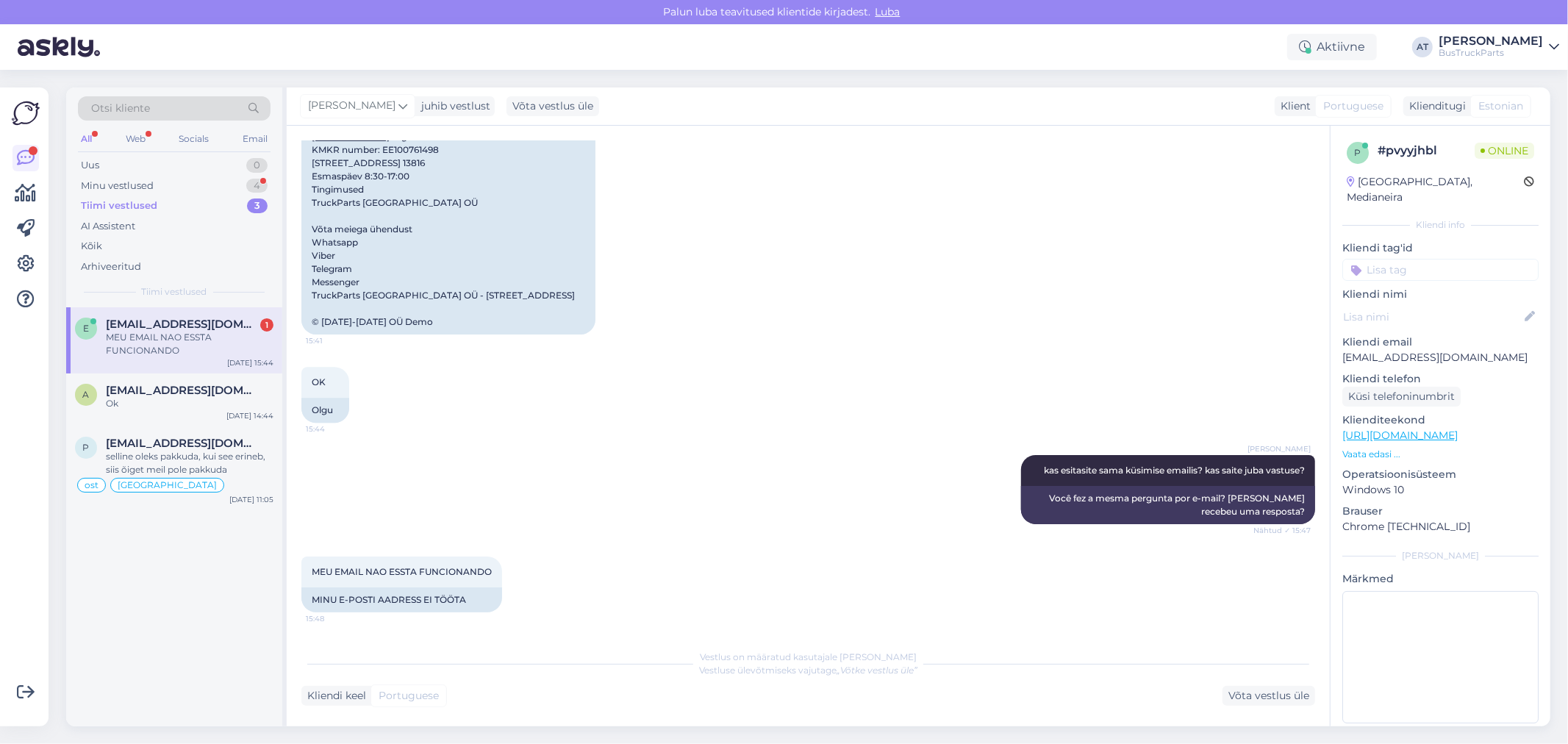
scroll to position [3345, 0]
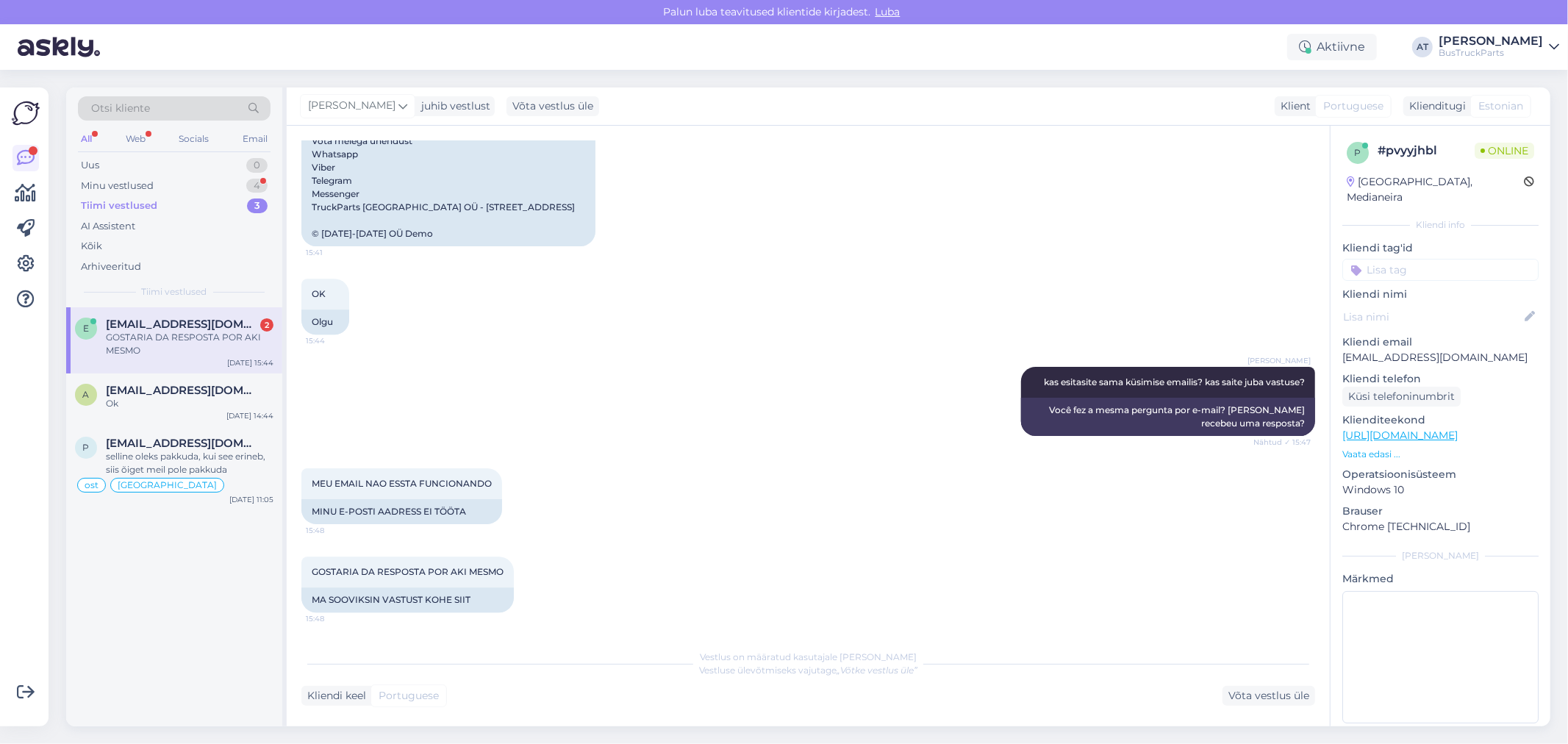
click at [379, 618] on div "GOSTARIA DA RESPOSTA POR AKI MESMO 15:48 MA SOOVIKSIN VASTUST KOHE SIIT" at bounding box center [808, 585] width 1014 height 89
click at [457, 605] on div "MA SOOVIKSIN VASTUST KOHE SIIT" at bounding box center [408, 599] width 212 height 25
click at [432, 529] on div "MEU EMAIL NAO ESSTA FUNCIONANDO 15:48 MINU E-POSTI AADRESS EI TÖÖTA" at bounding box center [808, 496] width 1014 height 89
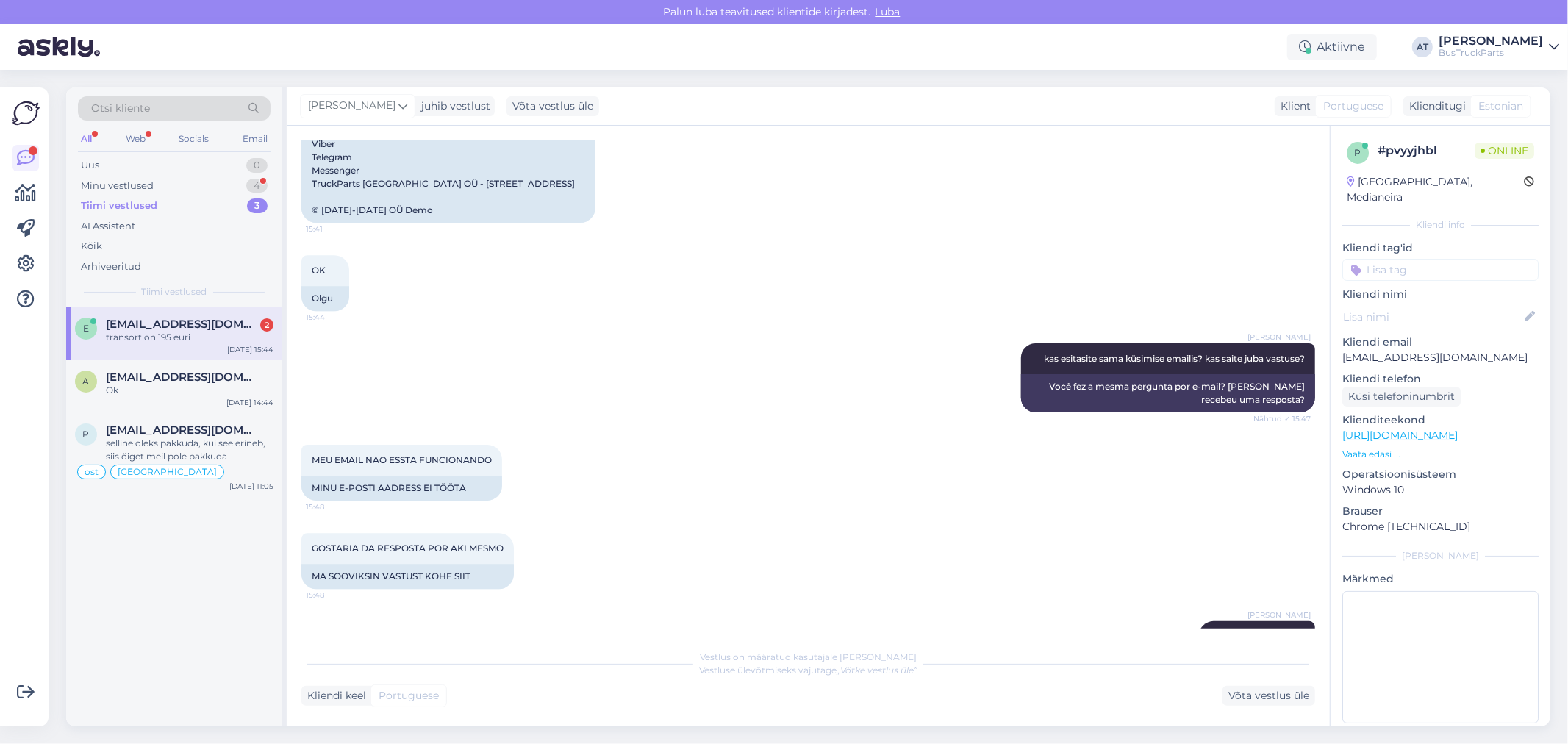
scroll to position [3433, 0]
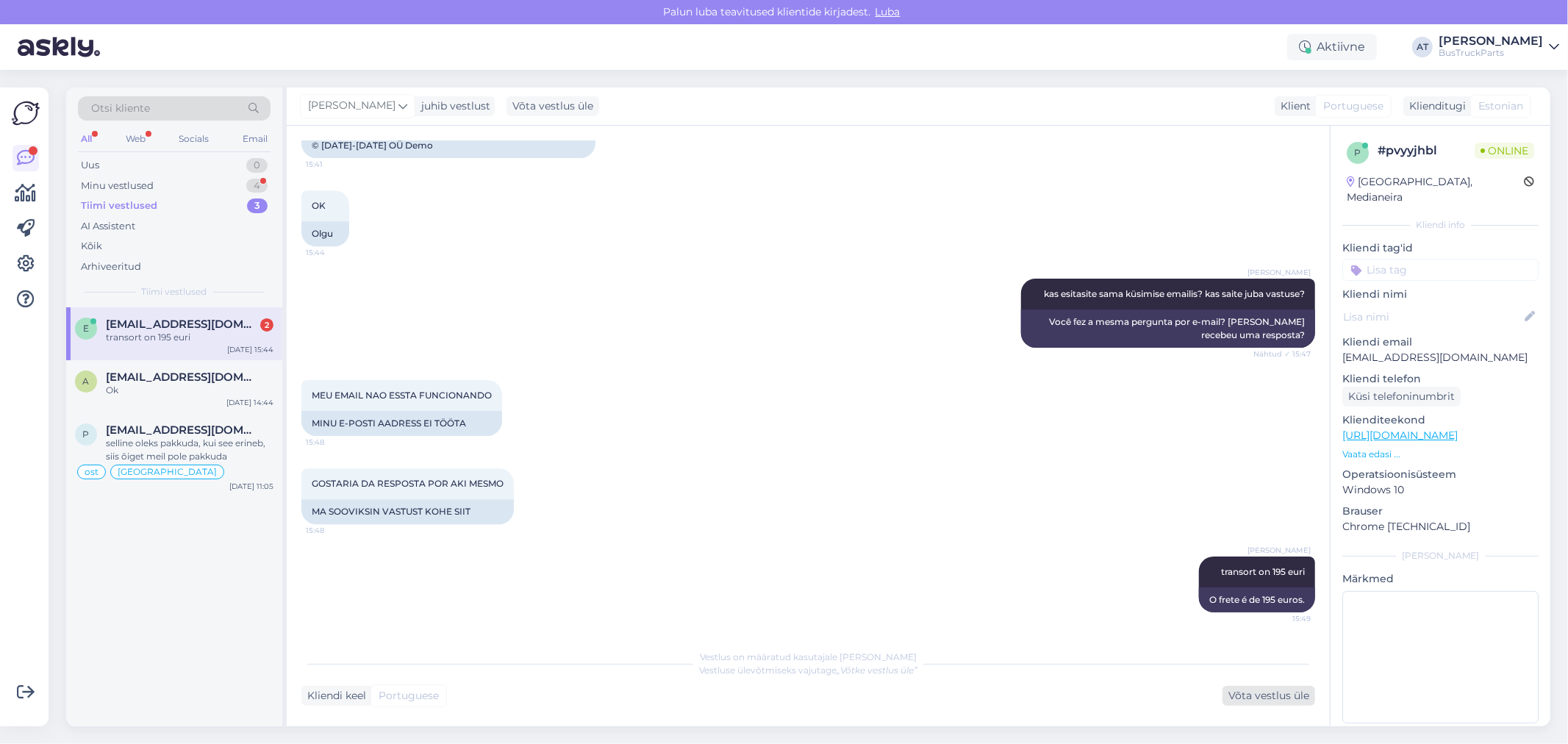
click at [1286, 699] on div "Võta vestlus üle" at bounding box center [1269, 696] width 92 height 20
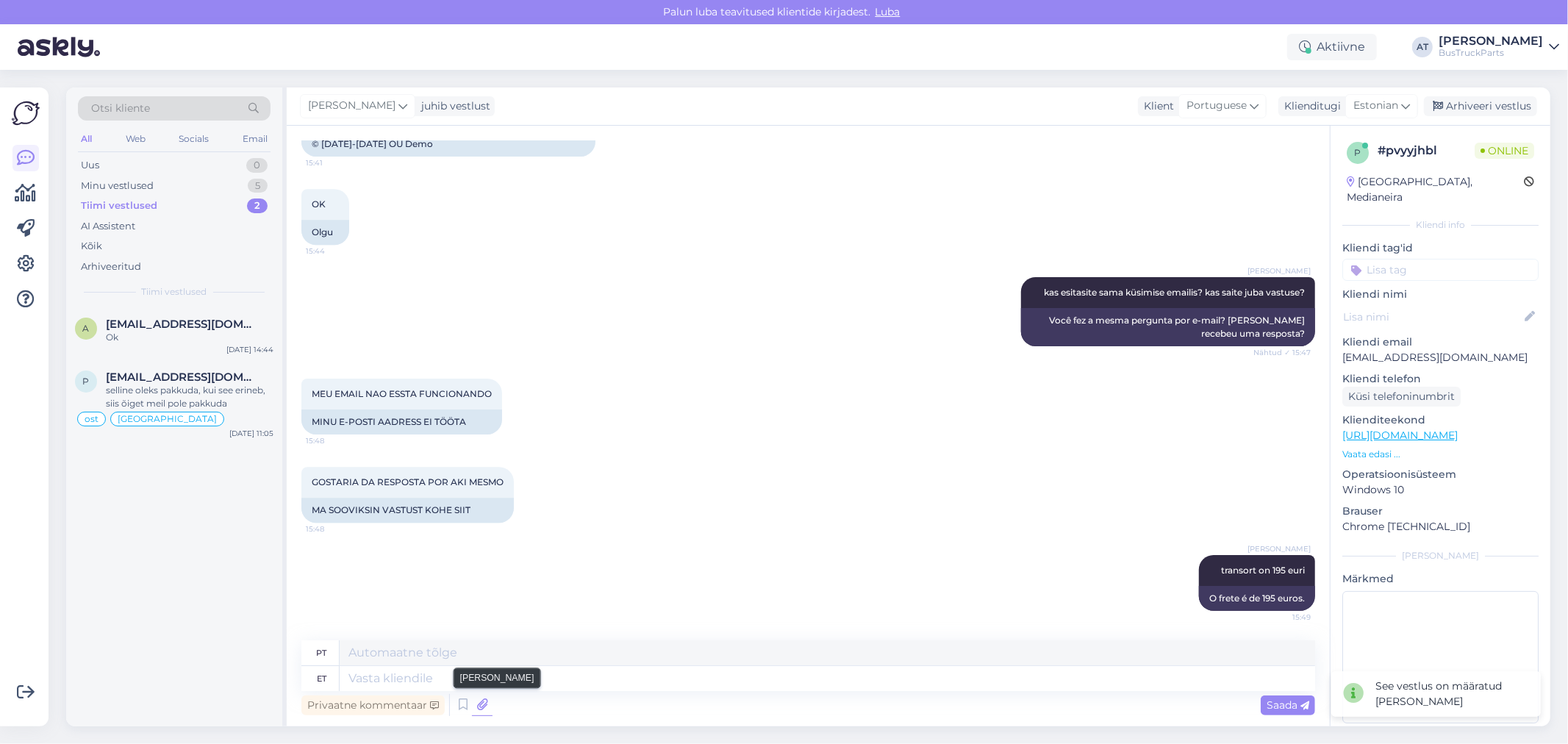
click at [486, 708] on icon at bounding box center [482, 704] width 21 height 22
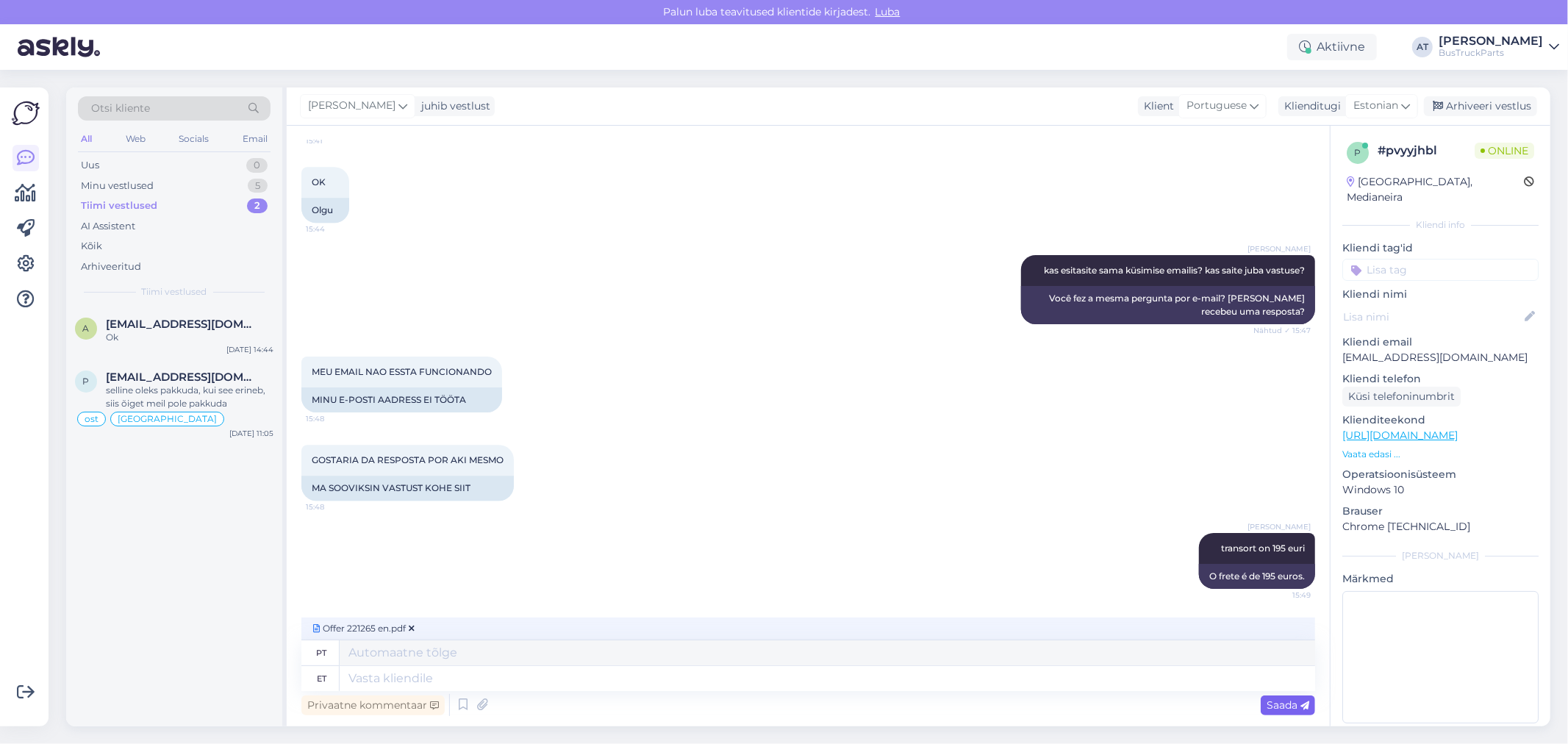
click at [1278, 701] on span "Saada" at bounding box center [1288, 704] width 43 height 13
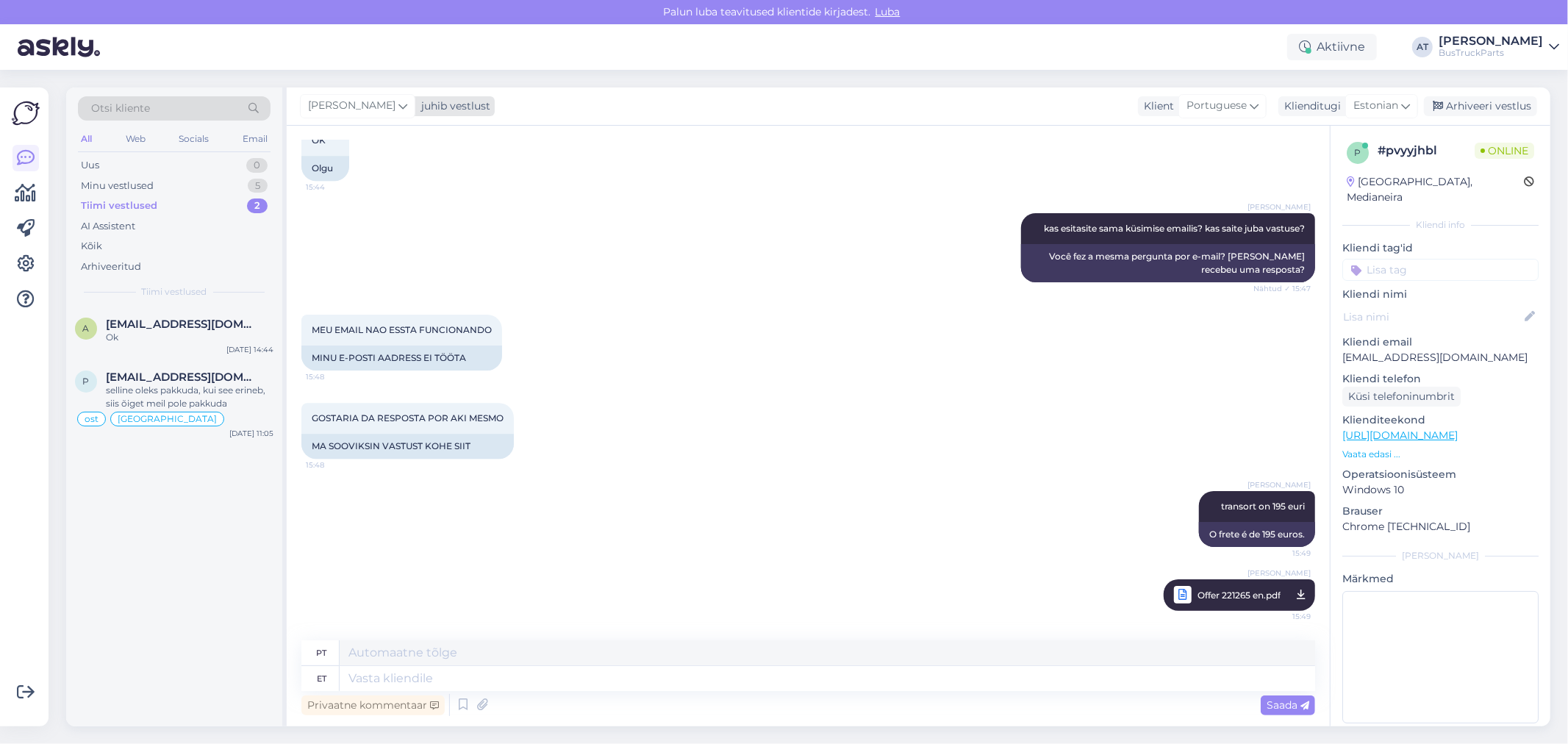
click at [389, 105] on div "[PERSON_NAME]" at bounding box center [357, 105] width 115 height 24
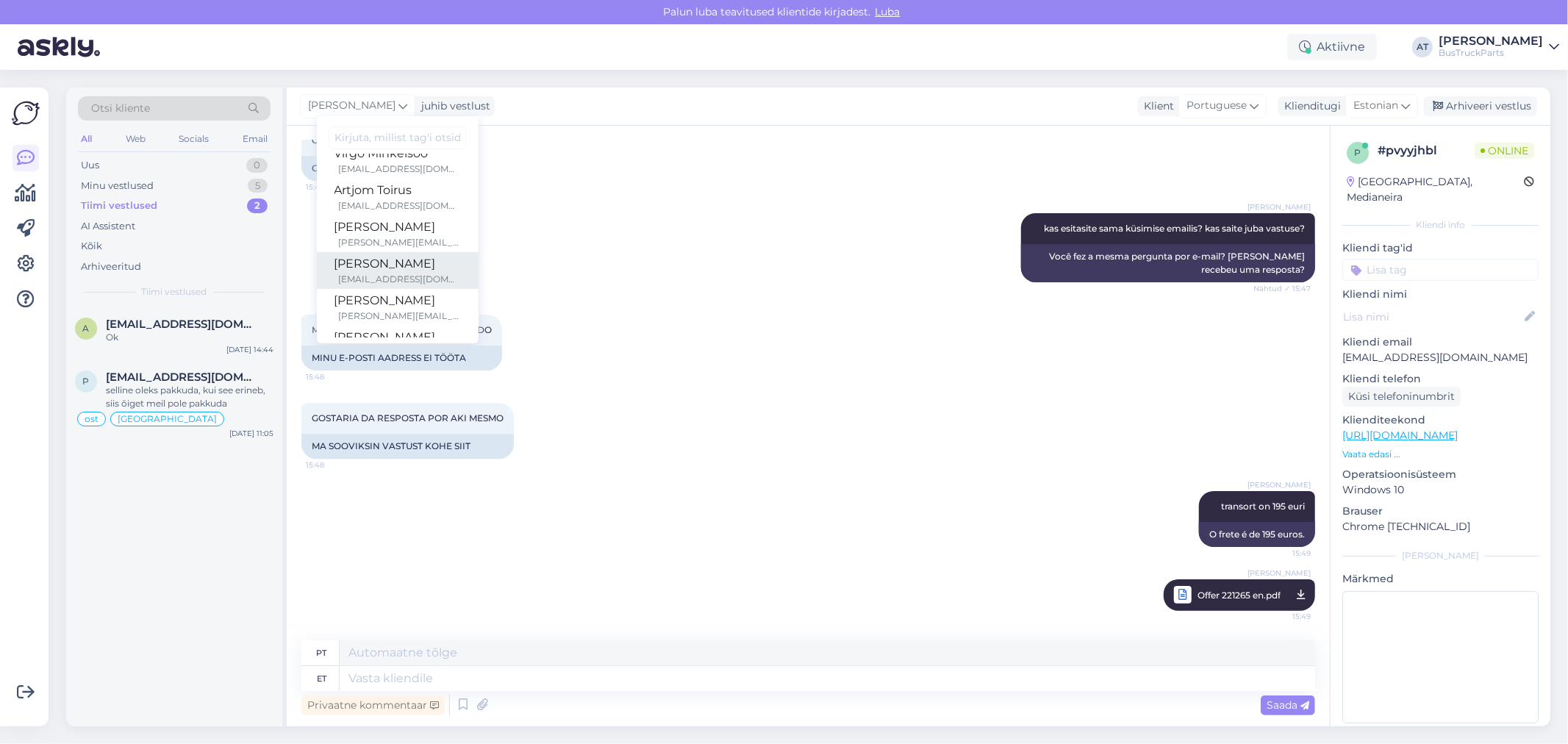
scroll to position [82, 0]
click at [390, 284] on div "[PERSON_NAME][EMAIL_ADDRESS][DOMAIN_NAME]" at bounding box center [400, 288] width 122 height 13
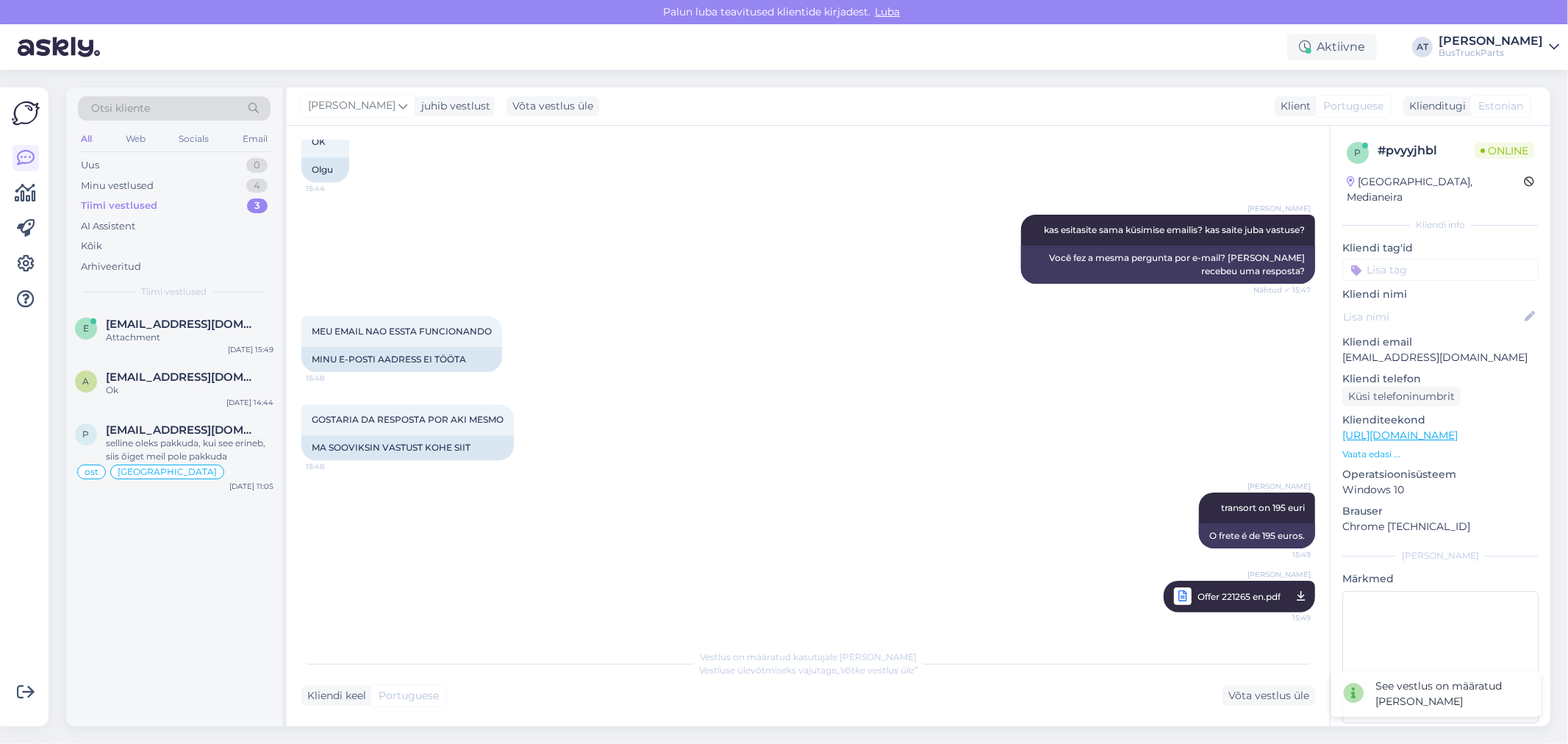
click at [699, 314] on div "MEU EMAIL NAO ESSTA FUNCIONANDO 15:48 MINU E-POSTI AADRESS EI TÖÖTA" at bounding box center [808, 344] width 1014 height 89
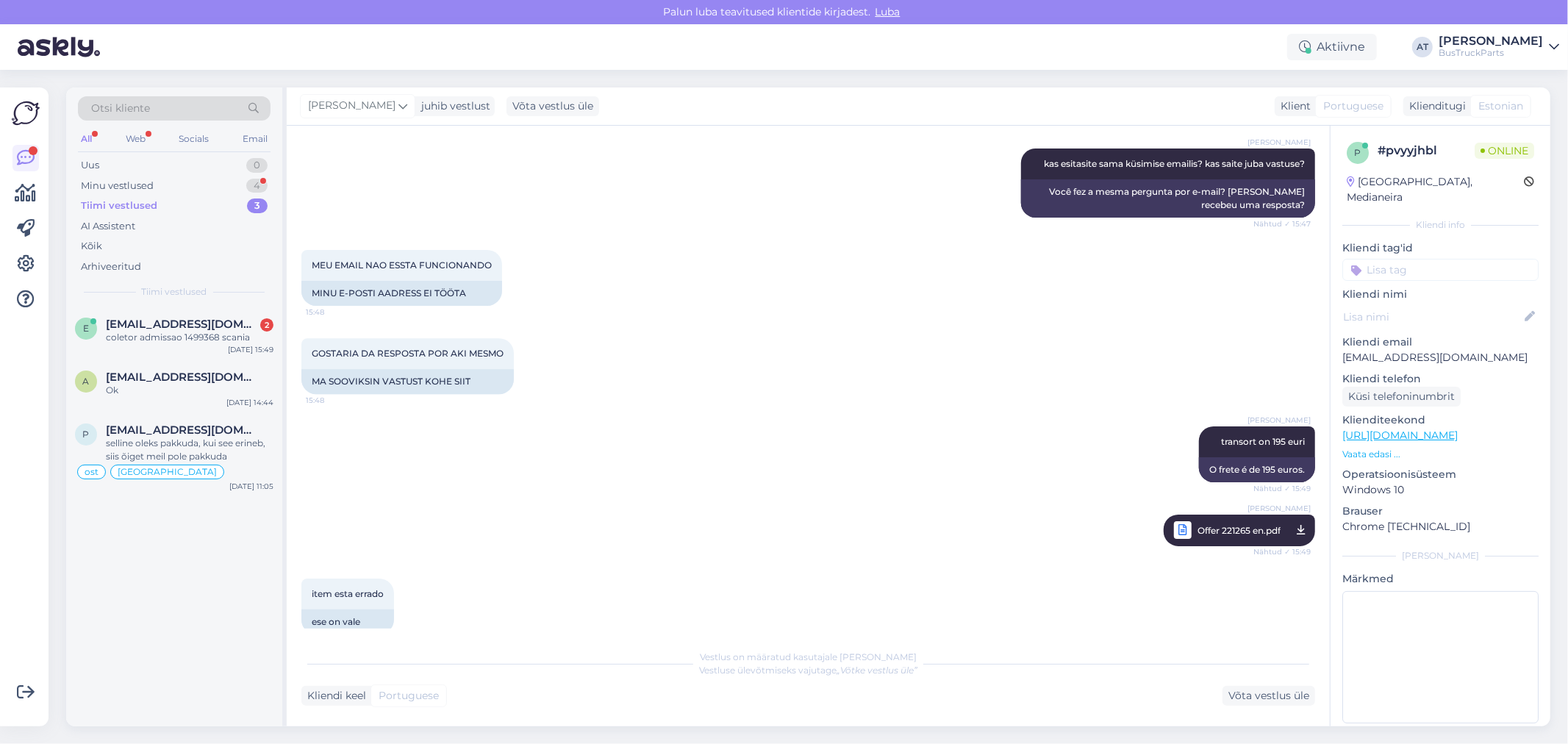
scroll to position [3673, 0]
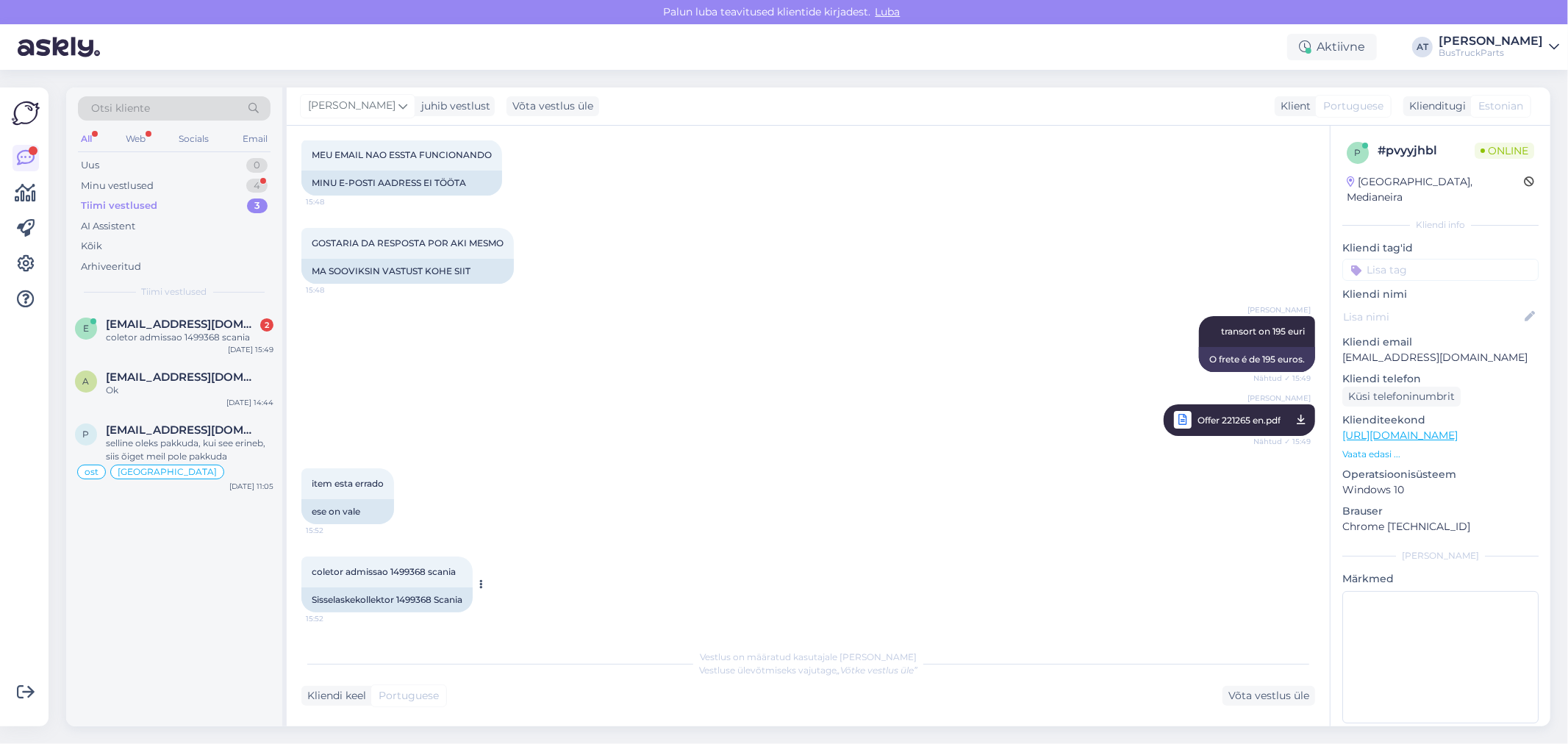
click at [402, 598] on div "Sisselaskekollektor 1499368 Scania" at bounding box center [387, 599] width 171 height 25
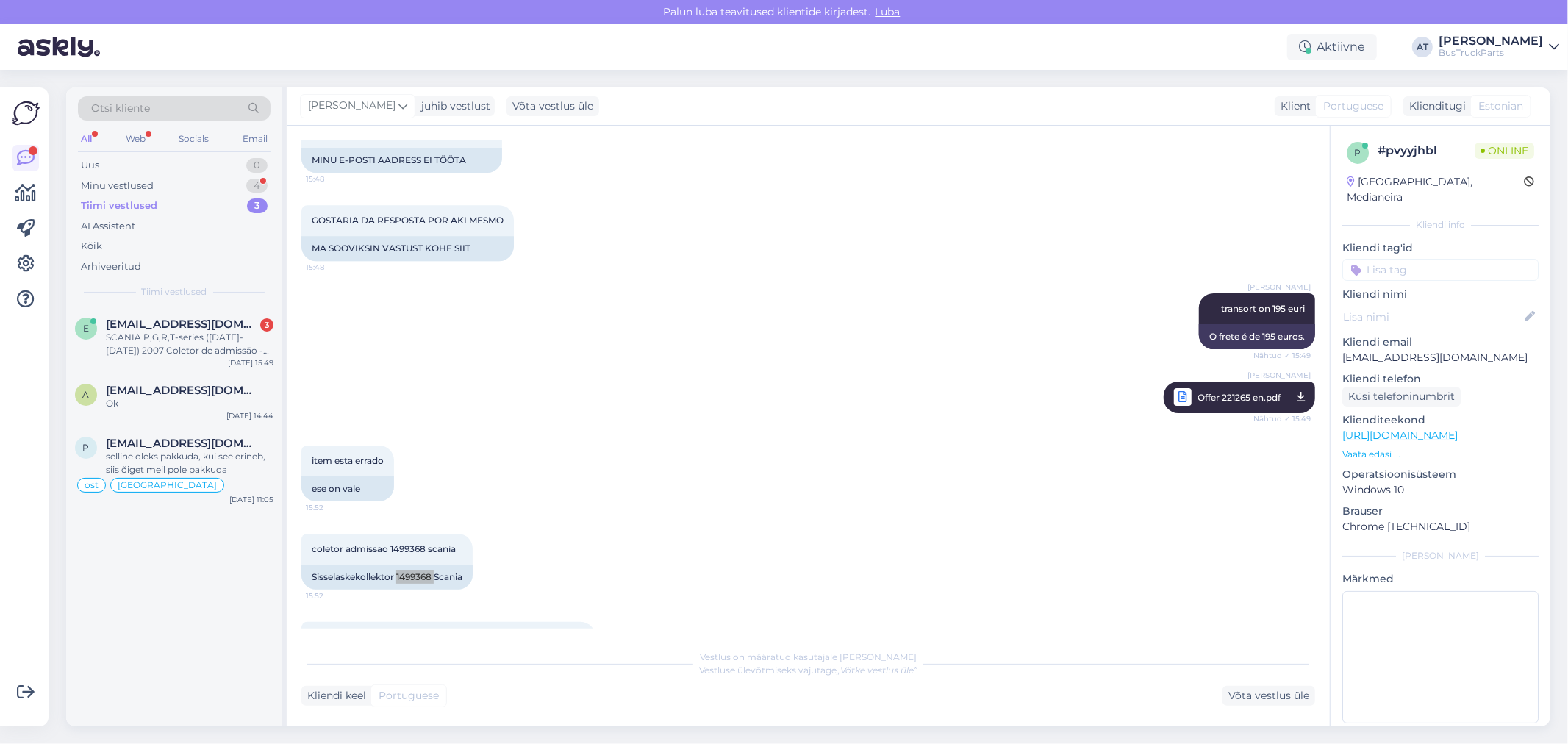
scroll to position [3788, 0]
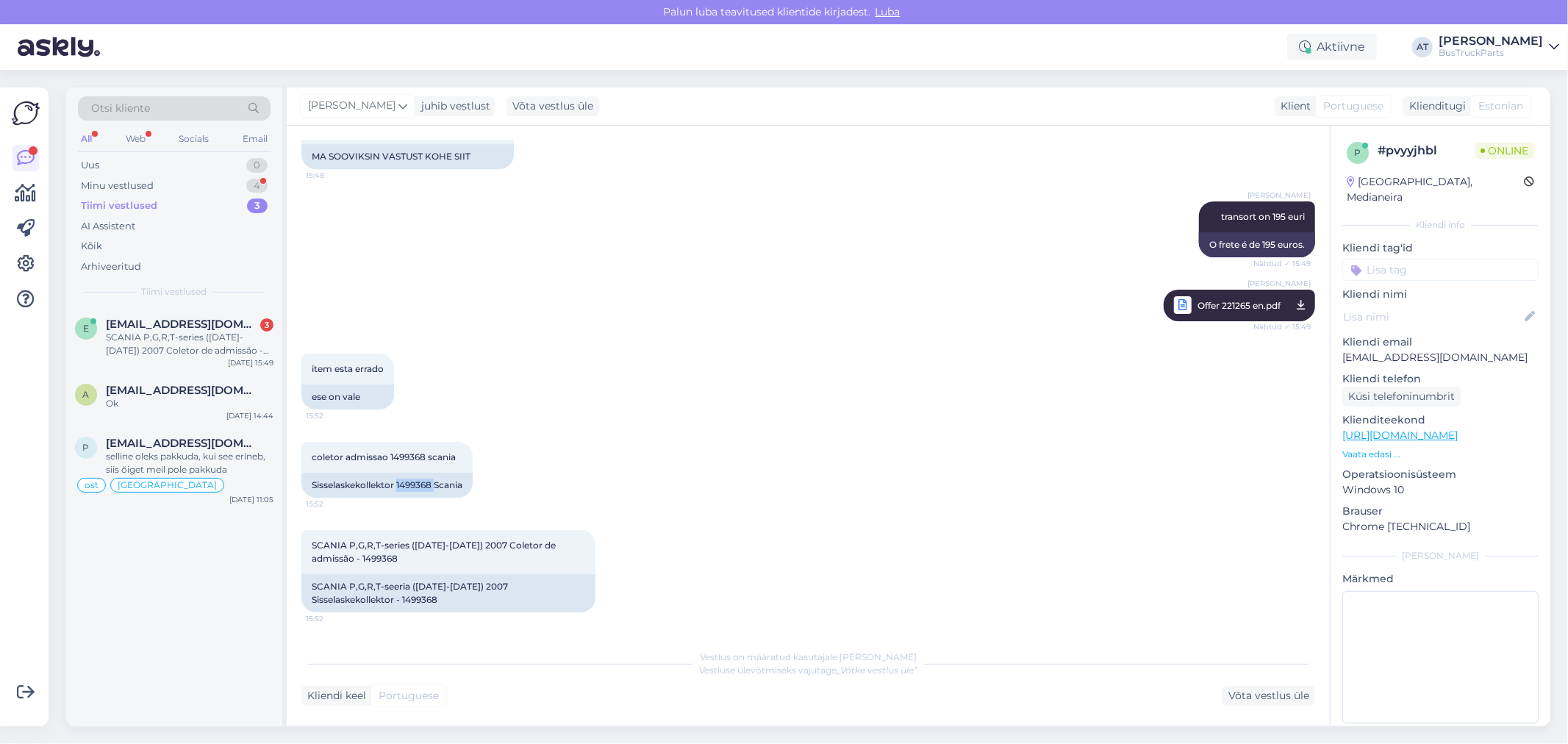
click at [1276, 307] on link "Alina Tihhon Offer 221265 en.pdf Nähtud ✓ 15:49" at bounding box center [1240, 304] width 151 height 31
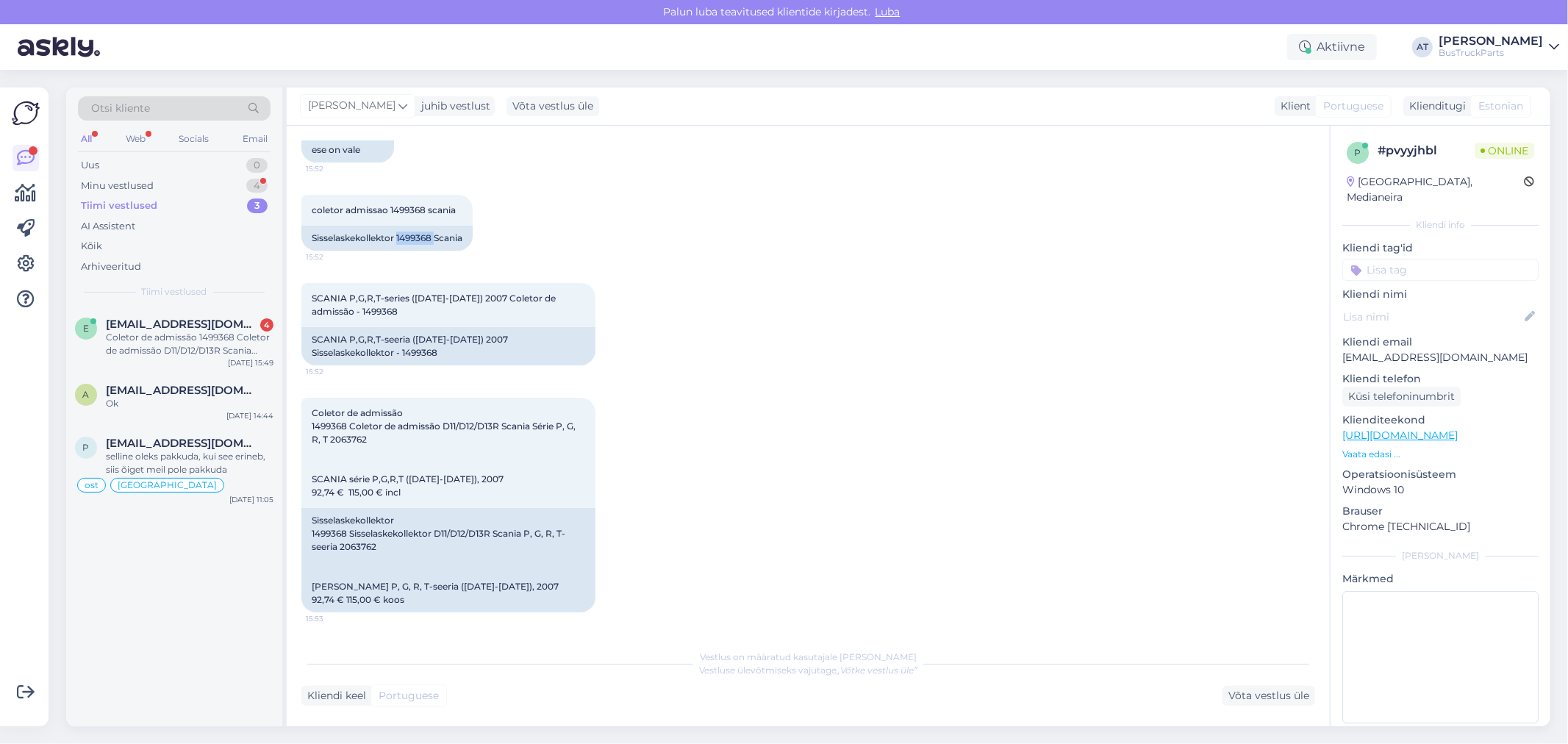
scroll to position [4034, 0]
click at [1262, 694] on div "Võta vestlus üle" at bounding box center [1269, 696] width 92 height 20
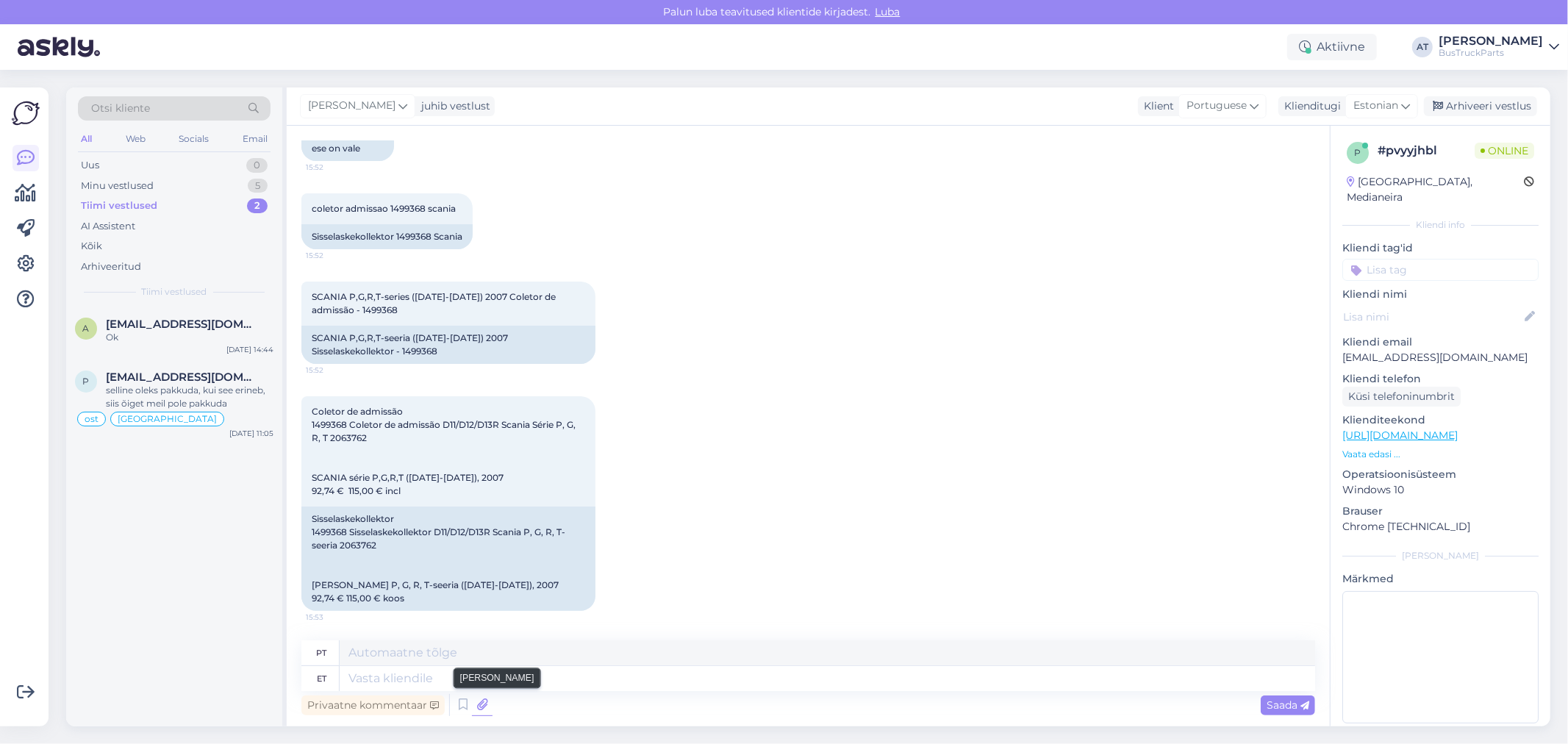
click at [479, 707] on icon at bounding box center [482, 704] width 21 height 22
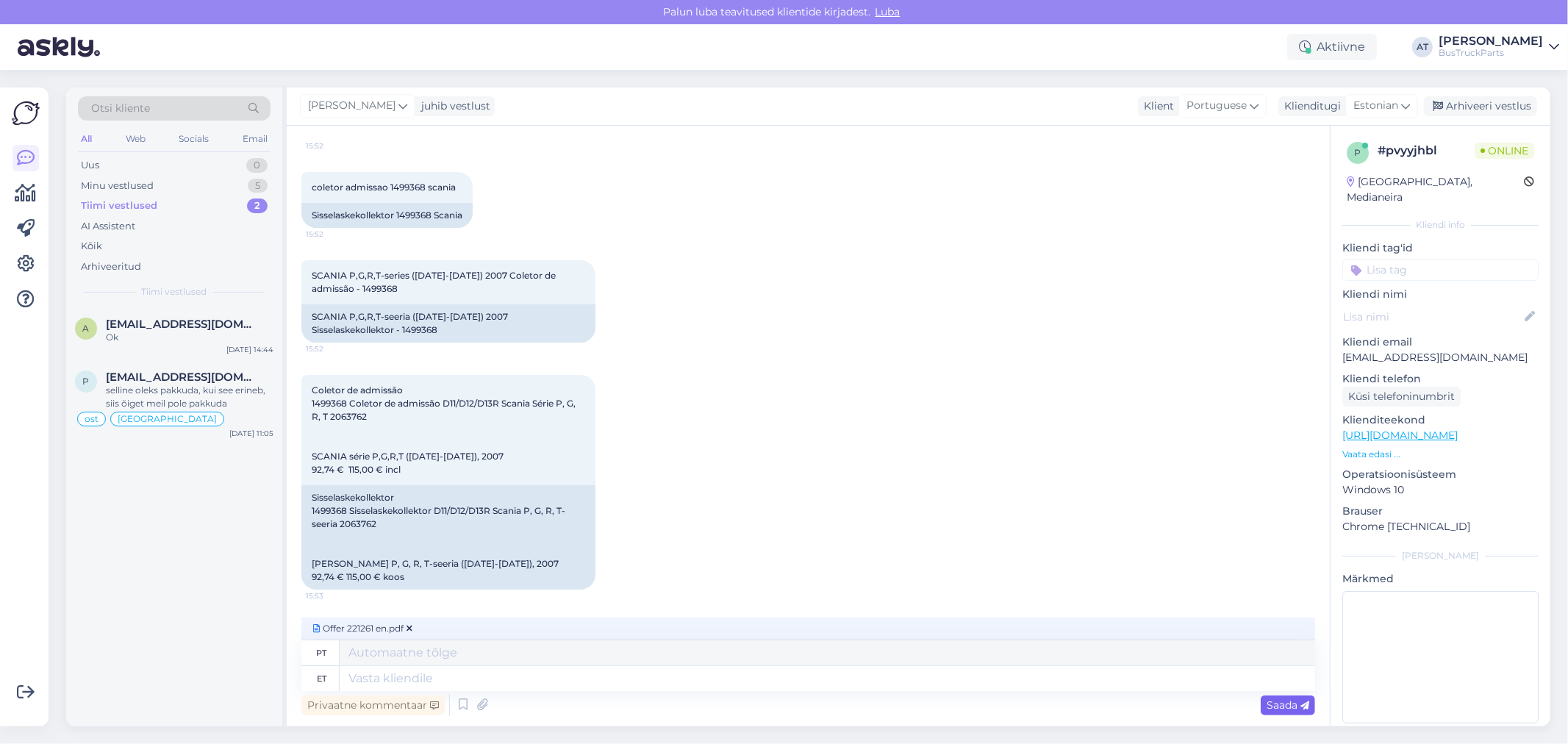
click at [1289, 701] on span "Saada" at bounding box center [1288, 704] width 43 height 13
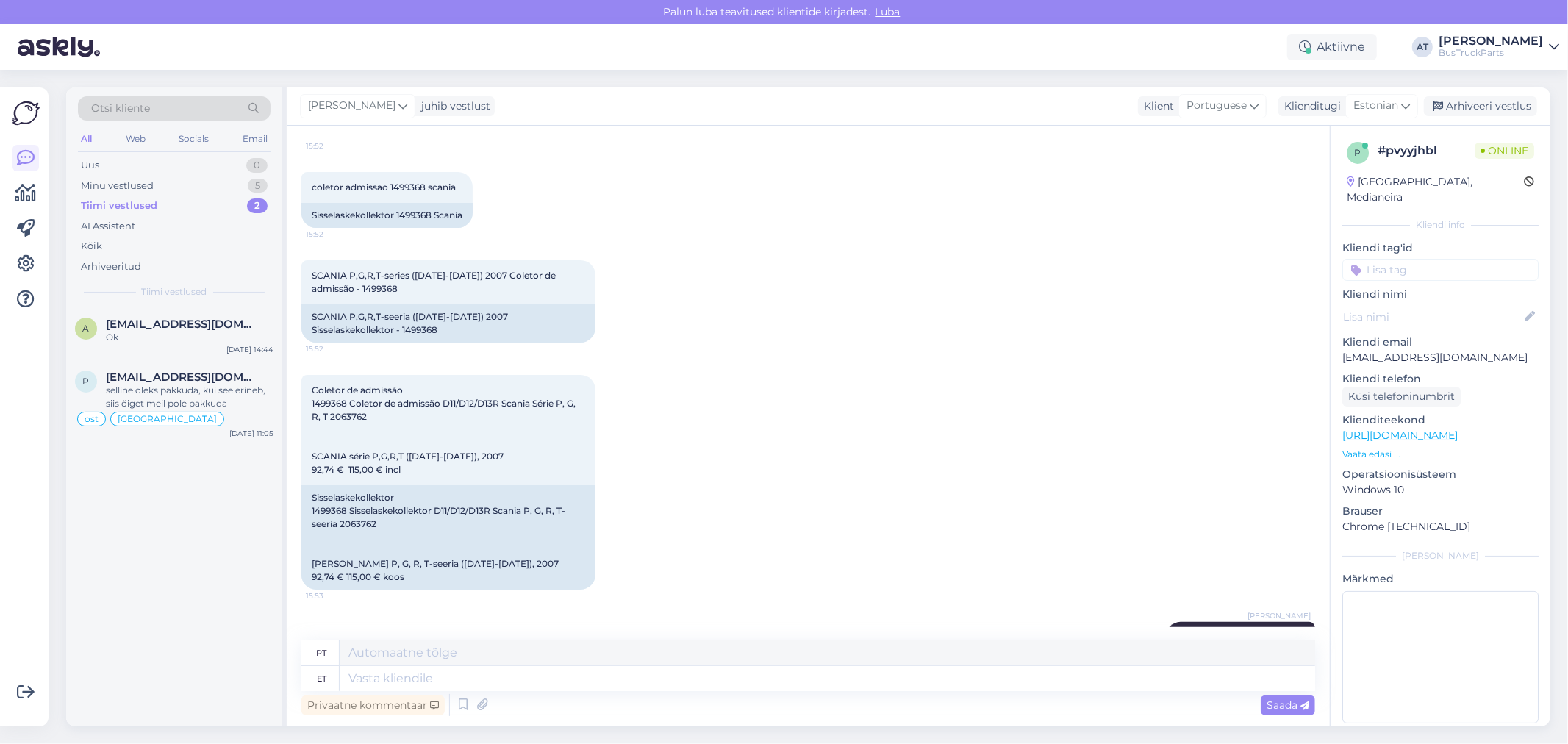
scroll to position [4101, 0]
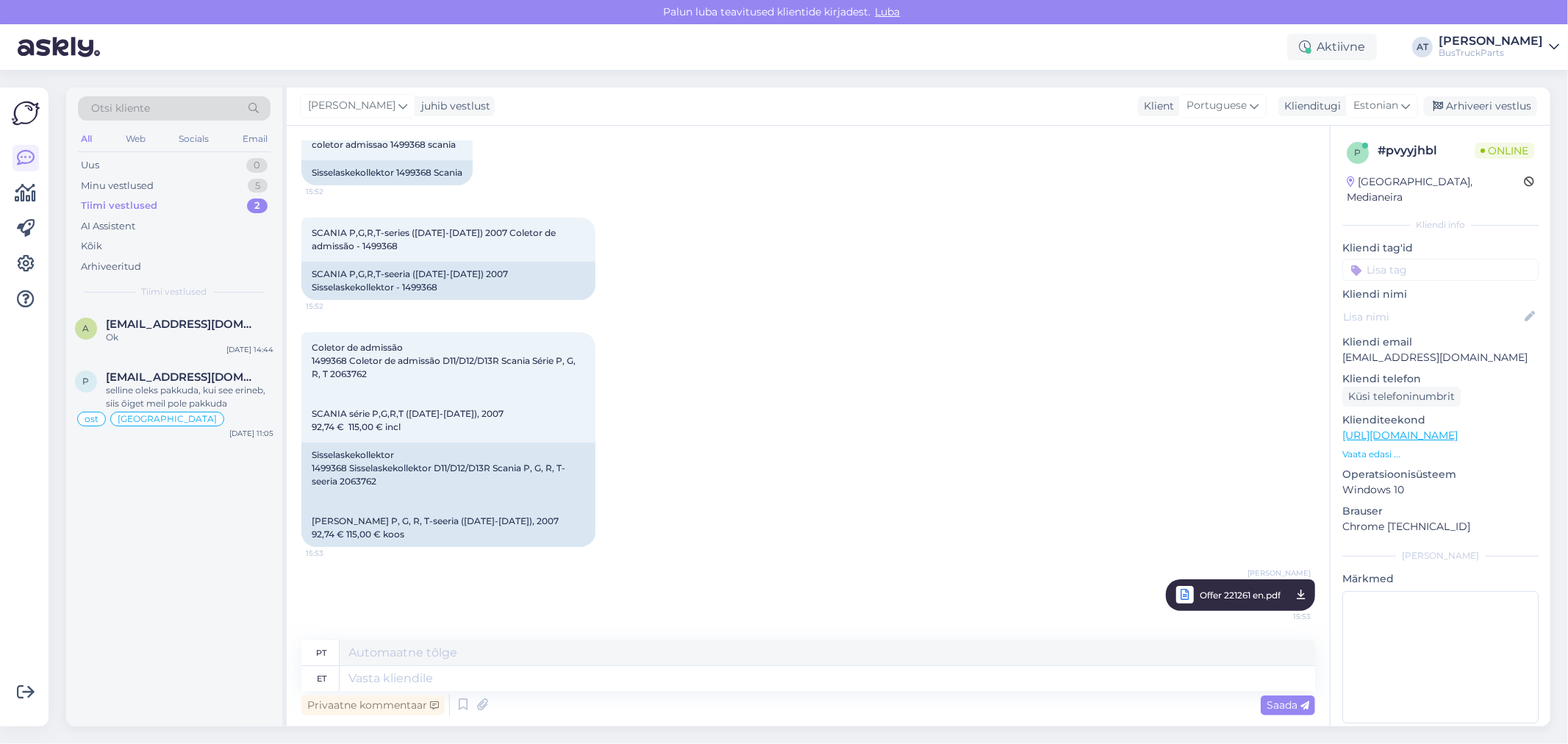
click at [715, 501] on div "Coletor de admissão 1499368 Coletor de admissão D11/D12/D13R Scania Série P, G,…" at bounding box center [808, 440] width 1014 height 247
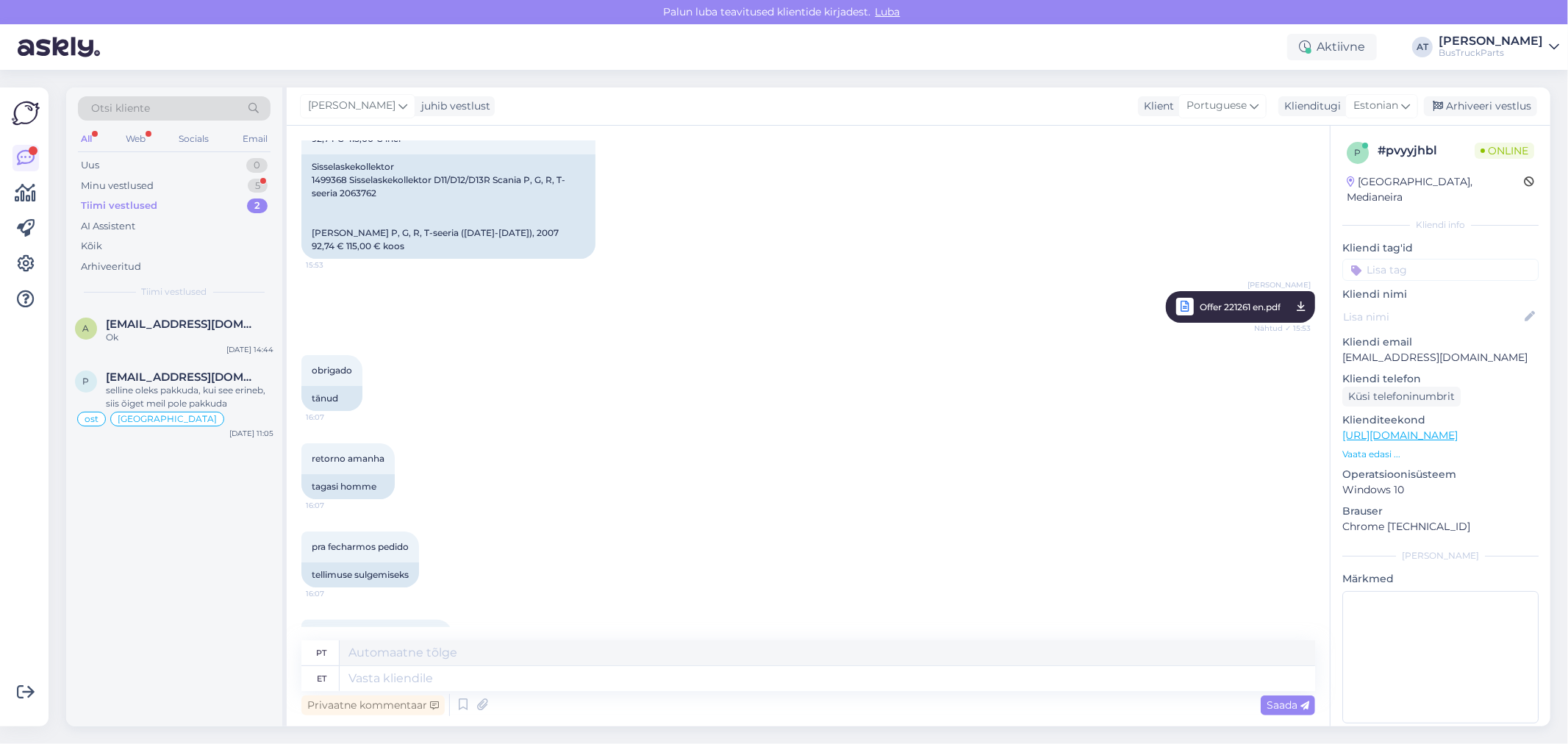
scroll to position [4452, 0]
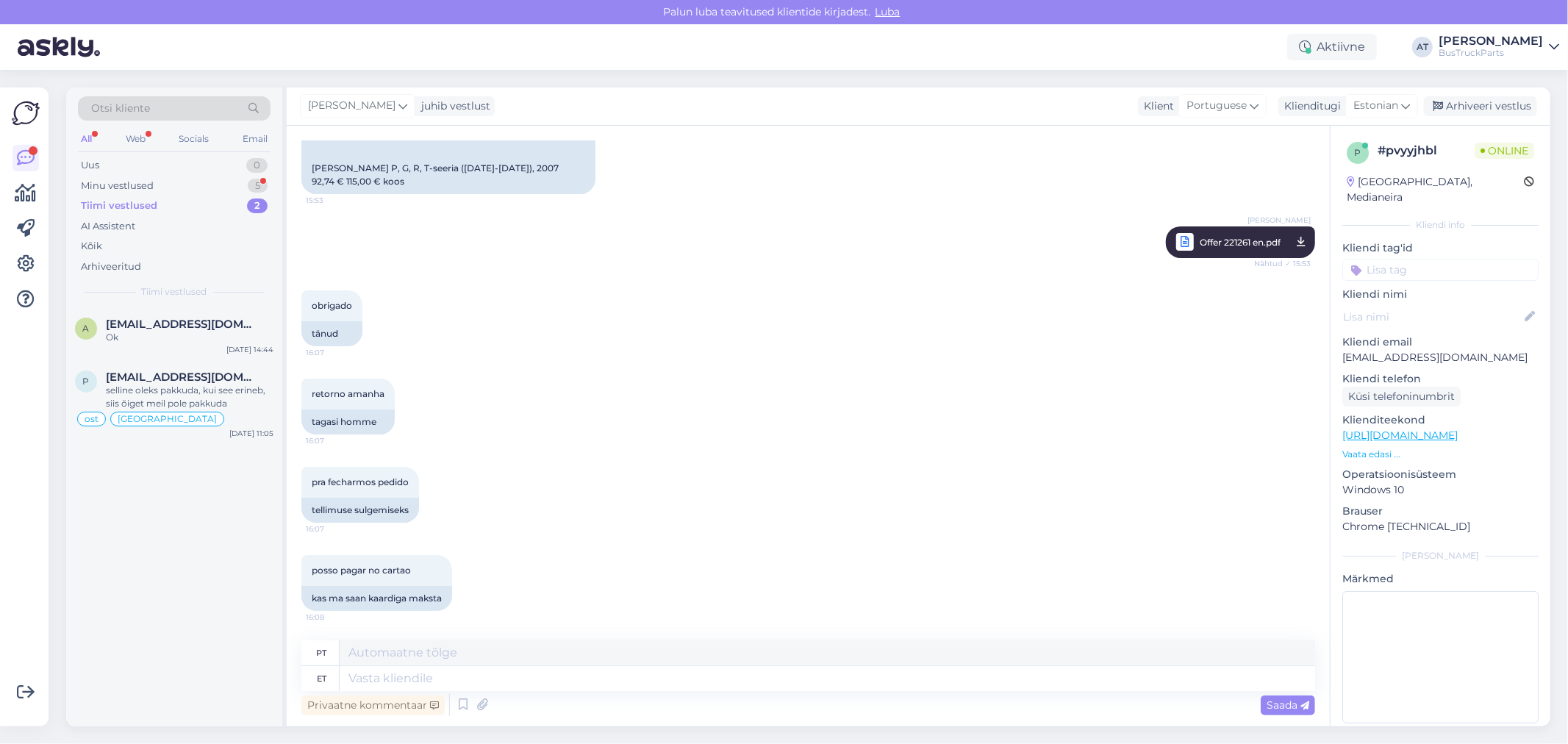
click at [623, 504] on div "pra fecharmos pedido 16:07 tellimuse sulgemiseks" at bounding box center [808, 494] width 1014 height 89
click at [373, 510] on div "tellimuse sulgemiseks" at bounding box center [360, 510] width 118 height 25
click at [542, 687] on textarea at bounding box center [828, 678] width 976 height 25
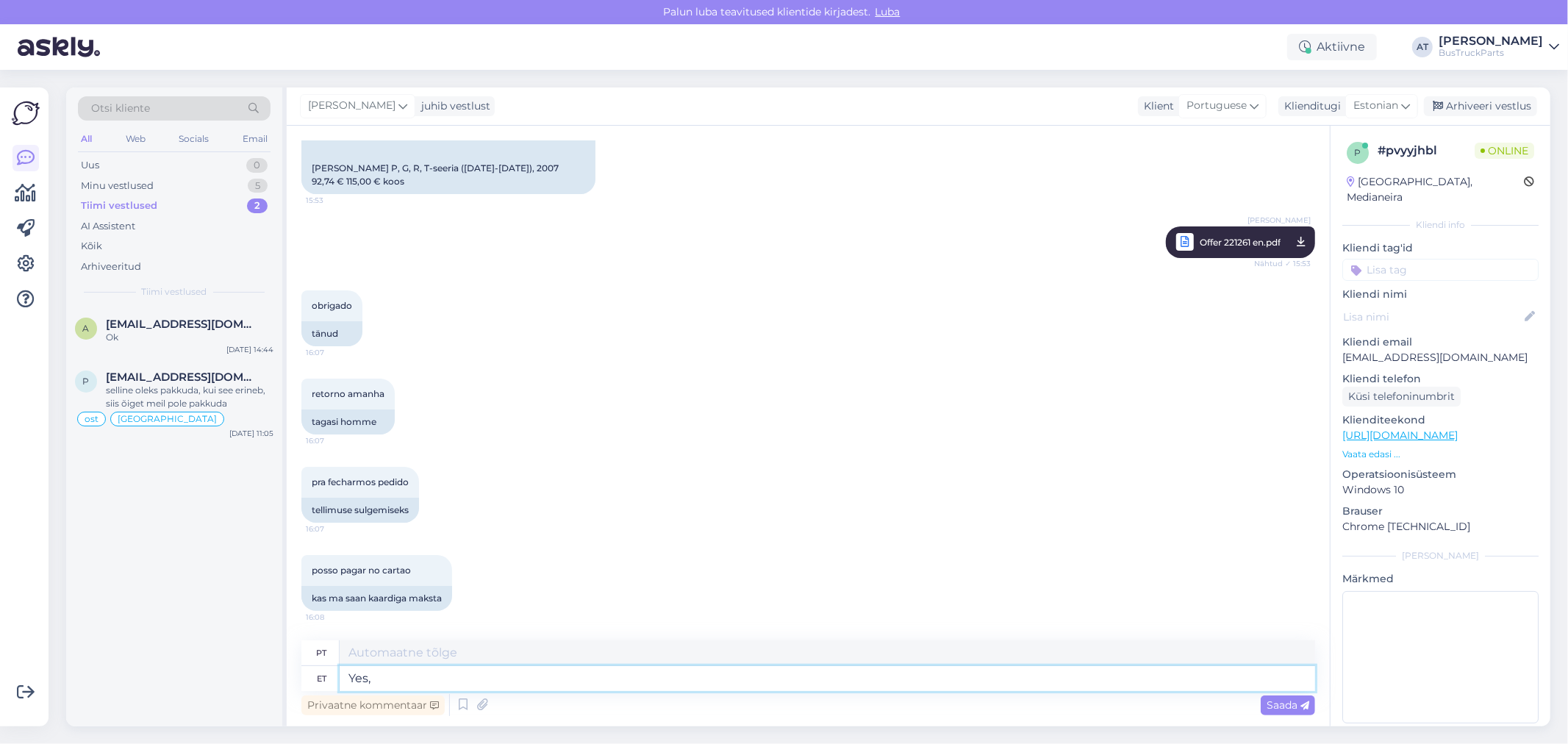
type textarea "Yes,"
type textarea "Sim,"
type textarea "Yes, sure!"
type textarea "Sim, morra!"
type textarea "Yes, sure! You c"
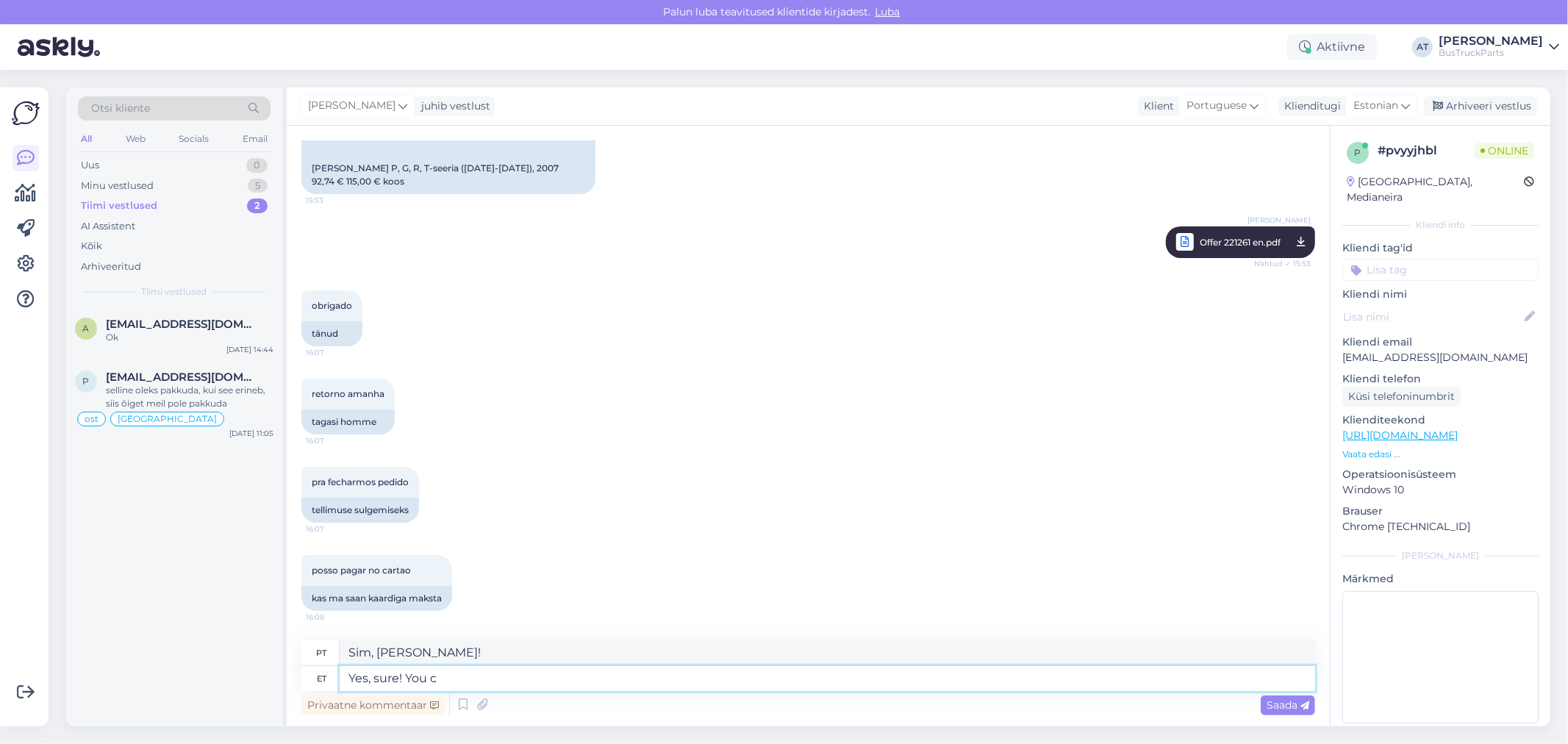
type textarea "Sim, claro! Você"
type textarea "Yes, sure! You can"
type textarea "Sim, claro! Você pode"
type textarea "Yes, sure! You can use th"
type textarea "Sim, claro! Você pode usar"
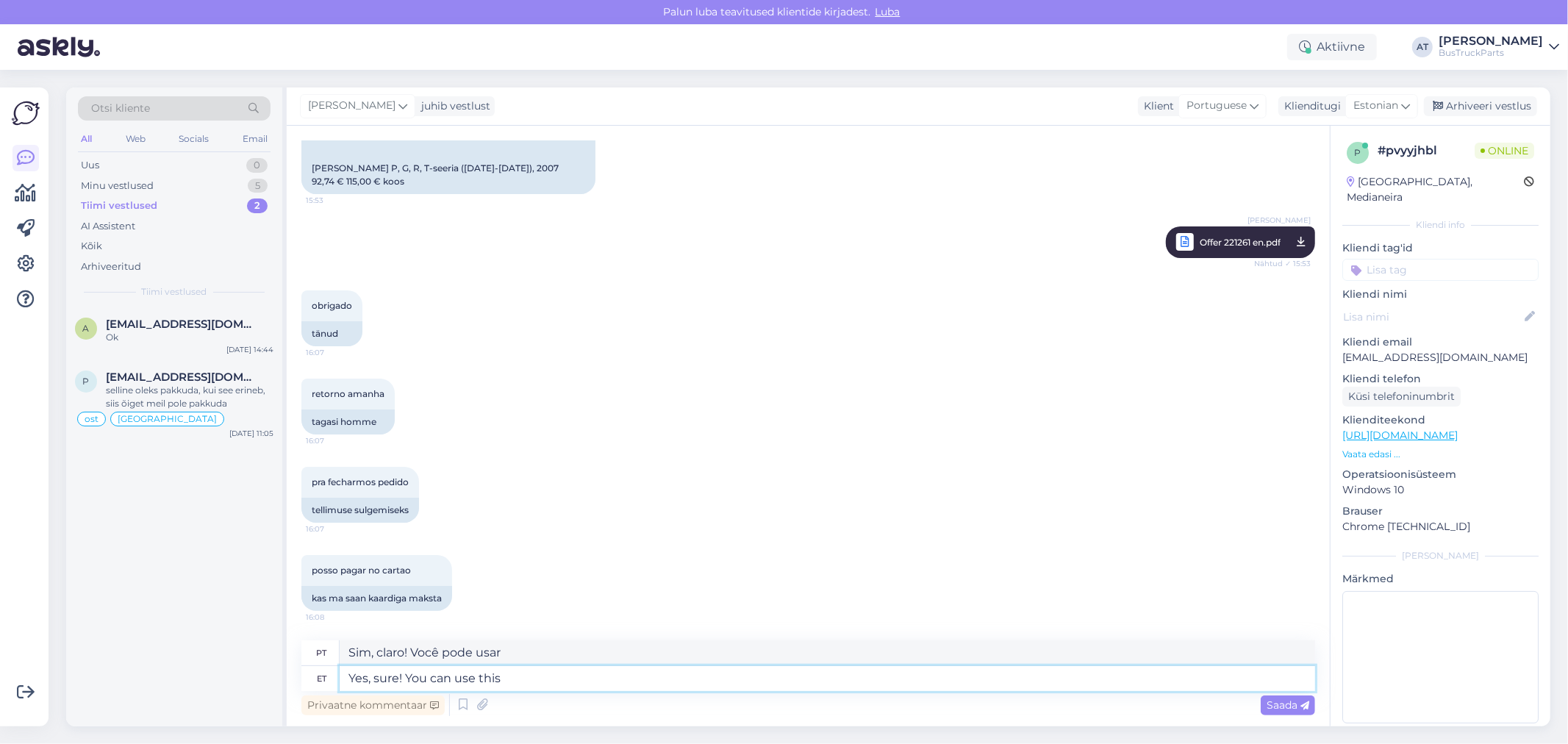
type textarea "Yes, sure! You can use this"
type textarea "Sim, claro! Você pode usar isso"
type textarea "Yes, sure! You can use this link:"
type textarea "Sim, morra! Você pode usar este link:"
click at [1392, 349] on p "eduardoedilaura@gmail.com" at bounding box center [1441, 357] width 196 height 15
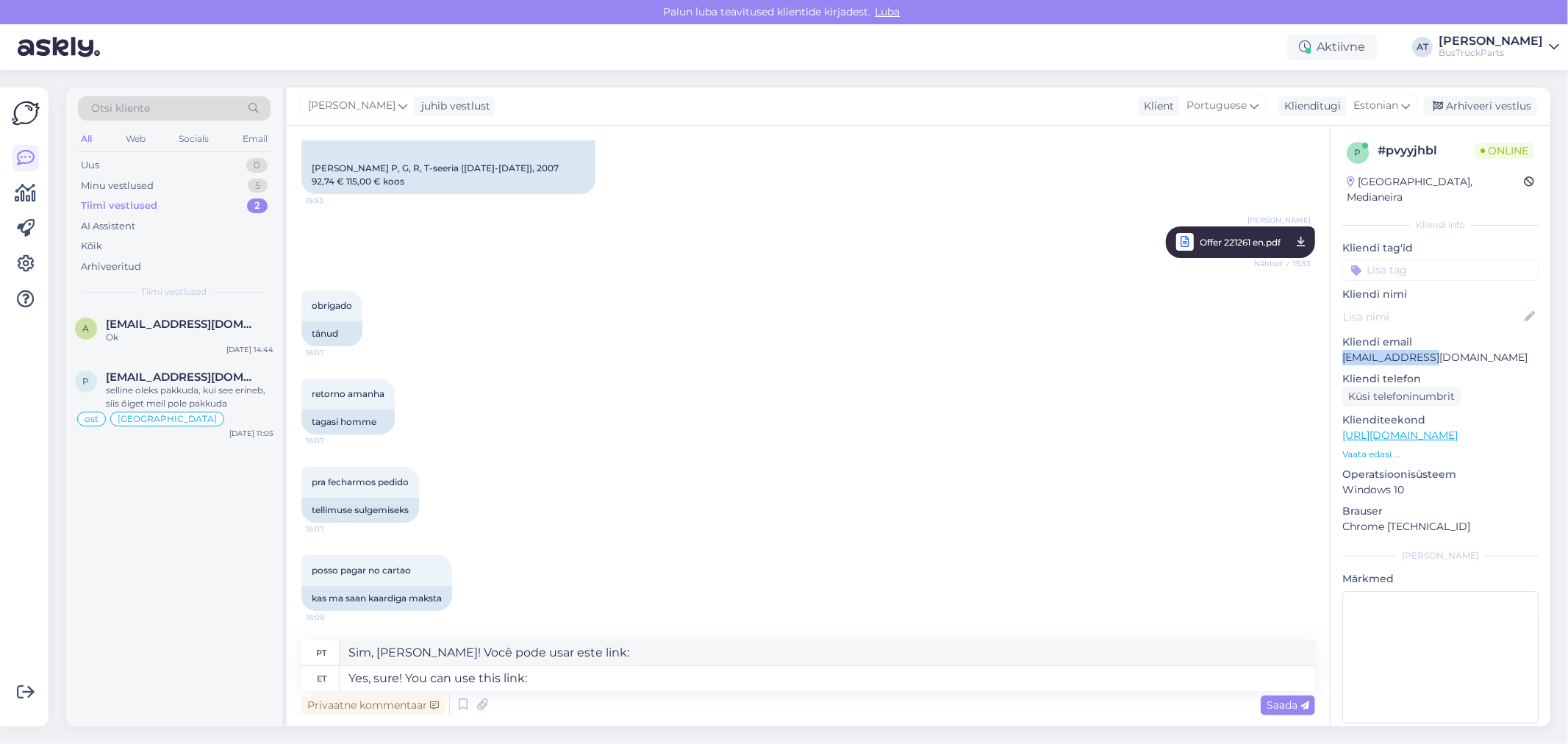
click at [1392, 349] on p "eduardoedilaura@gmail.com" at bounding box center [1441, 357] width 196 height 15
click at [603, 673] on textarea "Yes, sure! You can use this link:" at bounding box center [828, 678] width 976 height 25
paste textarea "https://buy.stripe.com/4gM00jckXgJDfYw0OV7ZA1e"
type textarea "Yes, sure! You can use this link: https://buy.stripe.com/4gM00jckXgJDfYw0OV7ZA1e"
type textarea "Sim, morra! Você pode usar este link: https://buy.stripe.com/4gM00jckXgJDfYw0OV…"
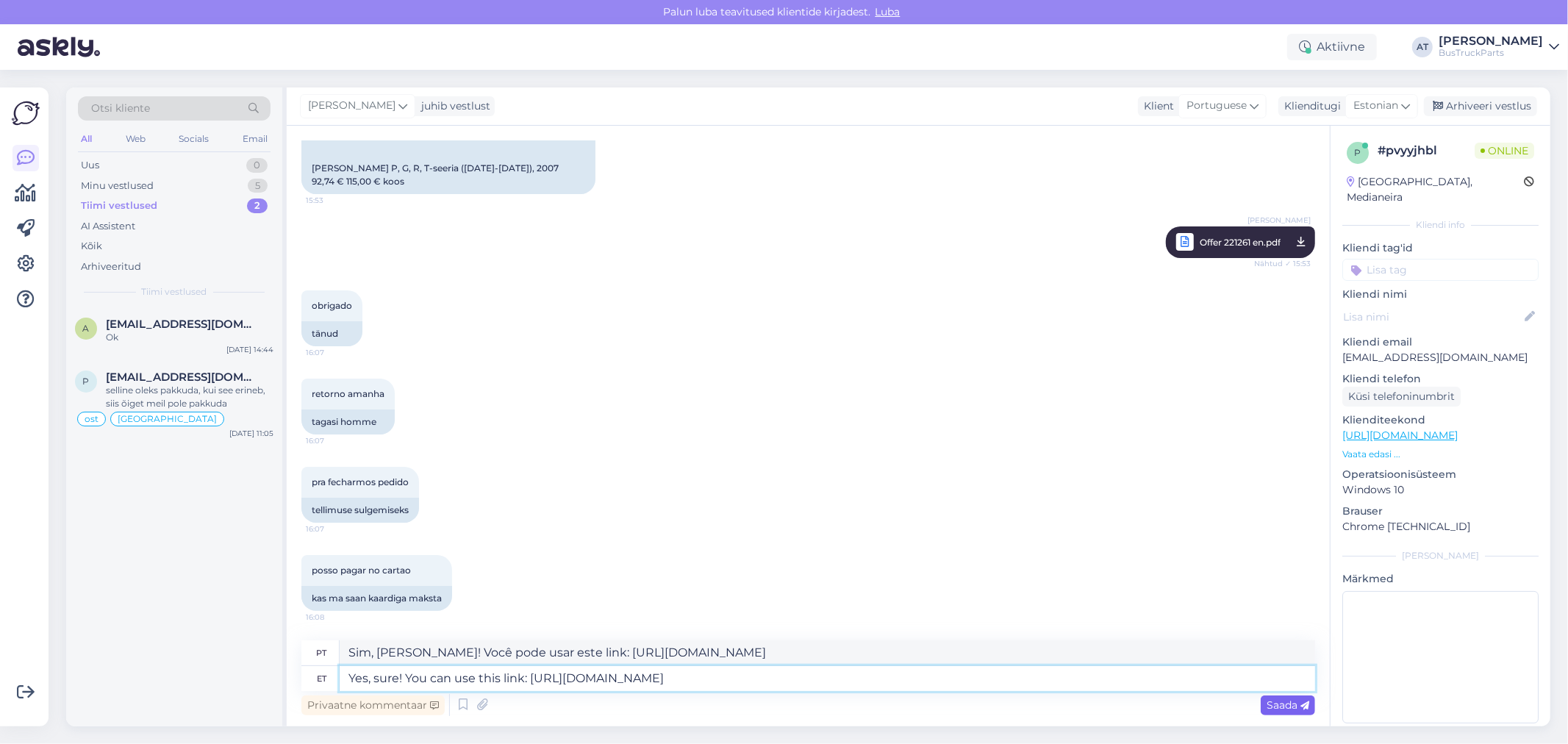
type textarea "Yes, sure! You can use this link: https://buy.stripe.com/4gM00jckXgJDfYw0OV7ZA1e"
click at [1266, 702] on span "Saada" at bounding box center [1288, 704] width 43 height 13
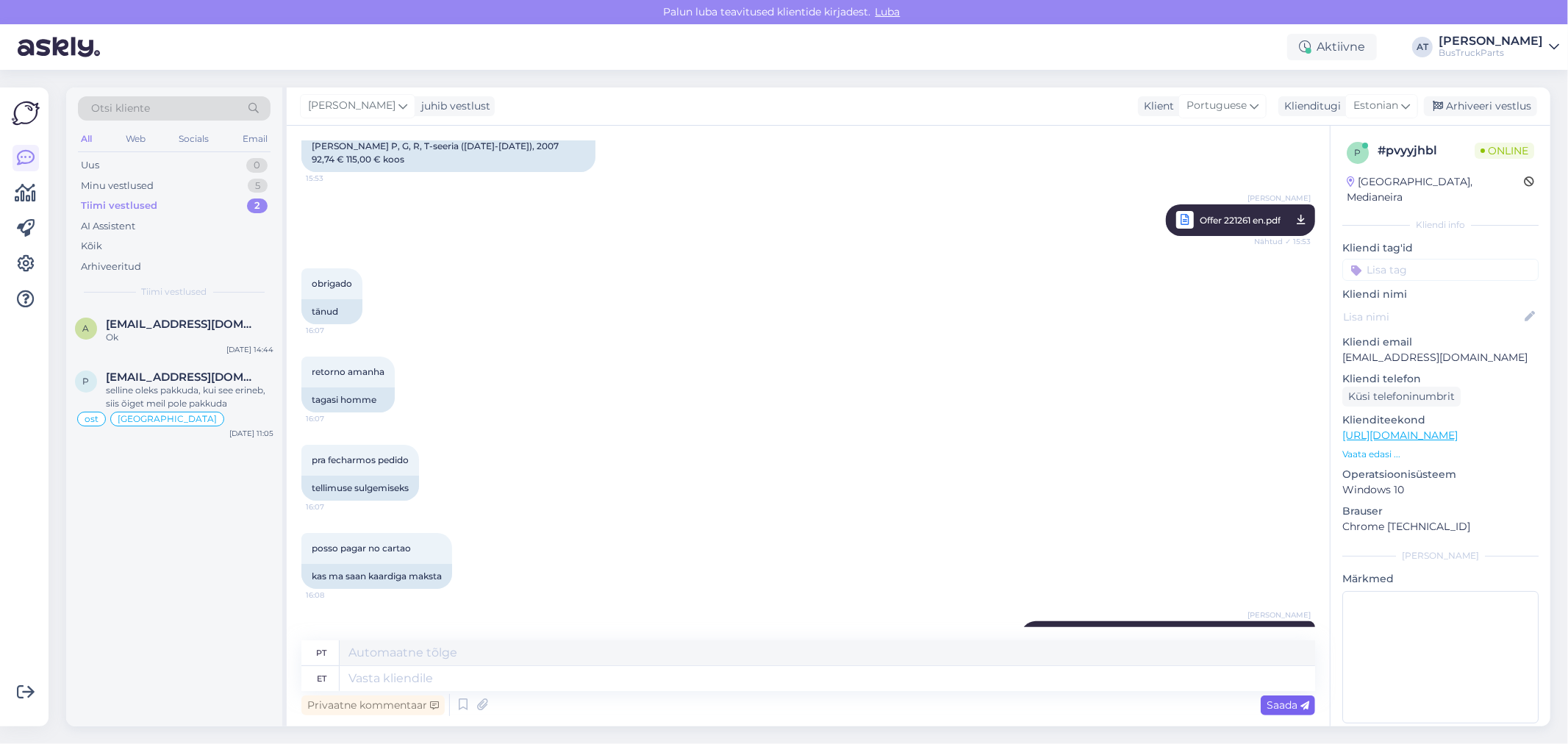
scroll to position [4568, 0]
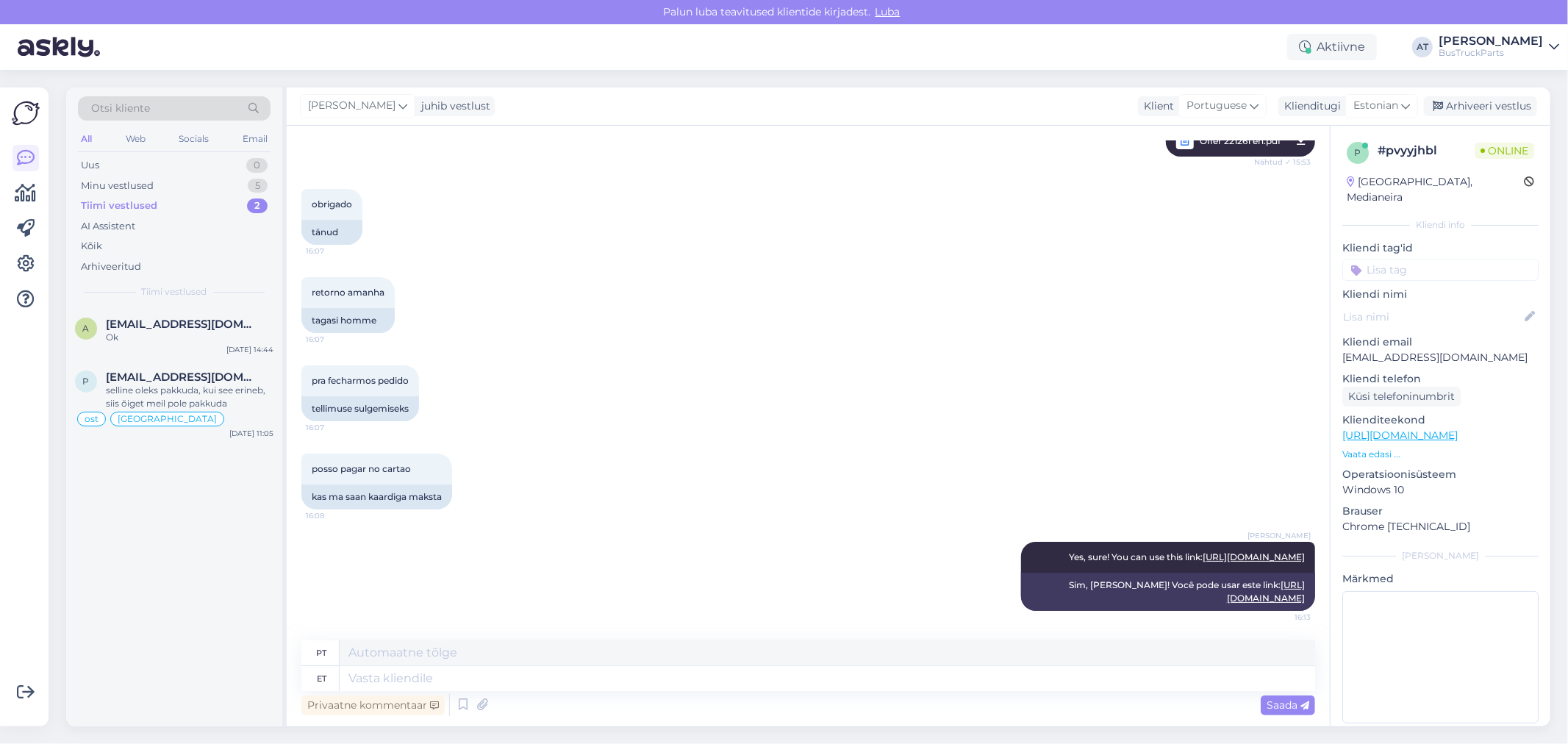
click at [174, 205] on div "Tiimi vestlused 2" at bounding box center [174, 205] width 192 height 21
click at [176, 314] on div "a ady.iordake@gmail.com Ok Sep 23 14:44" at bounding box center [174, 333] width 216 height 53
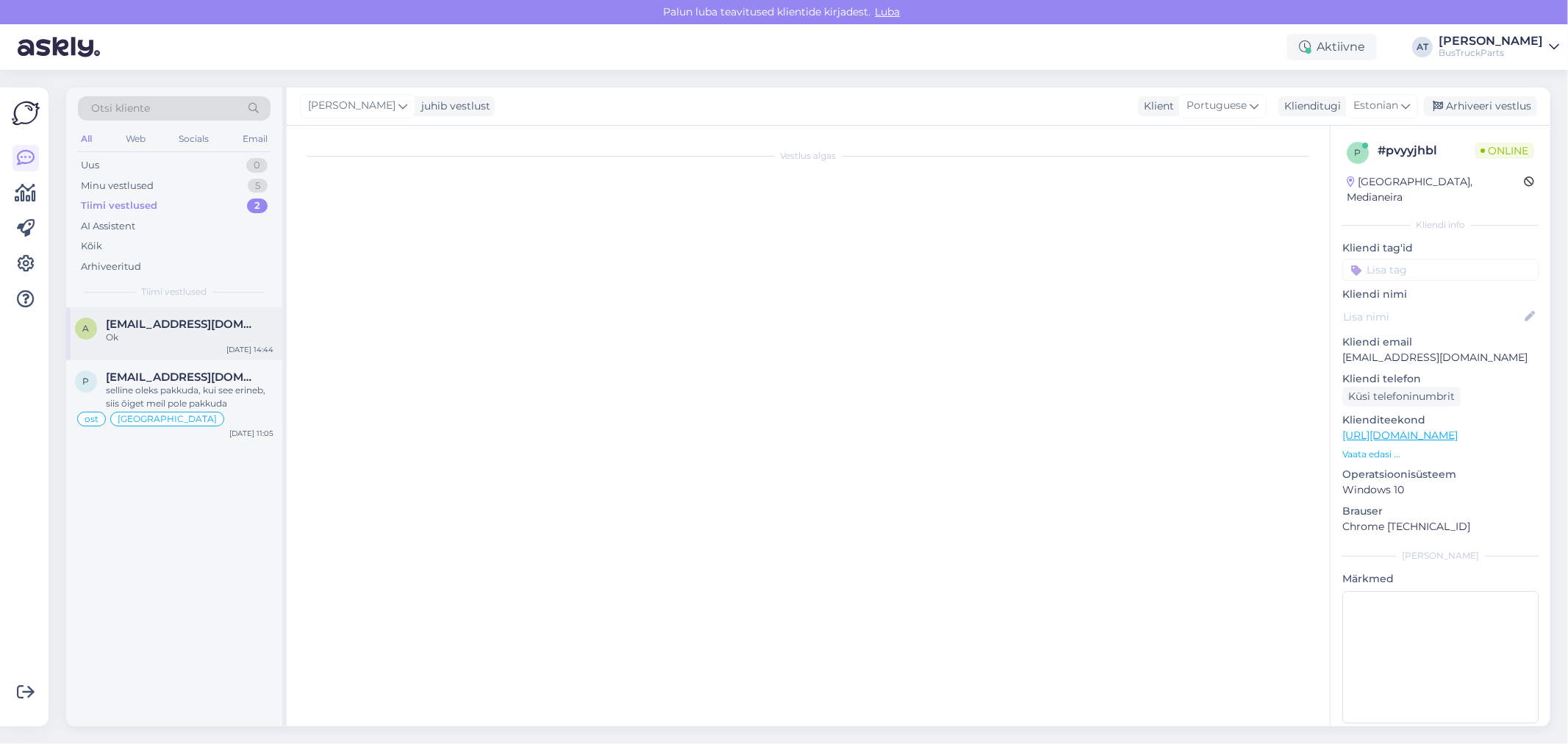
scroll to position [3574, 0]
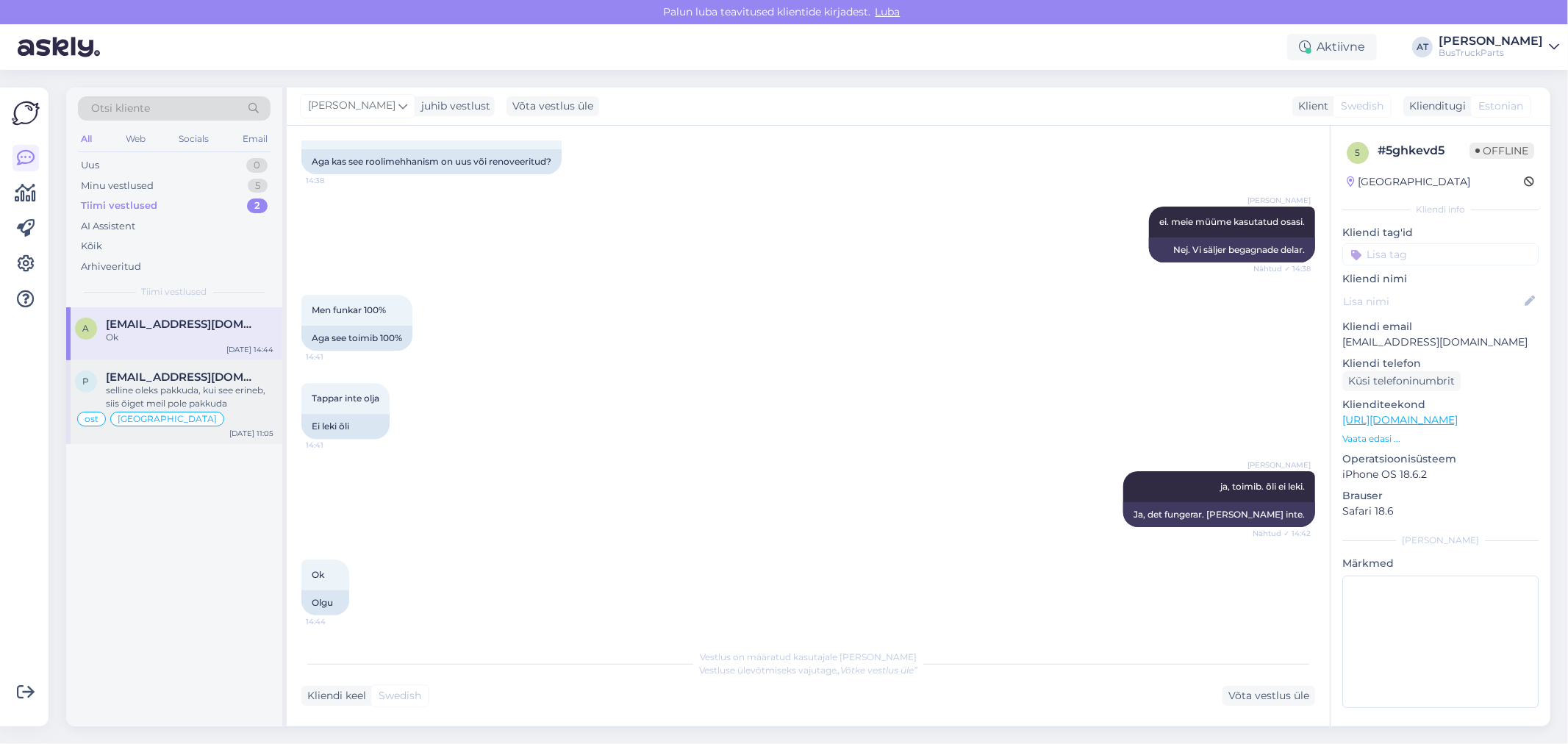
click at [197, 384] on div "selline oleks pakkuda, kui see erineb, siis õiget meil pole pakkuda" at bounding box center [190, 397] width 168 height 27
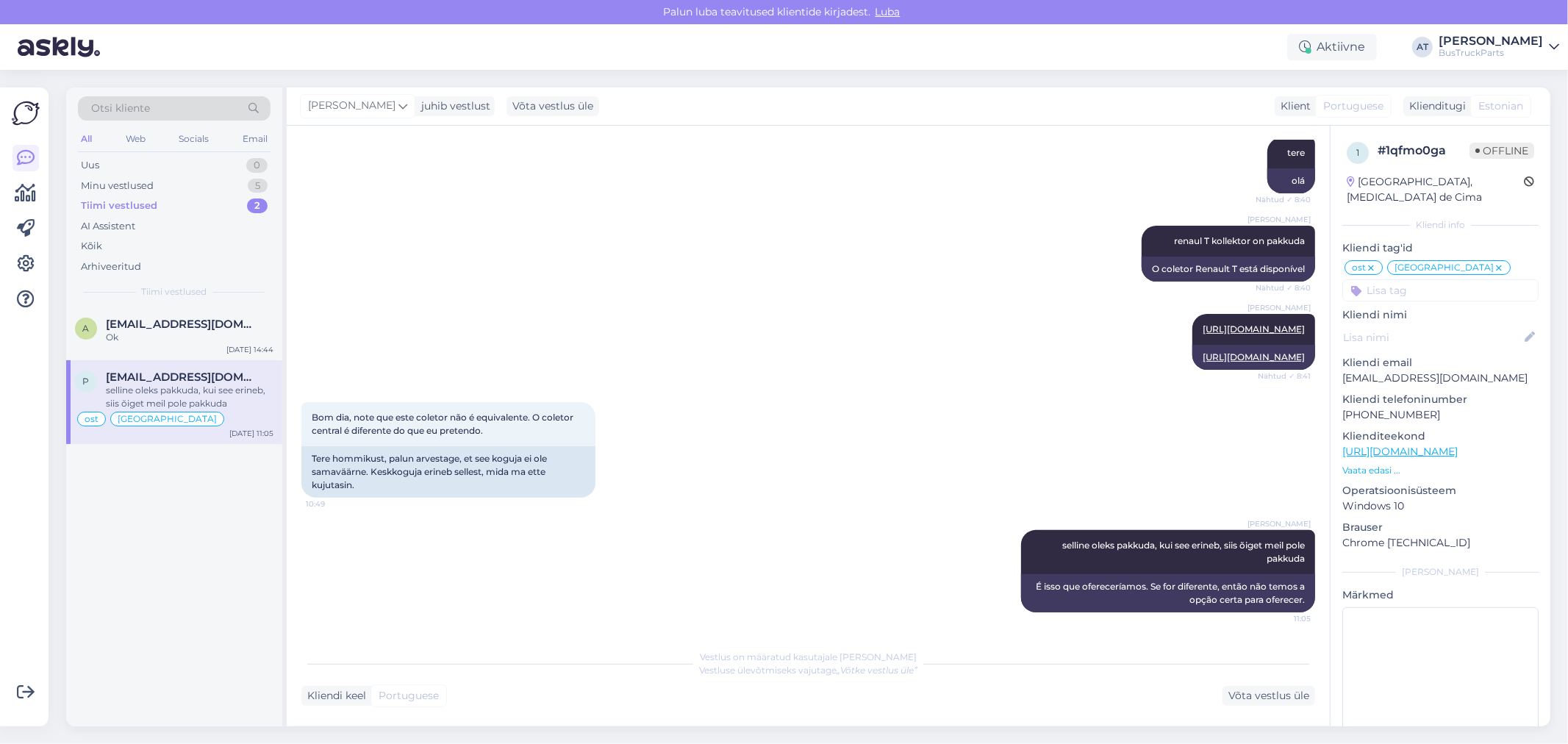
scroll to position [9873, 0]
click at [789, 694] on div "Kliendi keel Portuguese Võta vestlus üle" at bounding box center [808, 696] width 1014 height 20
click at [133, 185] on div "Minu vestlused" at bounding box center [117, 185] width 73 height 14
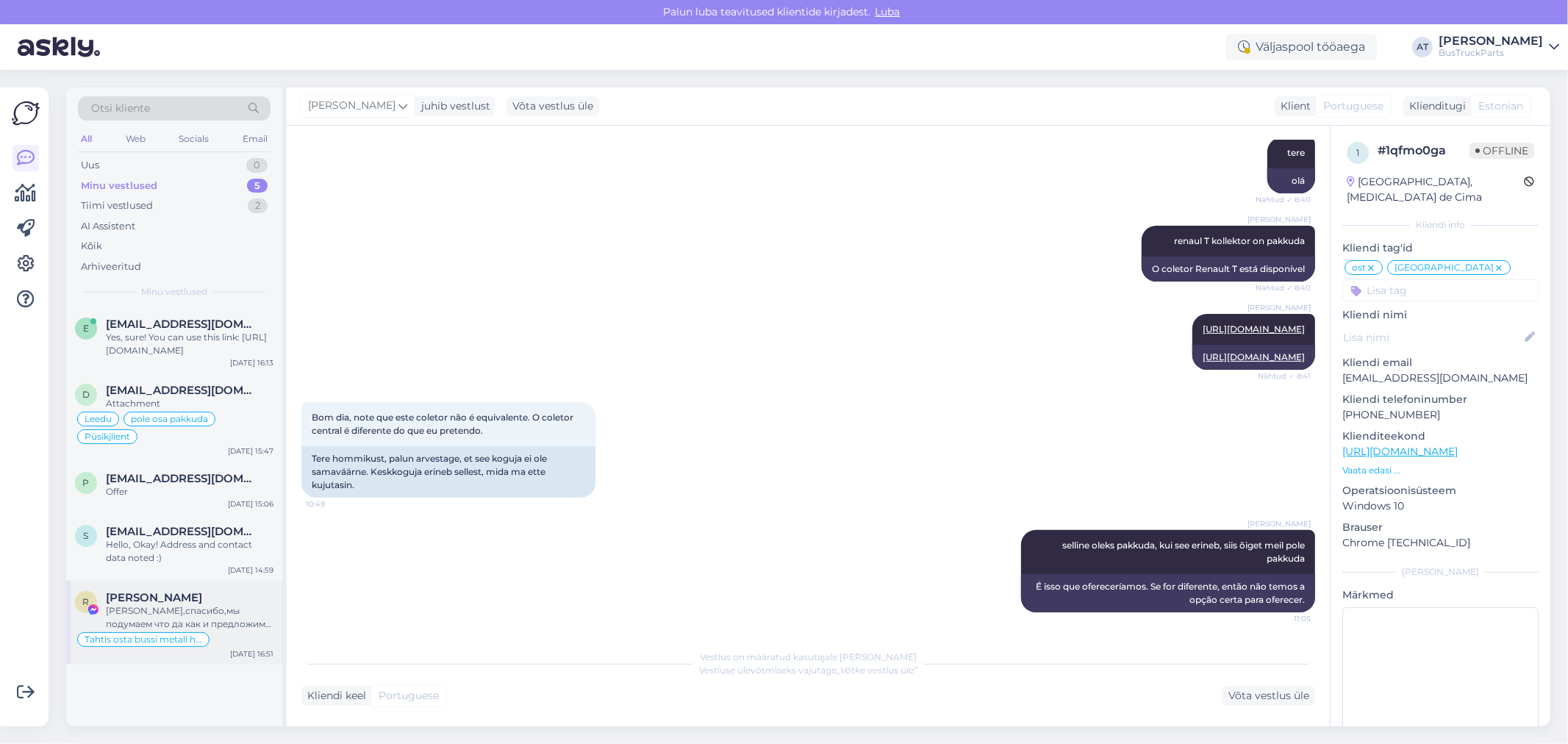
click at [185, 596] on span "Roman Skatskov" at bounding box center [154, 597] width 96 height 13
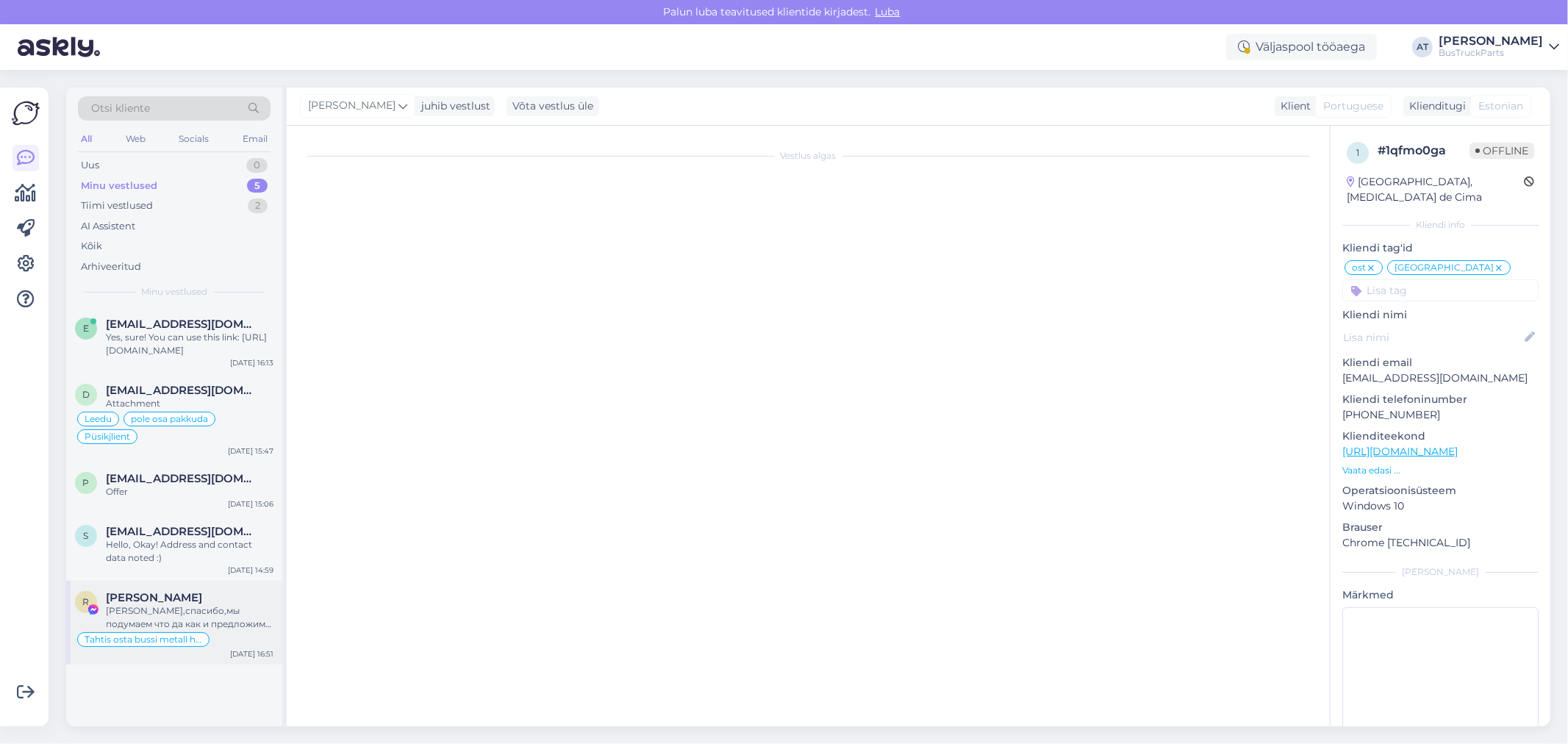
scroll to position [5686, 0]
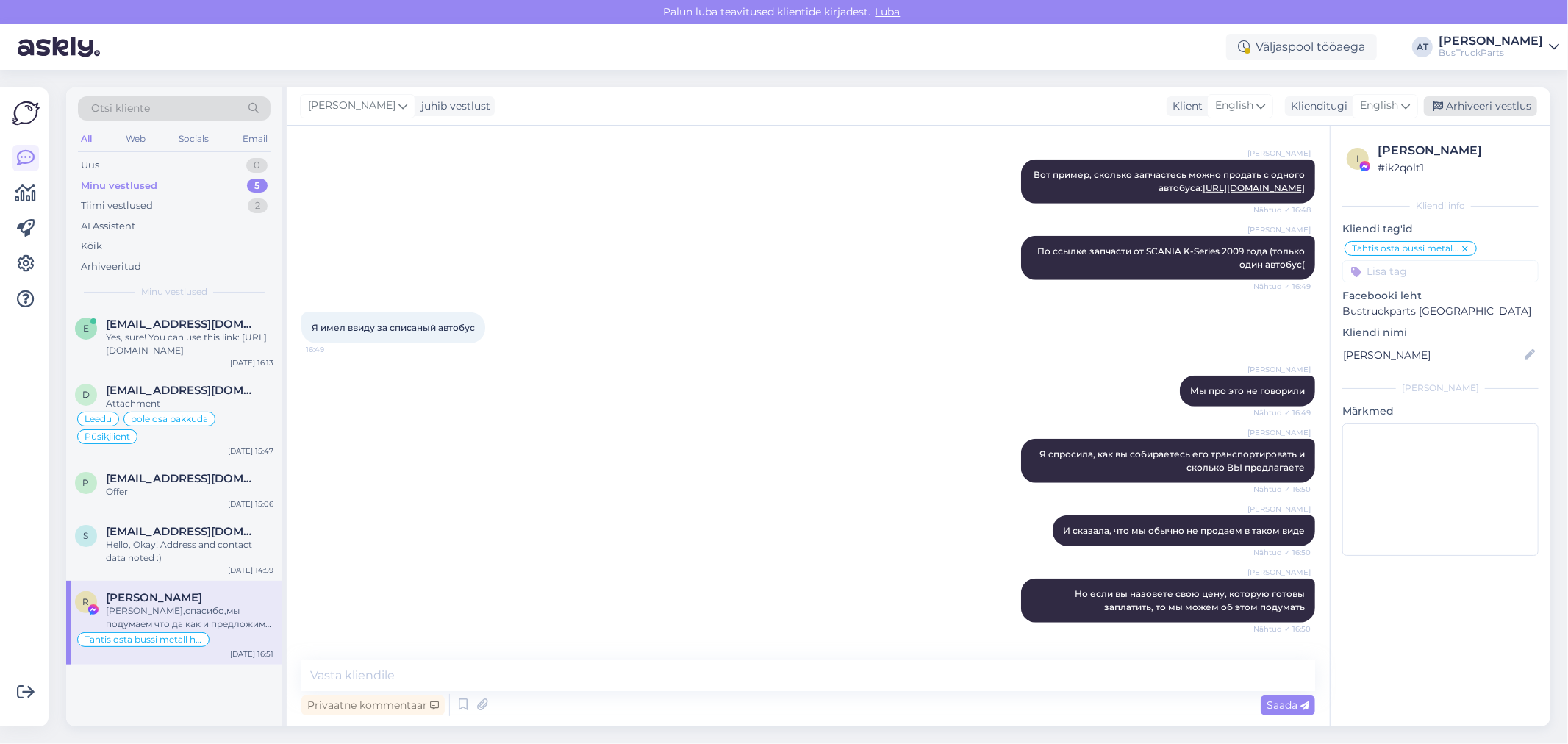
click at [1467, 106] on div "Arhiveeri vestlus" at bounding box center [1480, 106] width 113 height 20
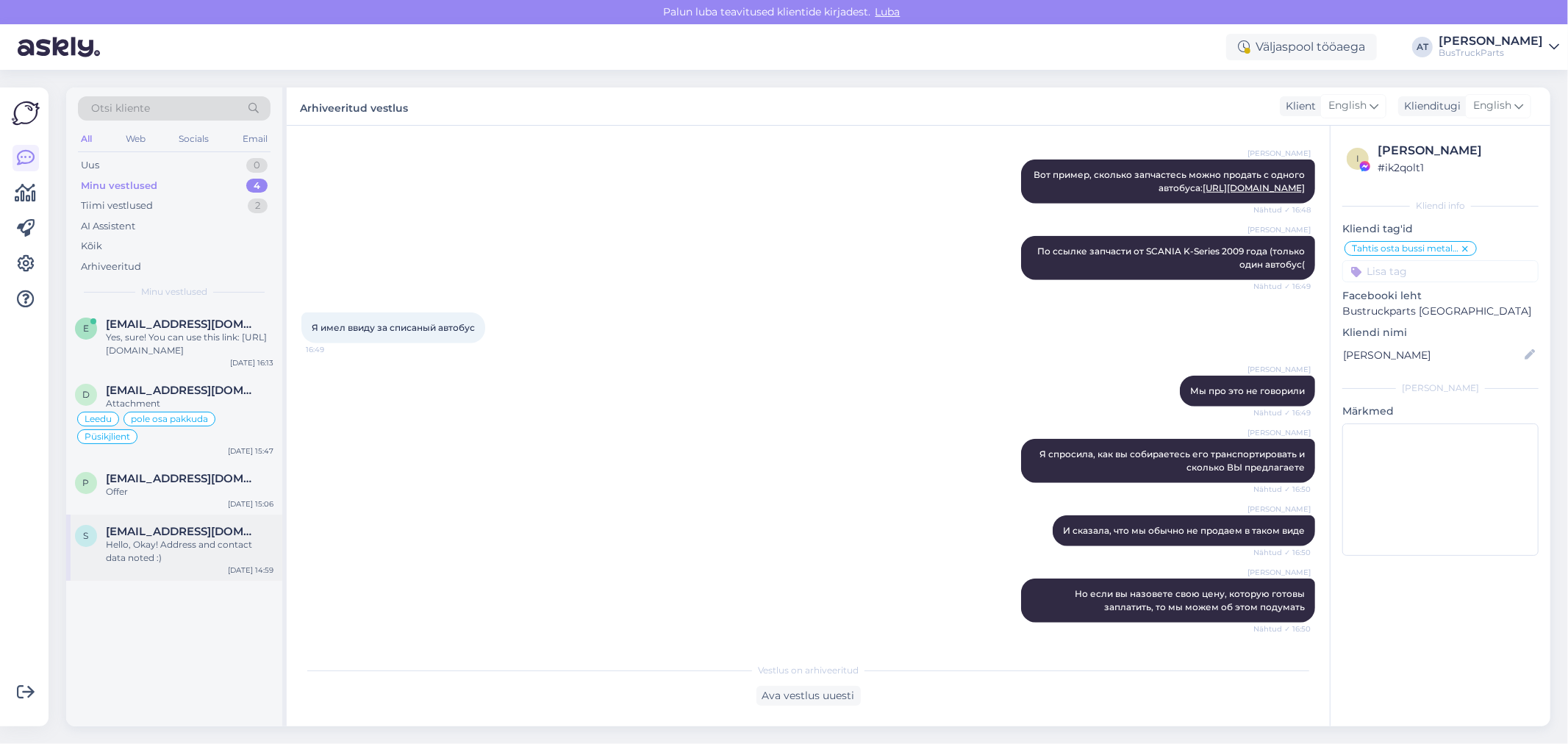
click at [179, 546] on div "Hello, Okay! Address and contact data noted :)" at bounding box center [190, 551] width 168 height 27
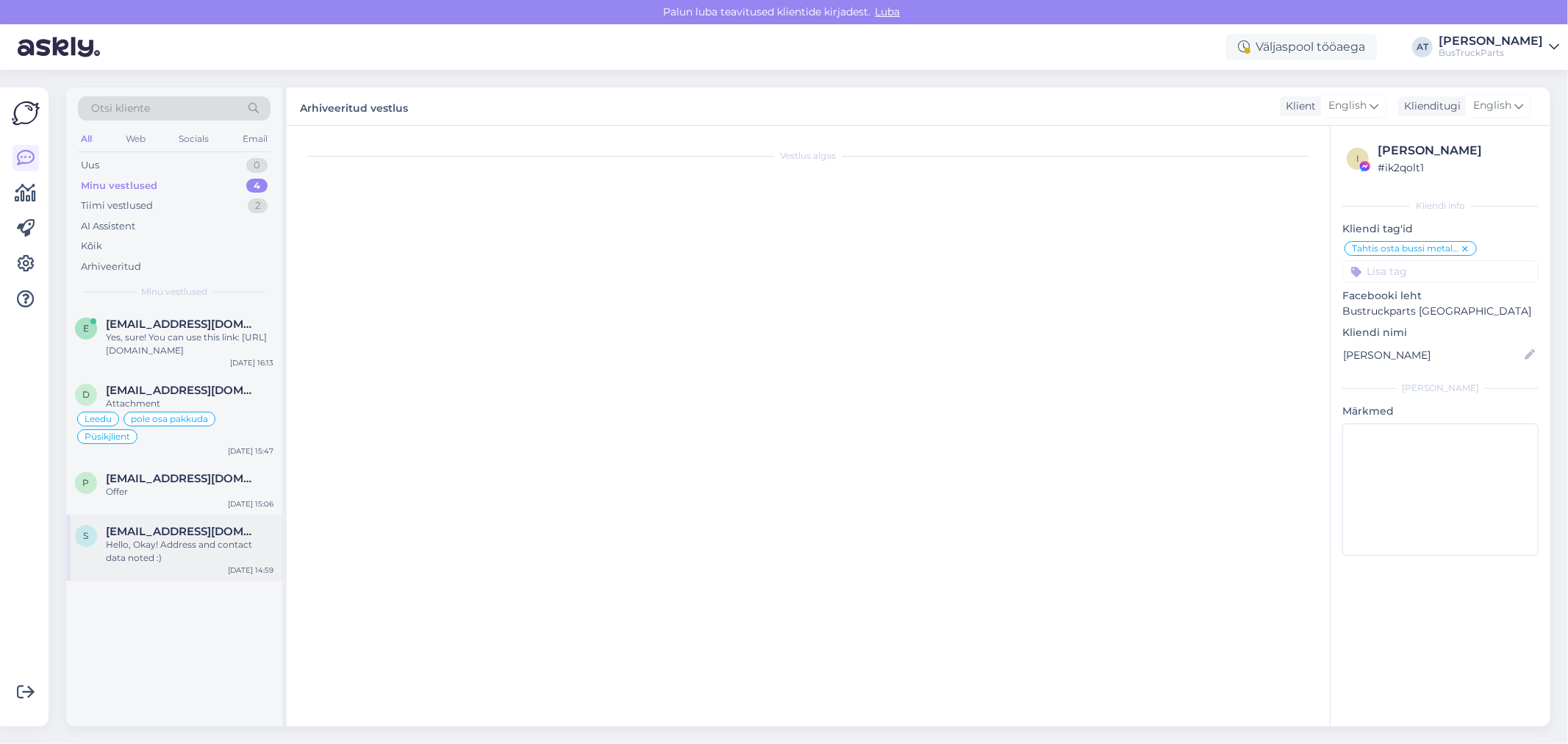
scroll to position [3937, 0]
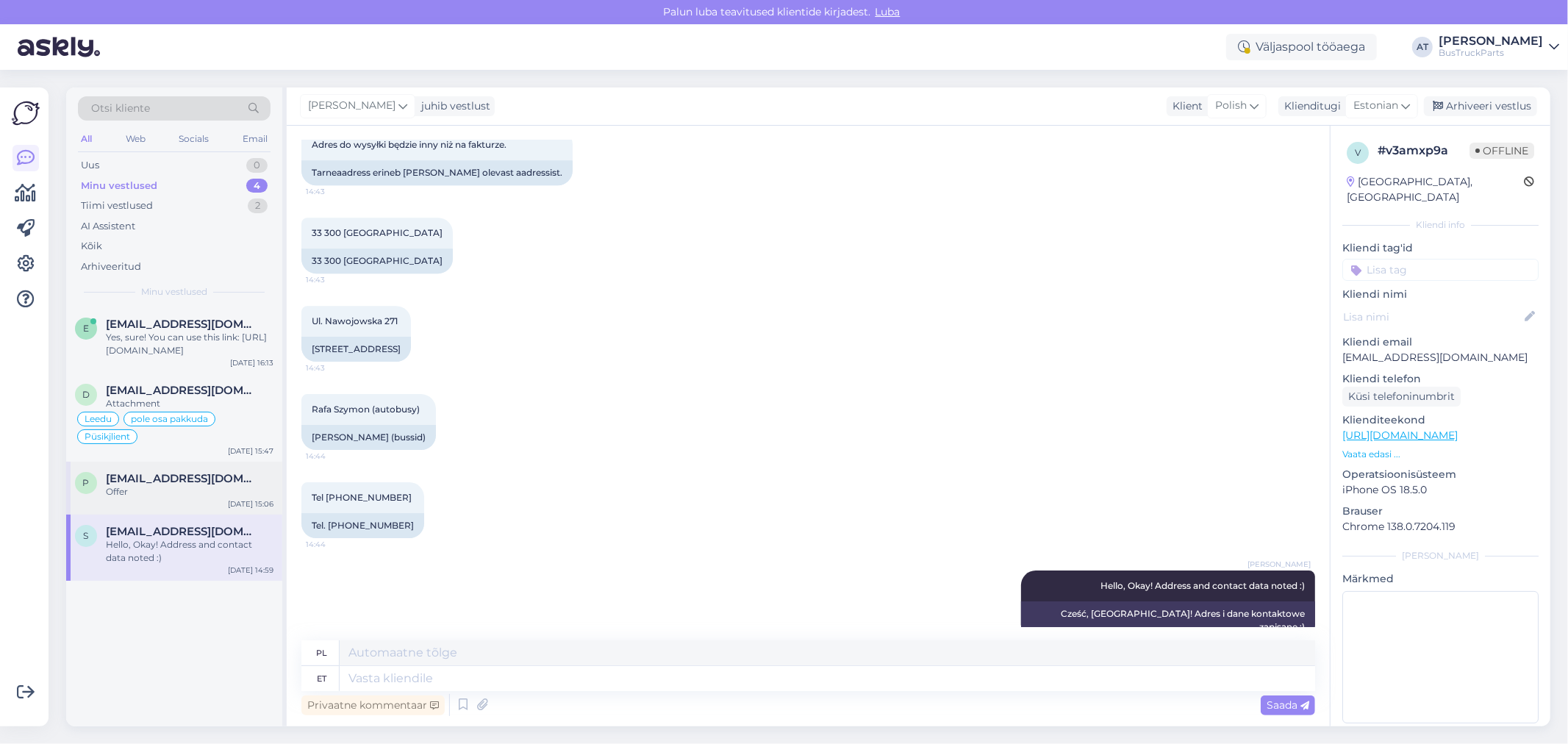
click at [194, 486] on div "Offer" at bounding box center [190, 491] width 168 height 13
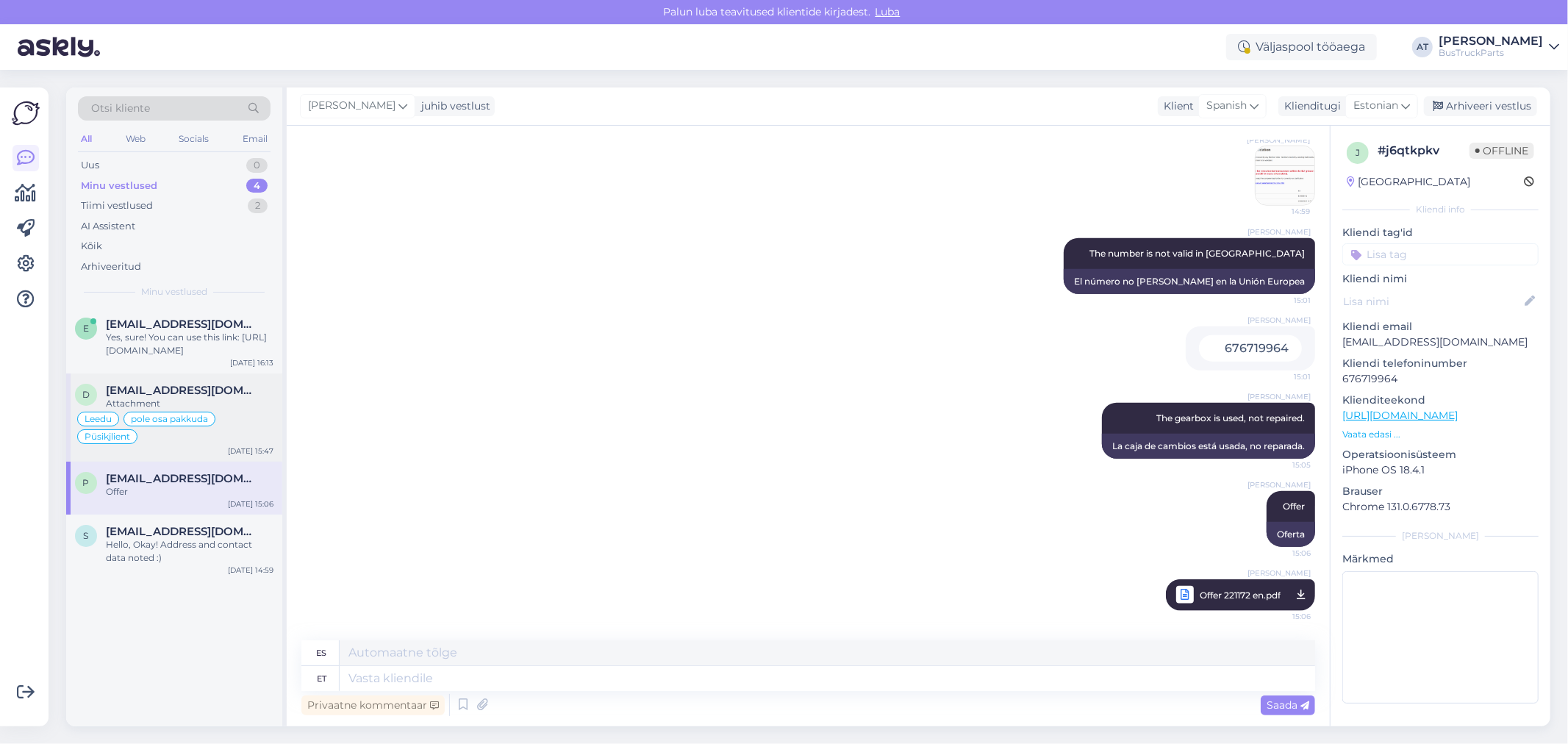
click at [224, 391] on div "dalys@techtransa.lt" at bounding box center [190, 390] width 168 height 13
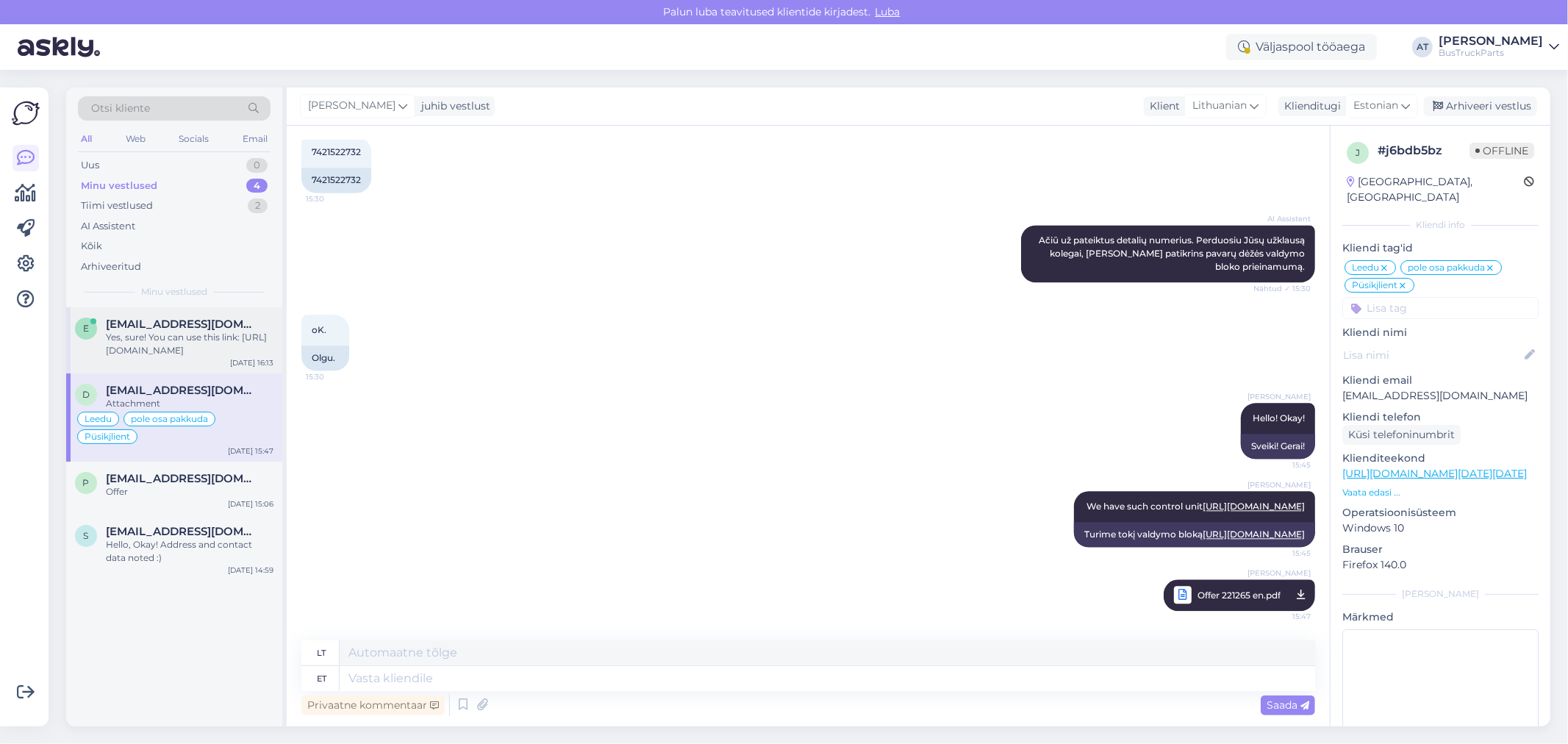
click at [202, 327] on span "eduardoedilaura@gmail.com" at bounding box center [182, 324] width 153 height 13
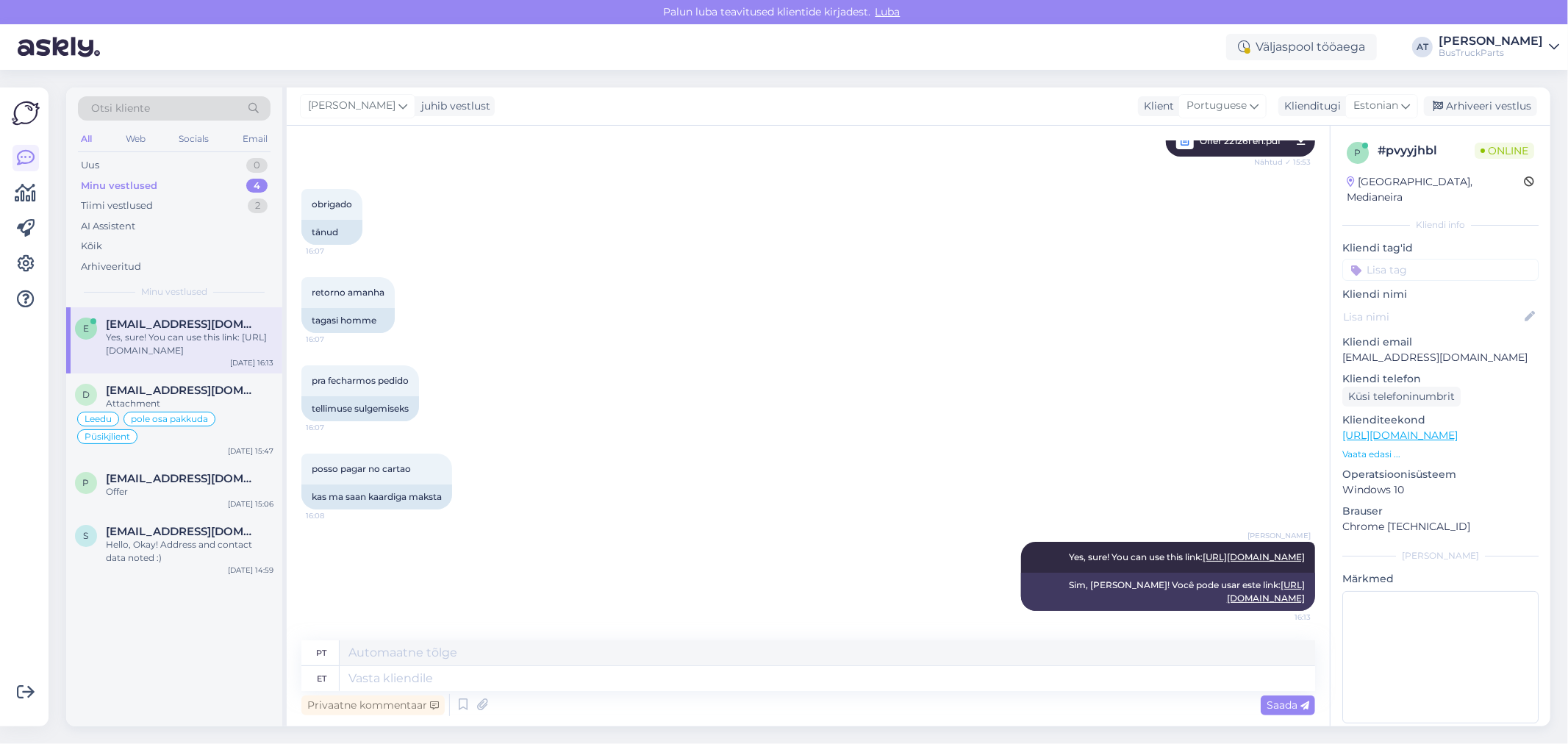
click at [1432, 259] on input at bounding box center [1441, 269] width 196 height 22
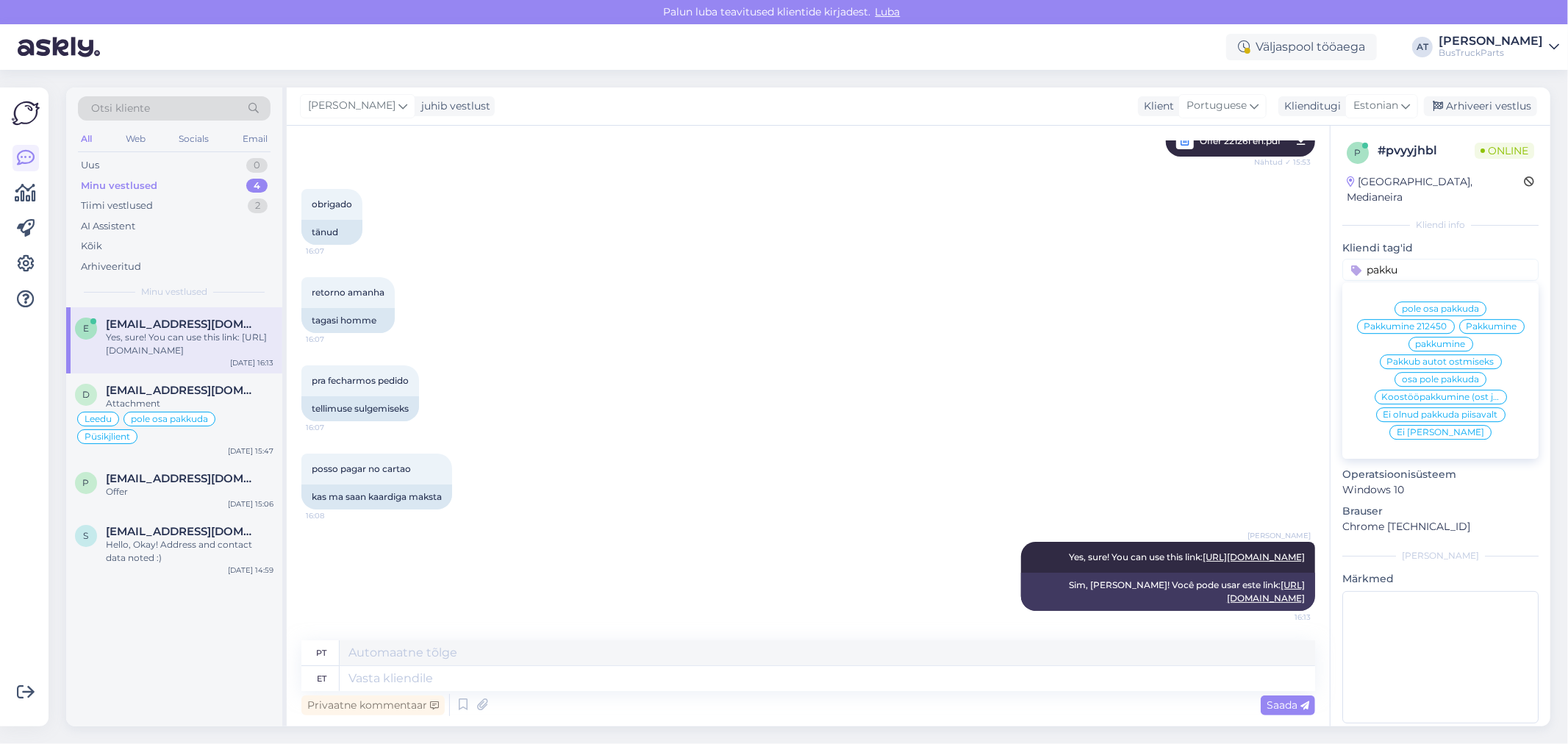
type input "pakku"
click at [1501, 322] on span "Pakkumine" at bounding box center [1492, 327] width 50 height 9
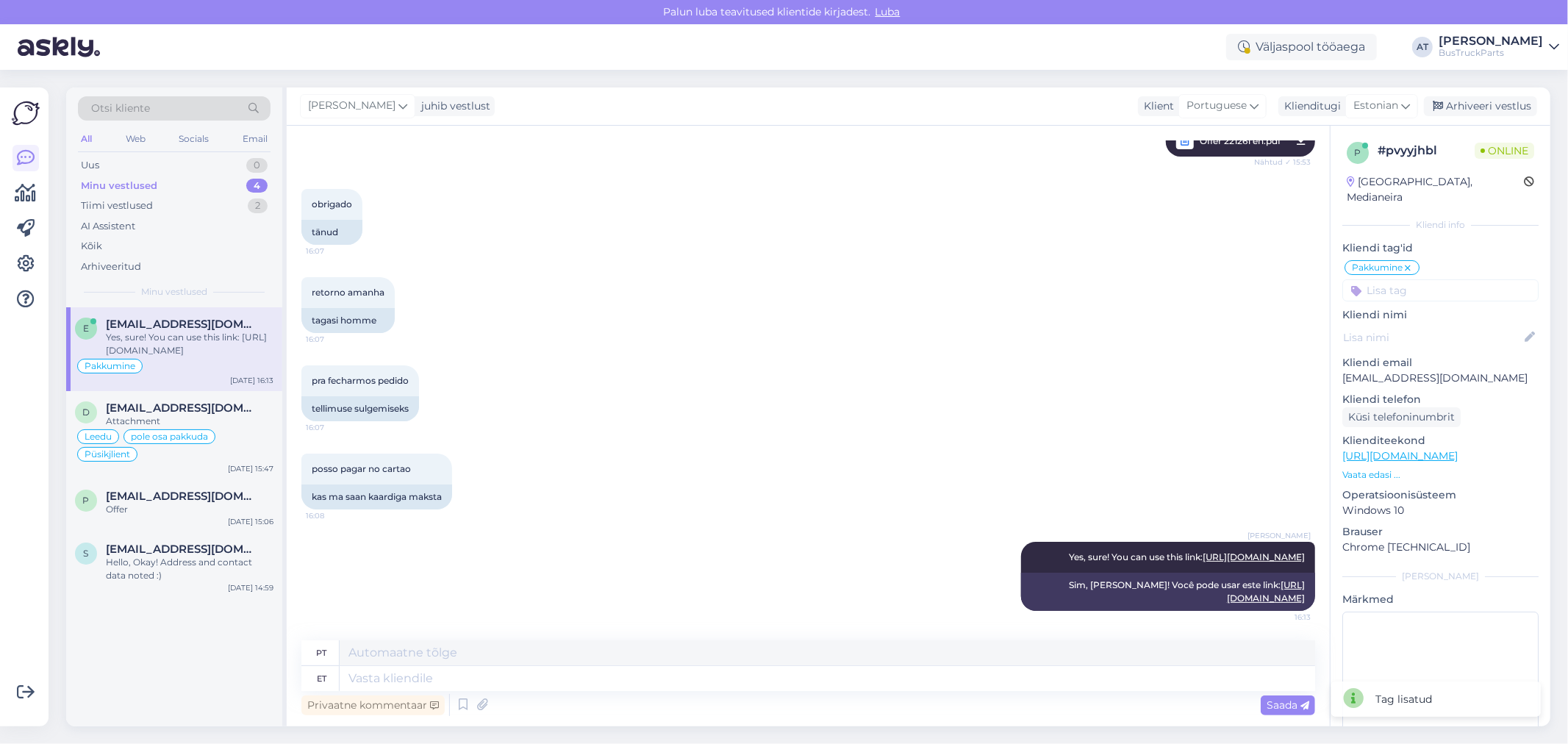
click at [1377, 178] on div "Brazil, Medianeira" at bounding box center [1435, 189] width 177 height 31
click at [1441, 279] on input at bounding box center [1441, 290] width 196 height 22
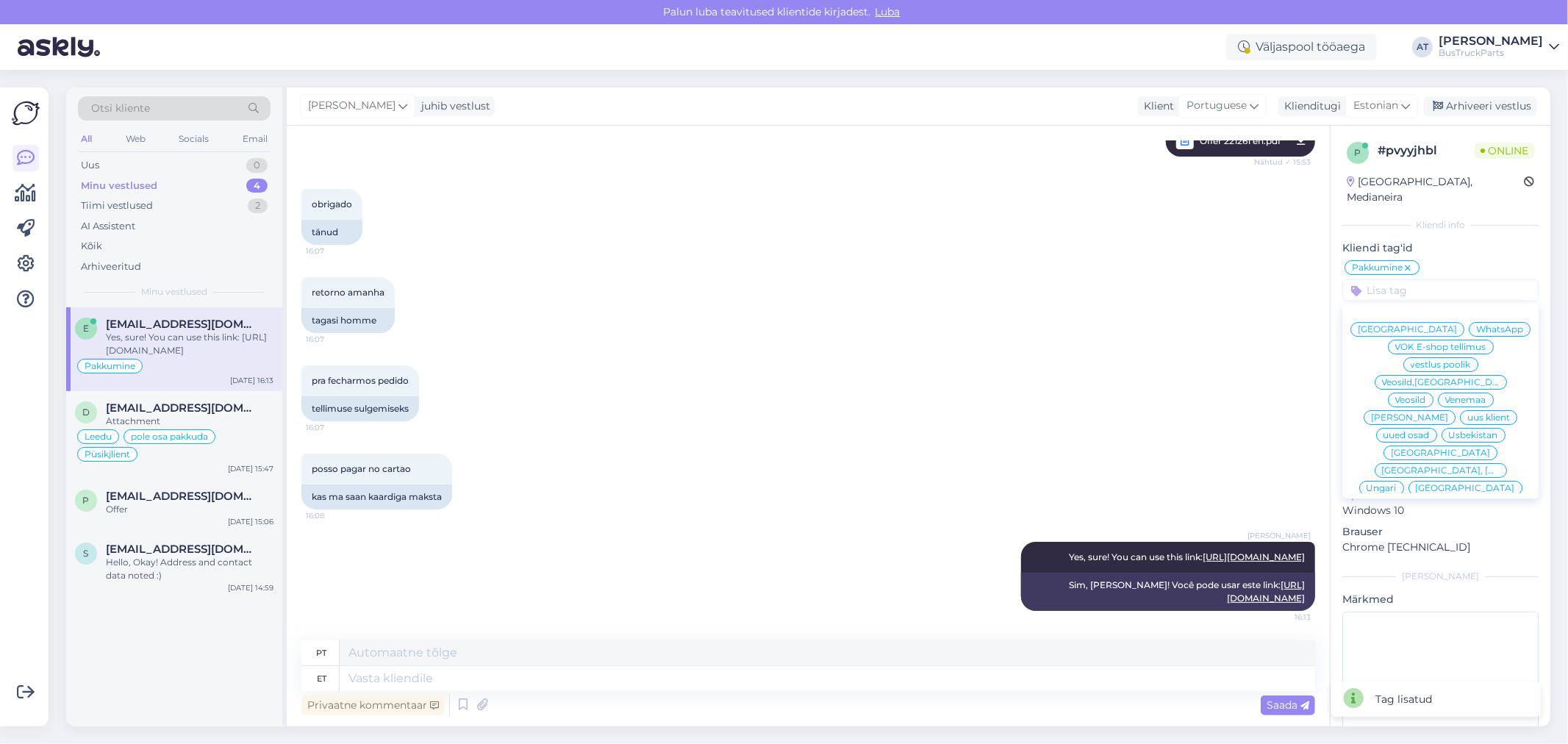
paste input "Brazil"
type input "Brazil"
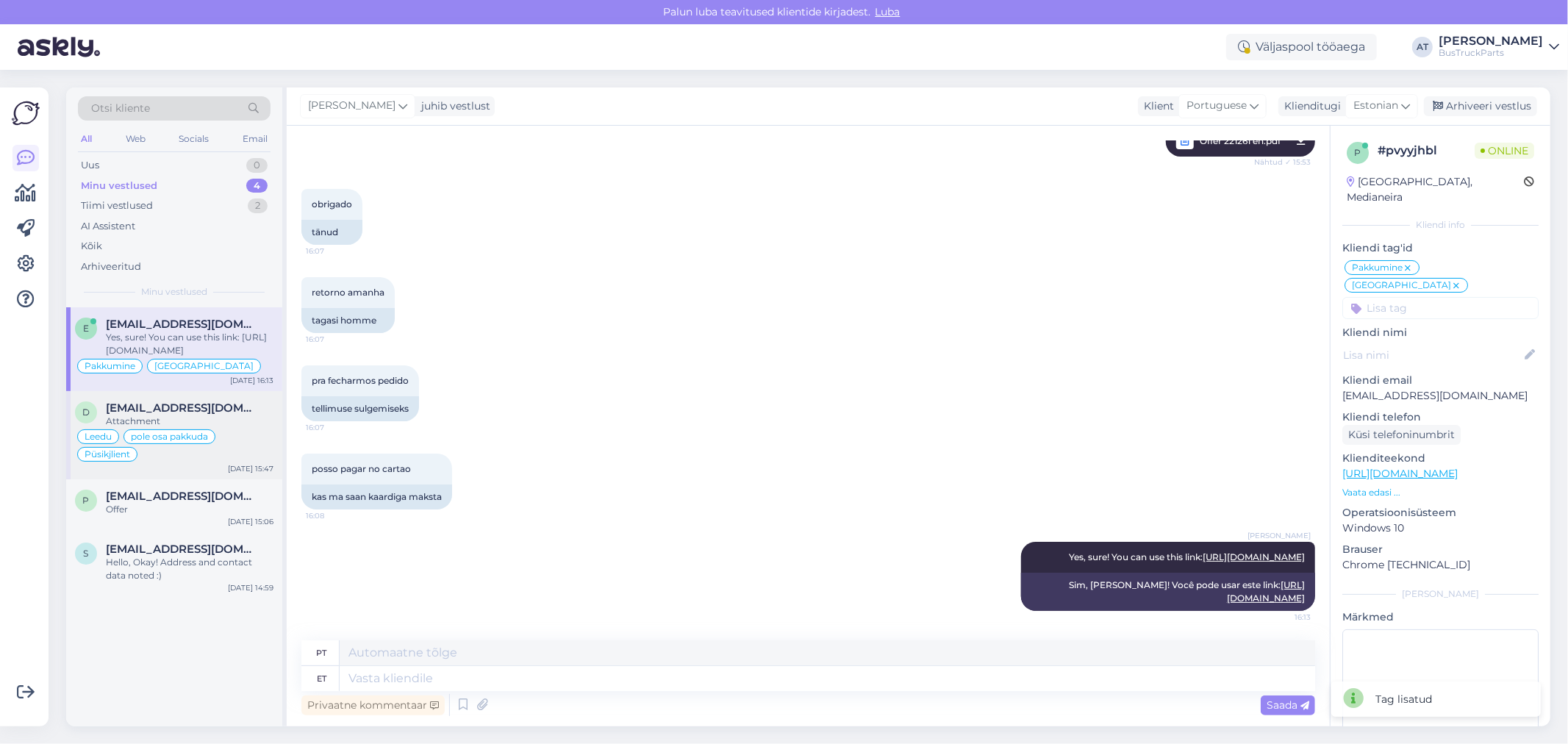
click at [198, 407] on span "dalys@techtransa.lt" at bounding box center [182, 407] width 153 height 13
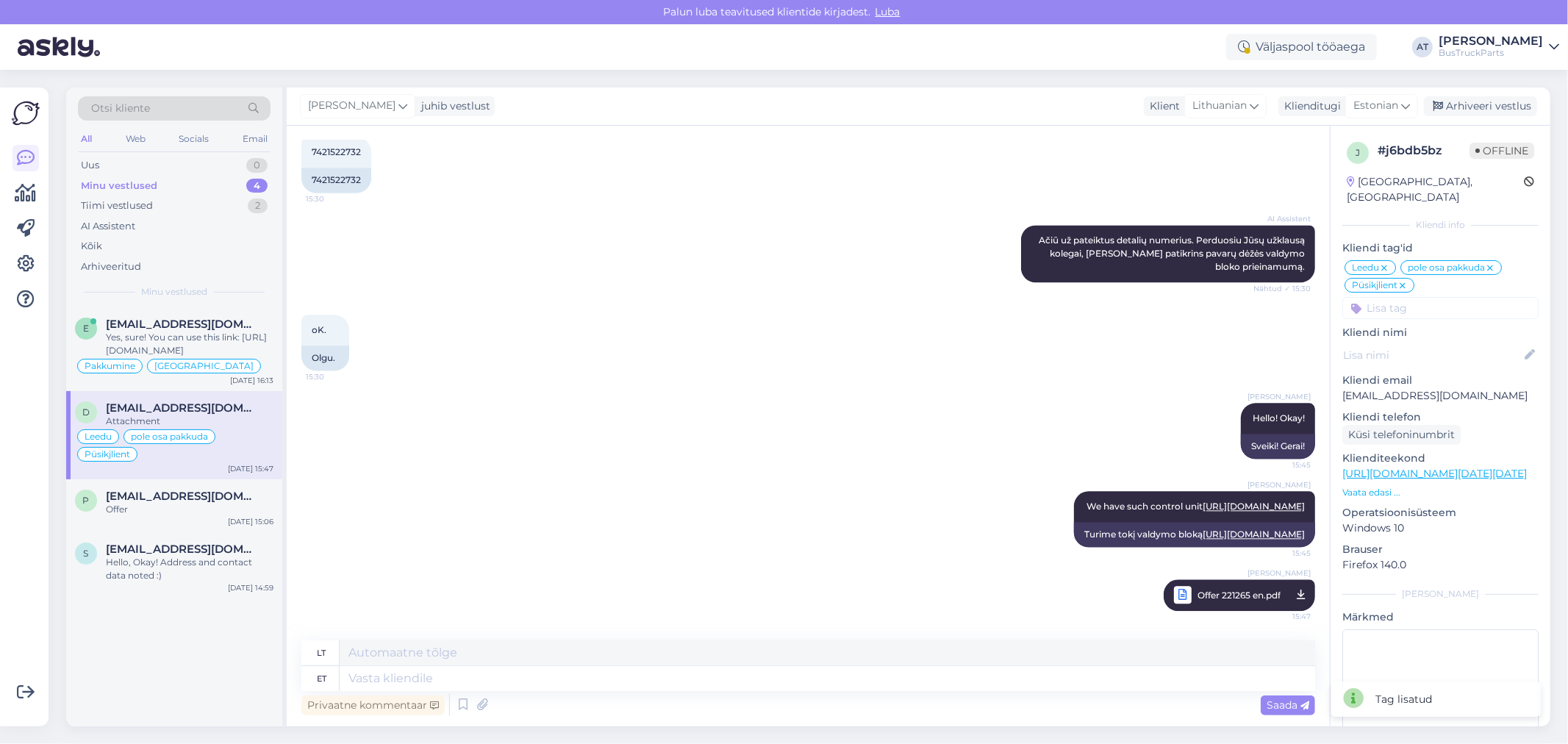
scroll to position [2791, 0]
click at [1451, 300] on input at bounding box center [1441, 308] width 196 height 22
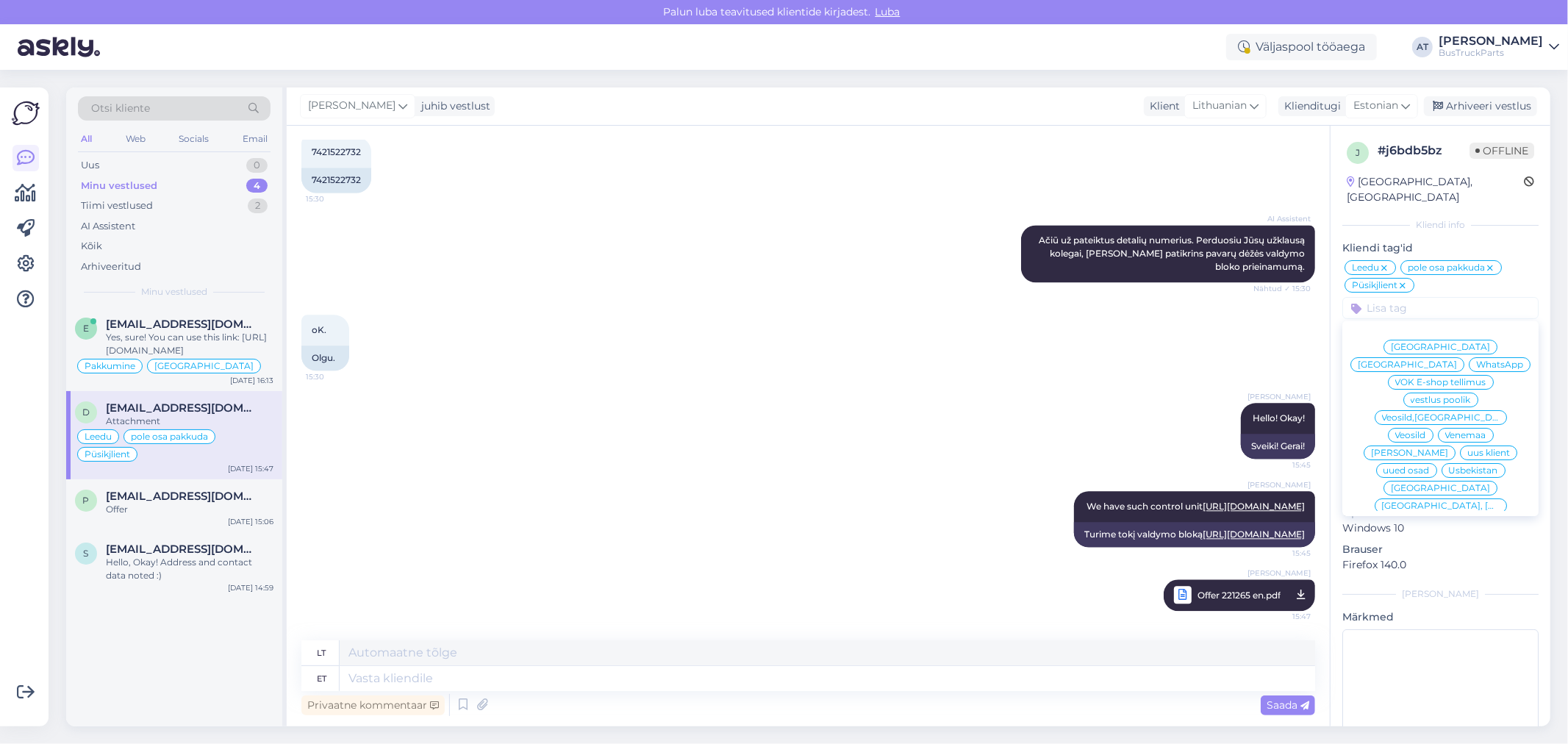
click at [886, 391] on div "Alina Tihhon Hello! Okay! 15:45 Sveiki! Gerai!" at bounding box center [808, 431] width 1014 height 89
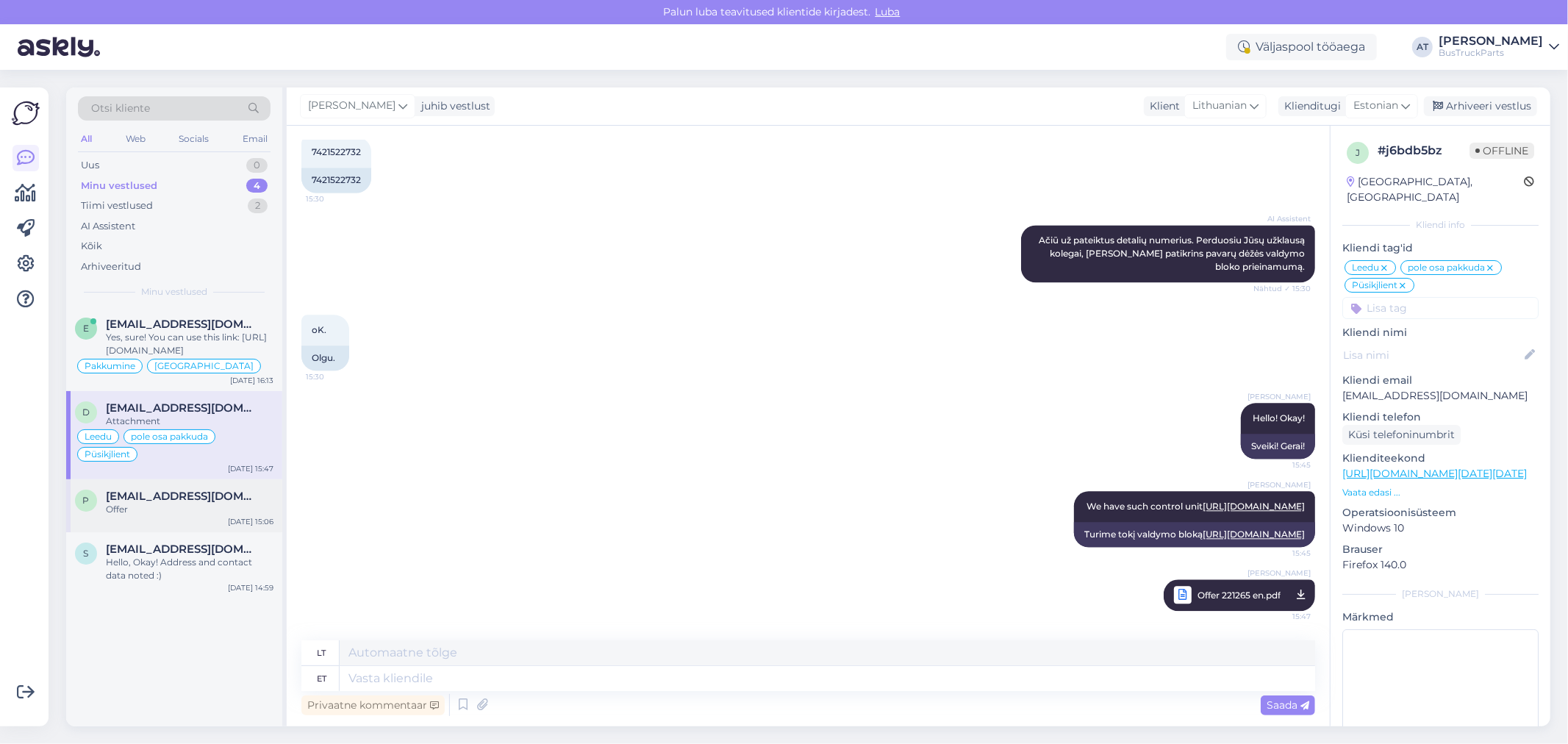
click at [144, 509] on div "Offer" at bounding box center [190, 509] width 168 height 13
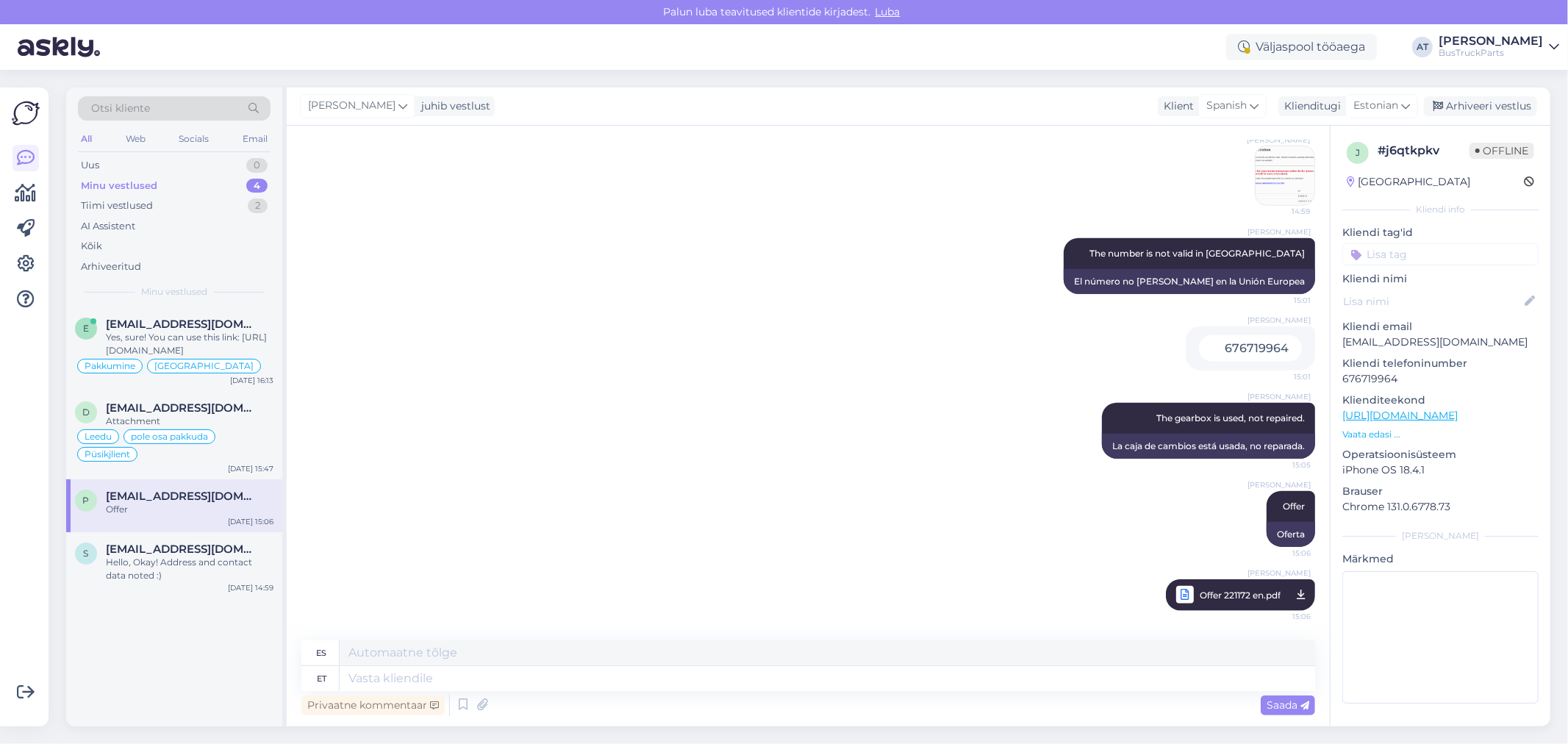
click at [1423, 251] on input at bounding box center [1441, 254] width 196 height 22
type input "Pakkumine"
click at [1478, 299] on div "Pakkumine" at bounding box center [1492, 293] width 66 height 14
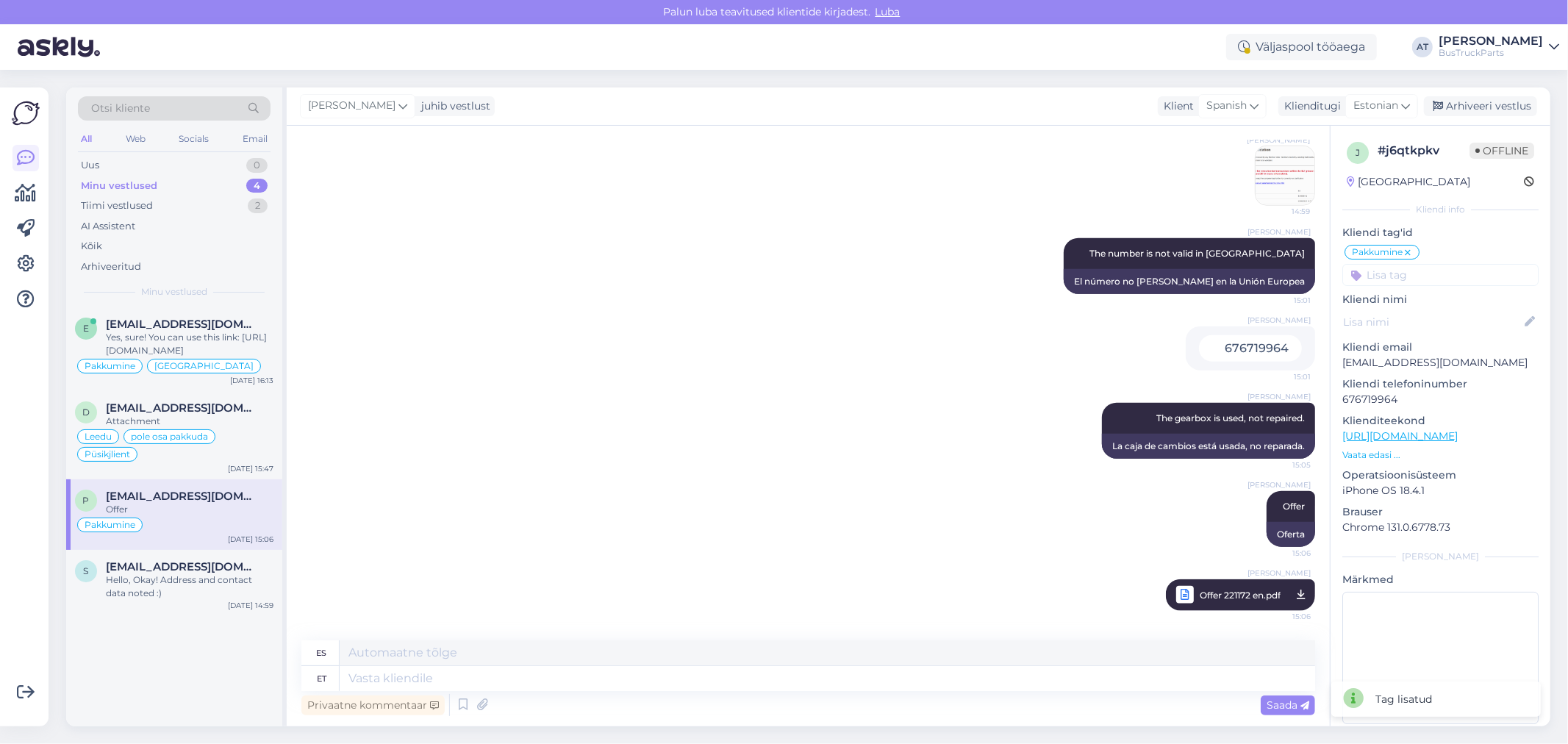
click at [1461, 281] on input at bounding box center [1441, 275] width 196 height 22
type input "[GEOGRAPHIC_DATA]"
click at [1431, 320] on div "[GEOGRAPHIC_DATA]" at bounding box center [1441, 314] width 114 height 14
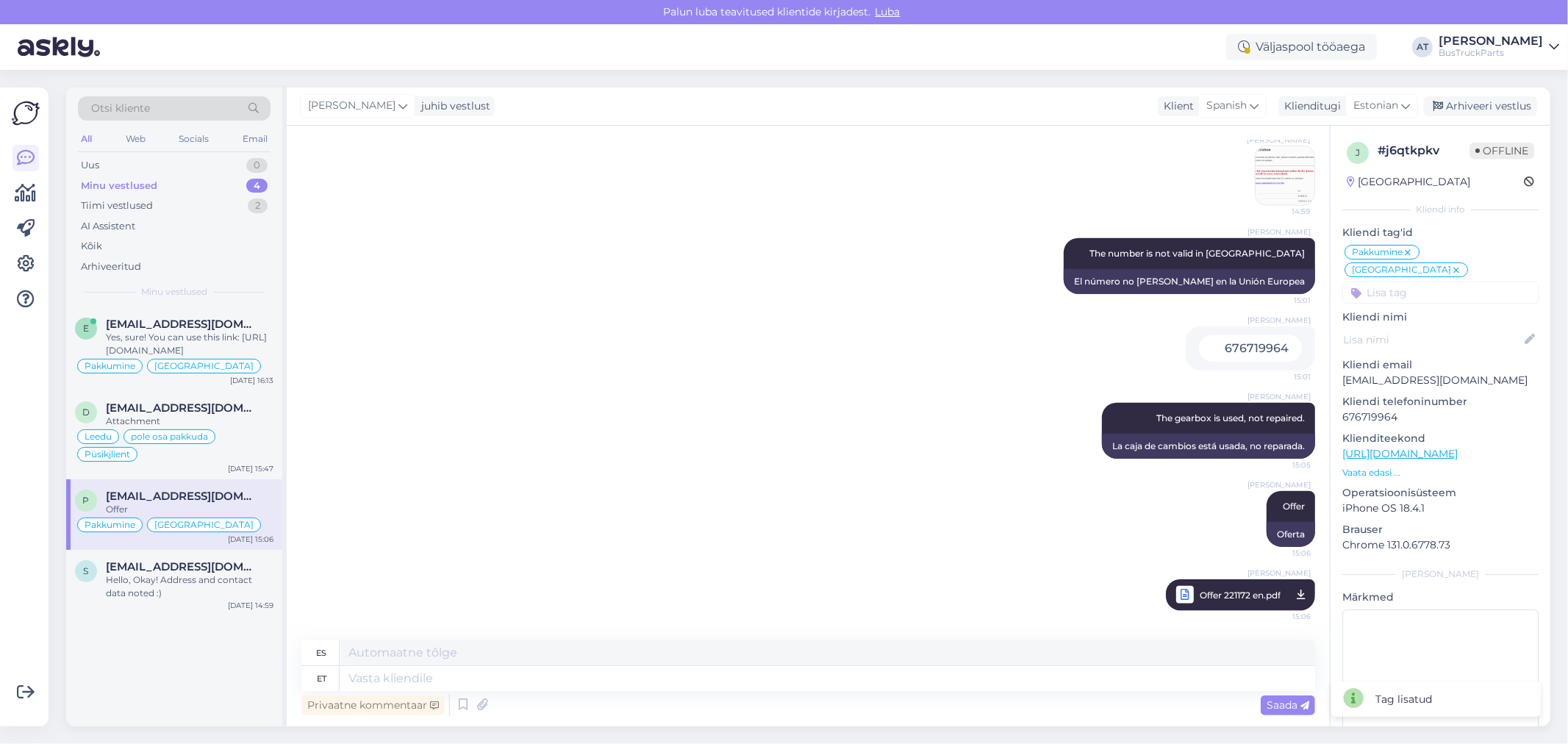
drag, startPoint x: 211, startPoint y: 570, endPoint x: 284, endPoint y: 561, distance: 73.6
click at [211, 570] on span "szymonrafa134@gmail.com" at bounding box center [182, 566] width 153 height 13
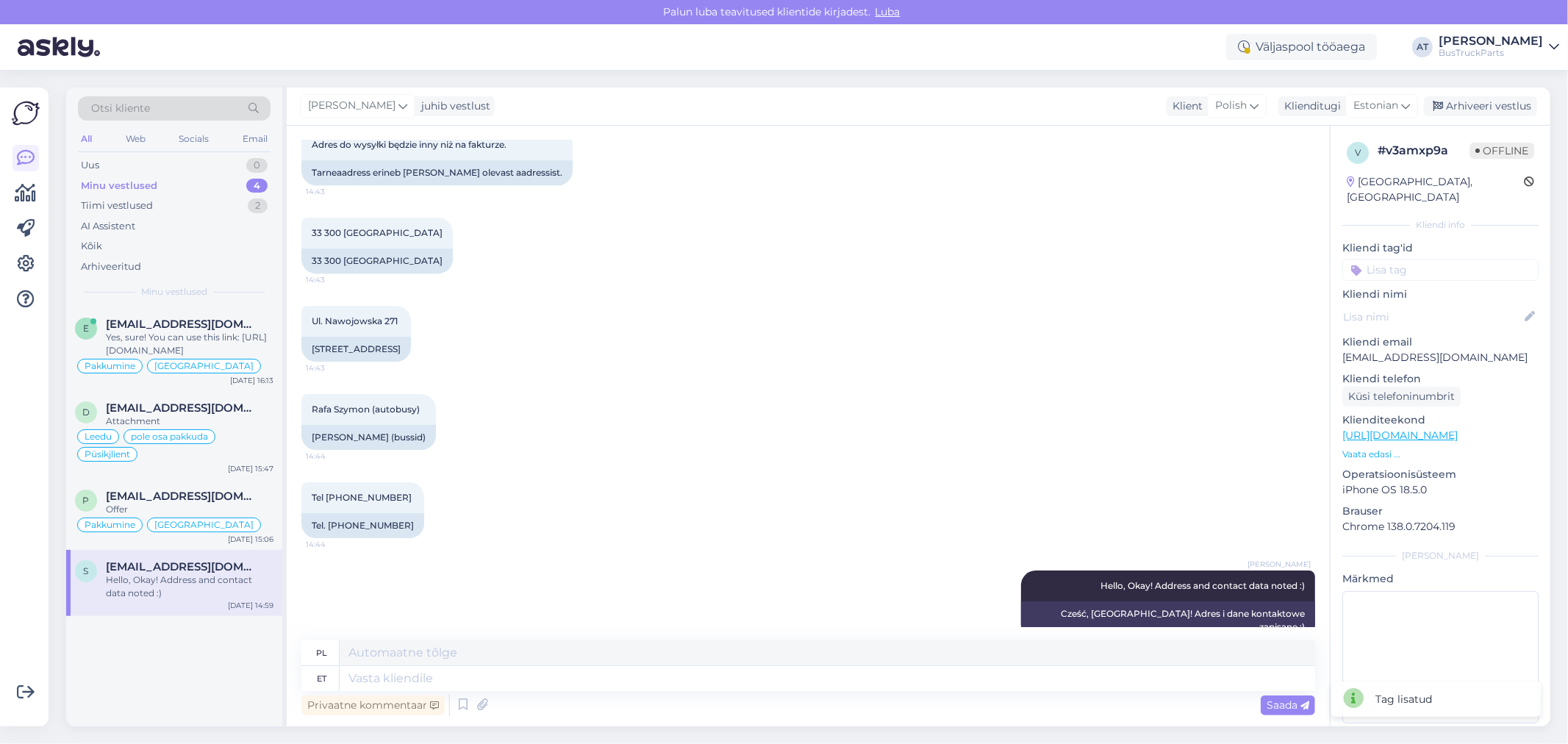
click at [573, 517] on div "Tel +48 883401277 14:44 Tel. +48 883401277" at bounding box center [808, 510] width 1014 height 89
click at [869, 313] on div "Ul. Nawojowska 271 14:43 Nawojowska tänav 271" at bounding box center [808, 333] width 1014 height 89
click at [1370, 181] on div "Poland, Katowice" at bounding box center [1435, 189] width 177 height 31
click at [1420, 259] on input at bounding box center [1441, 269] width 196 height 22
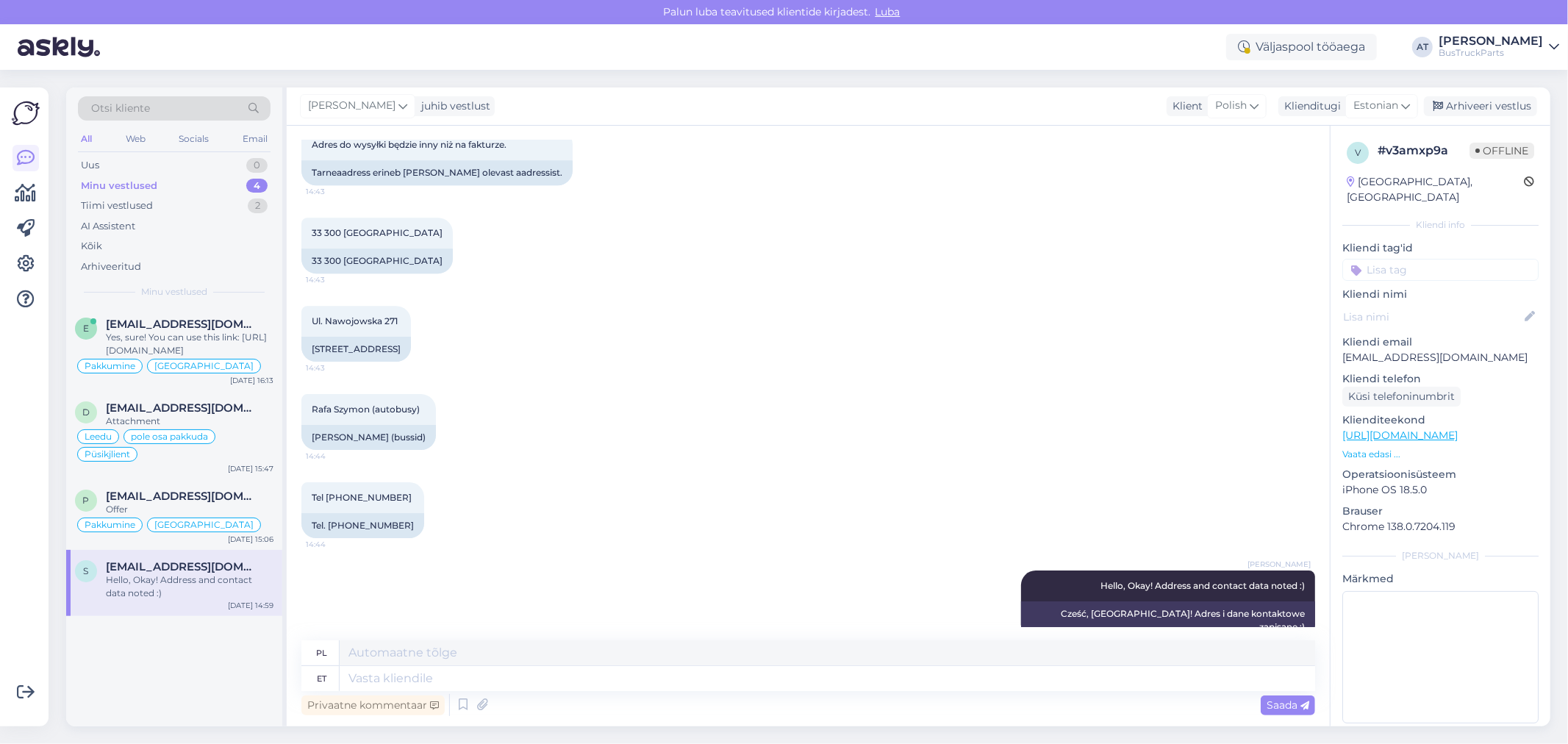
paste input "[GEOGRAPHIC_DATA]"
type input "[GEOGRAPHIC_DATA]"
click at [1435, 301] on div "[GEOGRAPHIC_DATA]" at bounding box center [1441, 308] width 114 height 14
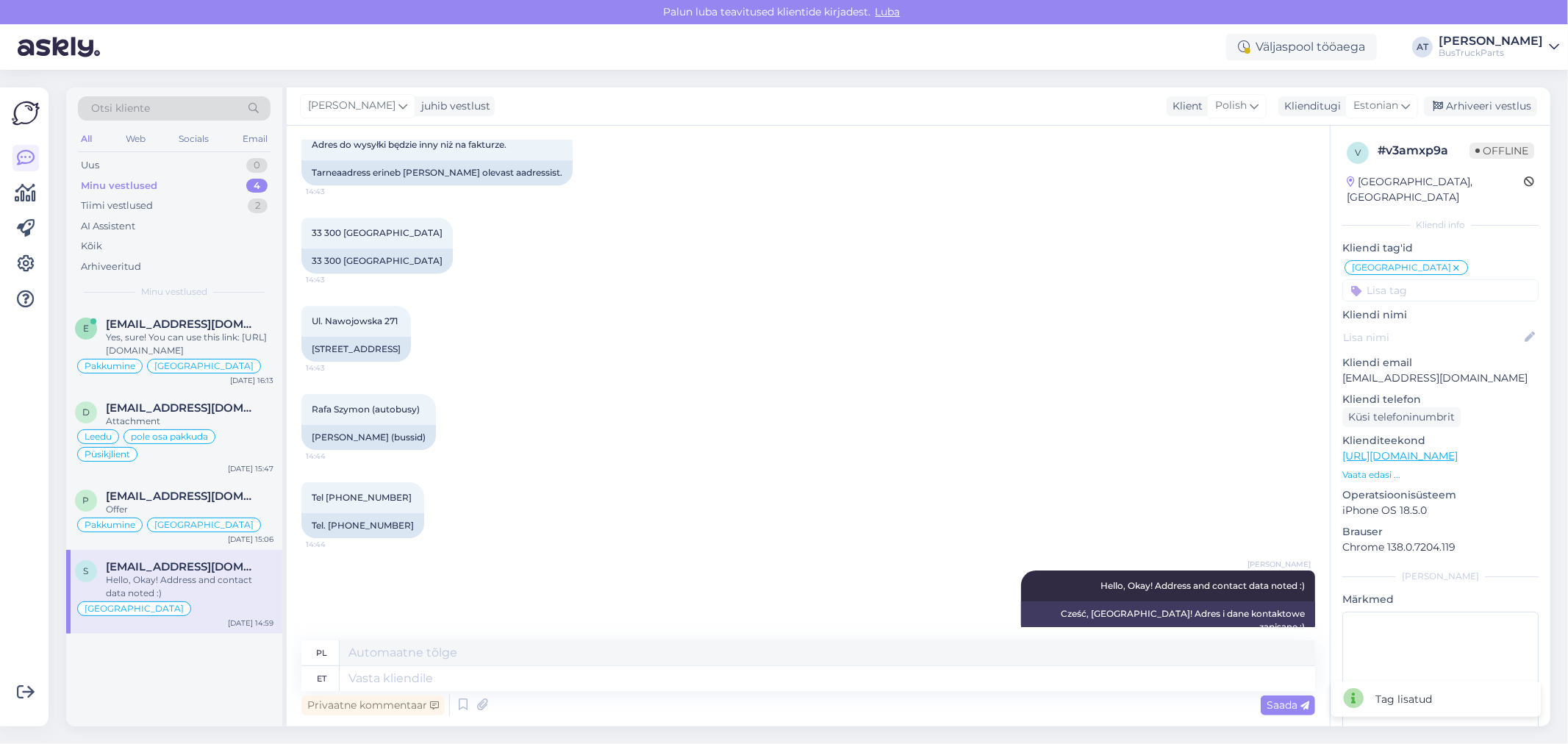
click at [873, 446] on div "Rafa Szymon (autobusy) 14:44 Rafa Szymon (bussid)" at bounding box center [808, 422] width 1014 height 89
click at [201, 509] on div "Offer" at bounding box center [190, 509] width 168 height 13
